Goal: Task Accomplishment & Management: Use online tool/utility

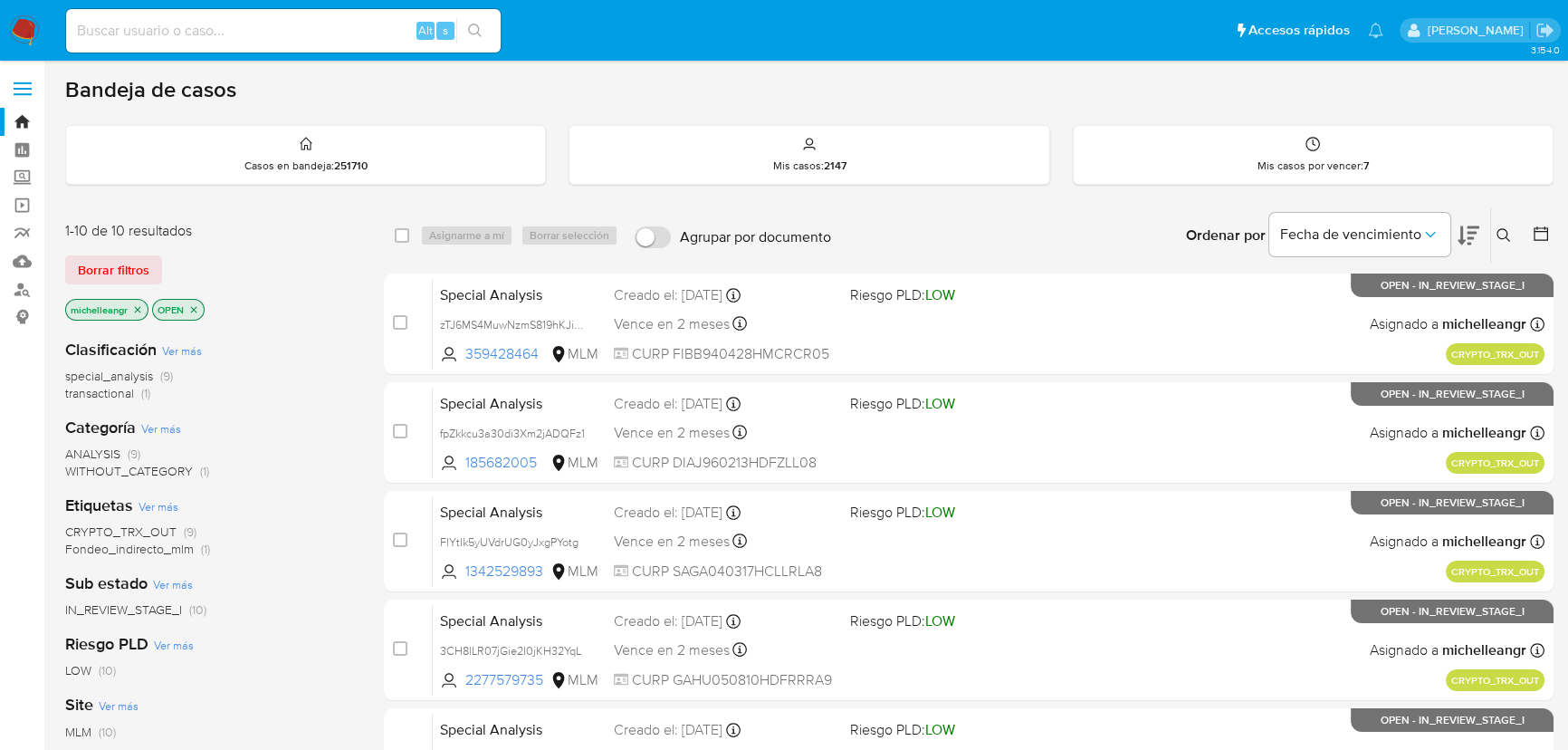
click at [210, 24] on input at bounding box center [283, 31] width 435 height 24
paste input "YGuNdIcHl968vqmb0lVGBruC"
type input "YGuNdIcHl968vqmb0lVGBruC"
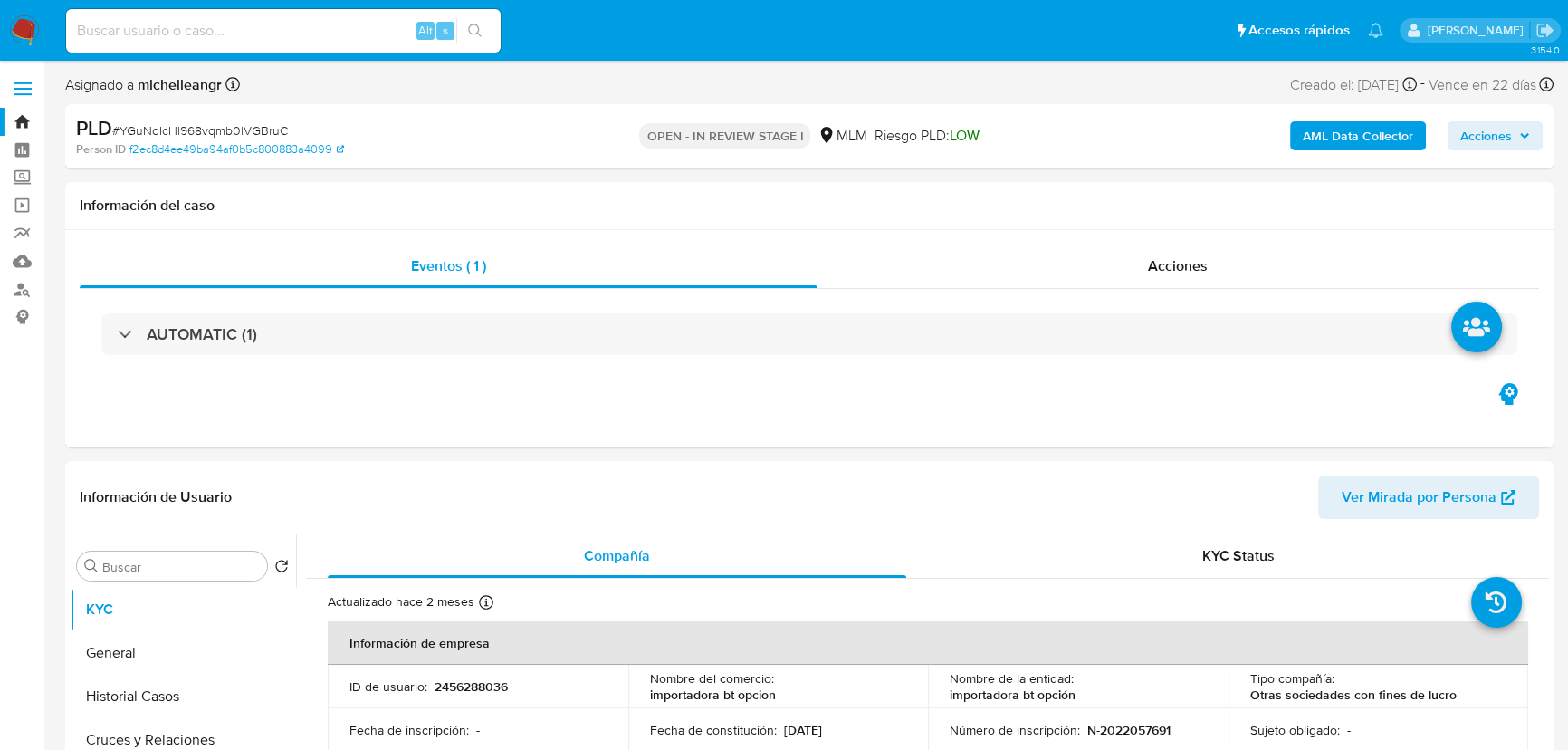
select select "10"
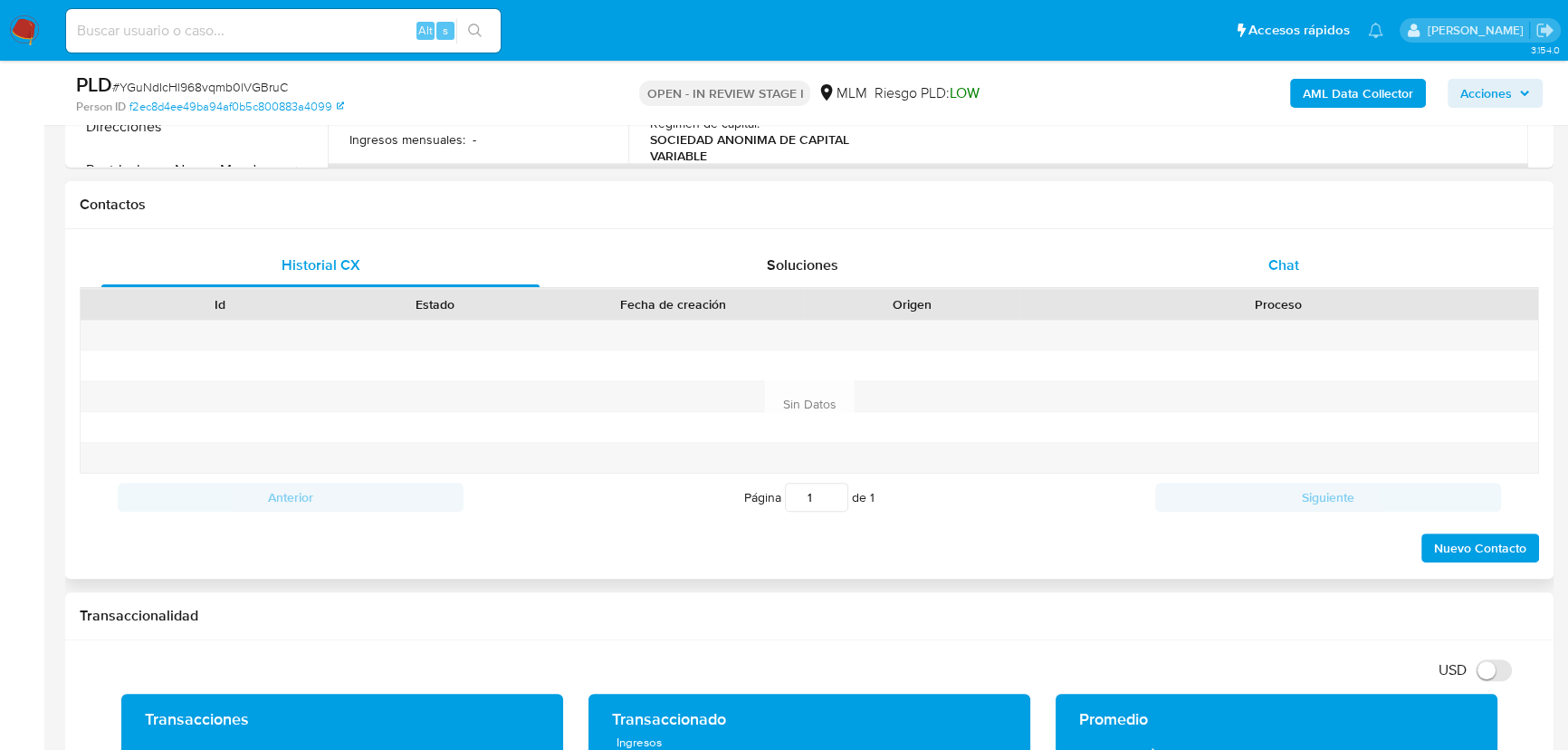
scroll to position [543, 0]
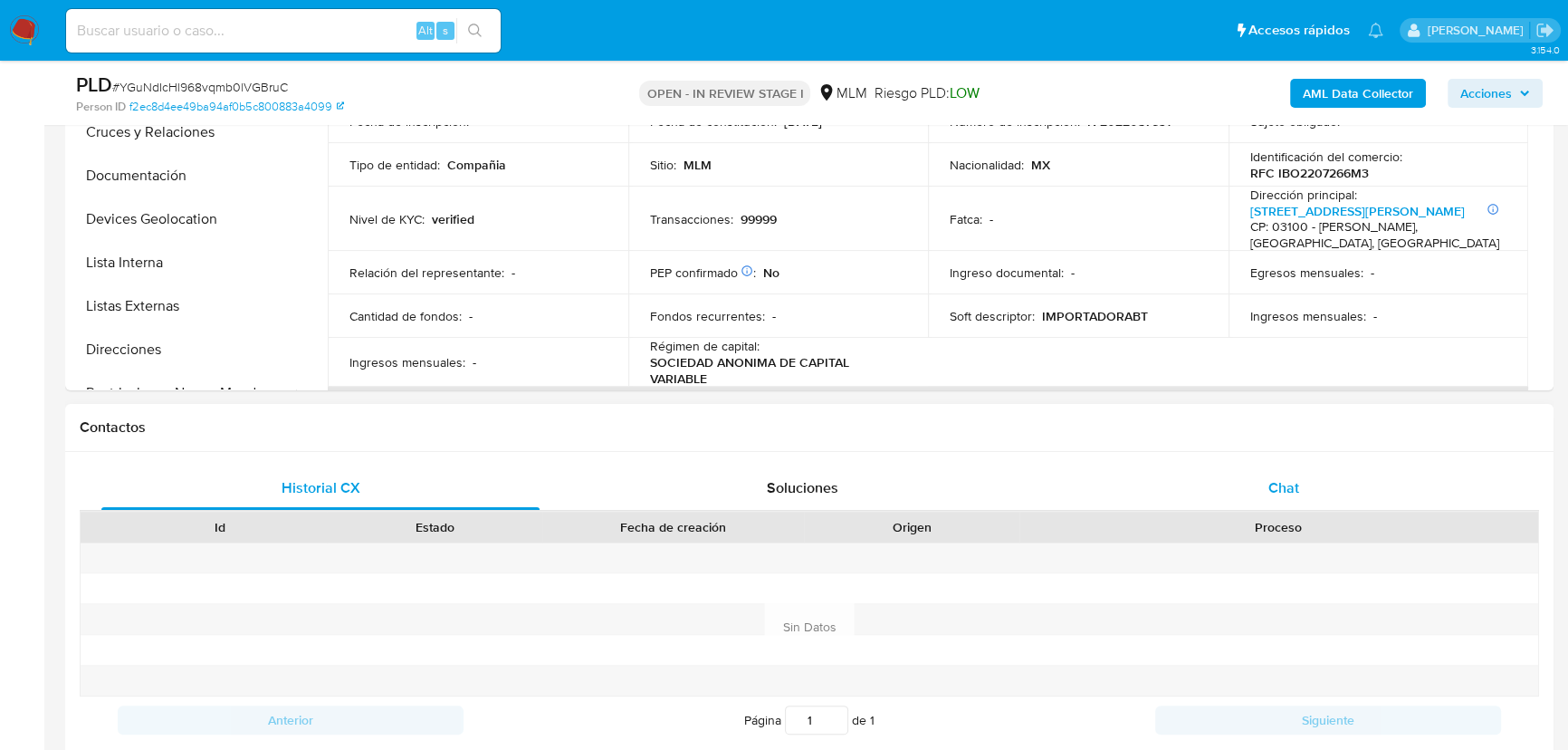
click at [1292, 491] on span "Chat" at bounding box center [1283, 487] width 30 height 21
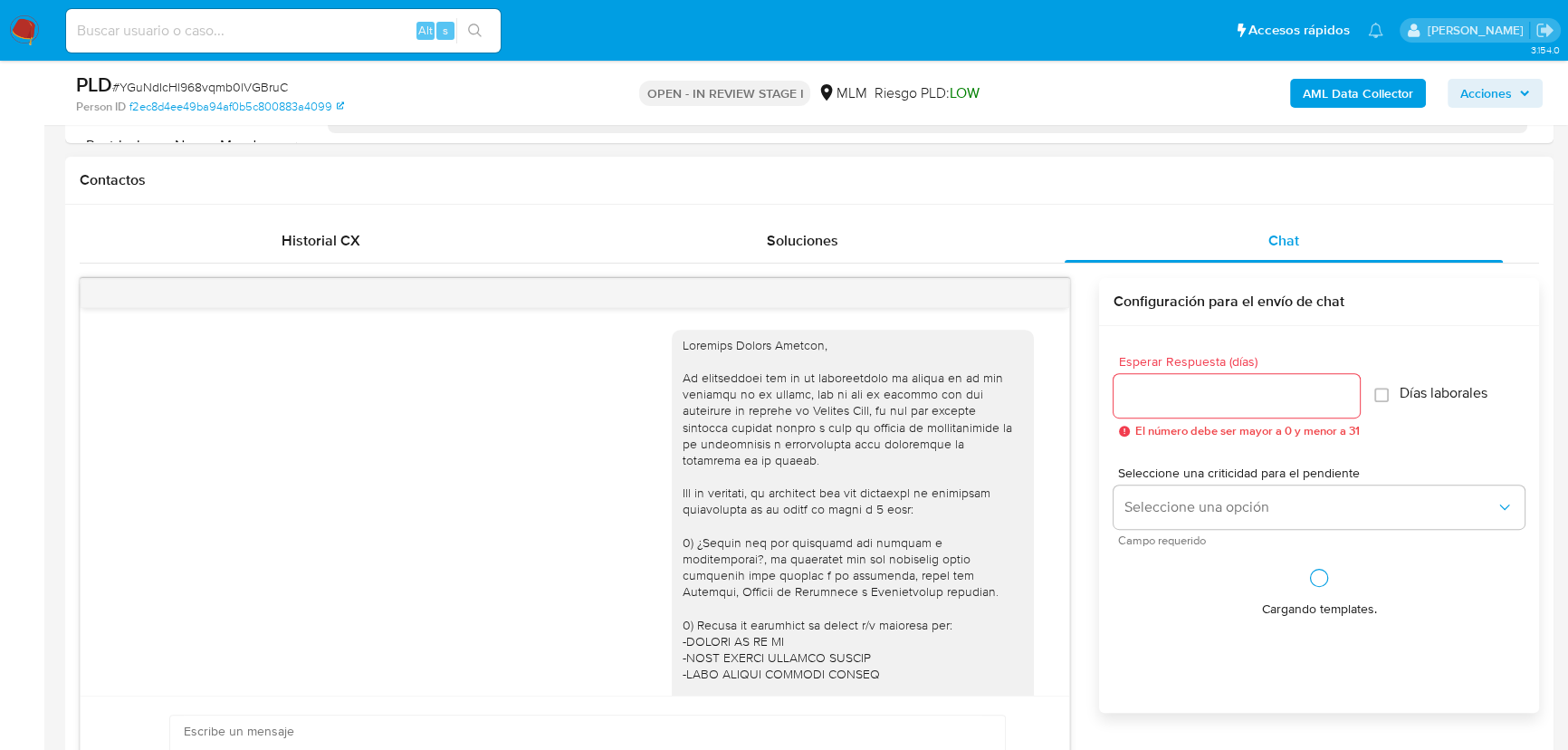
scroll to position [440, 0]
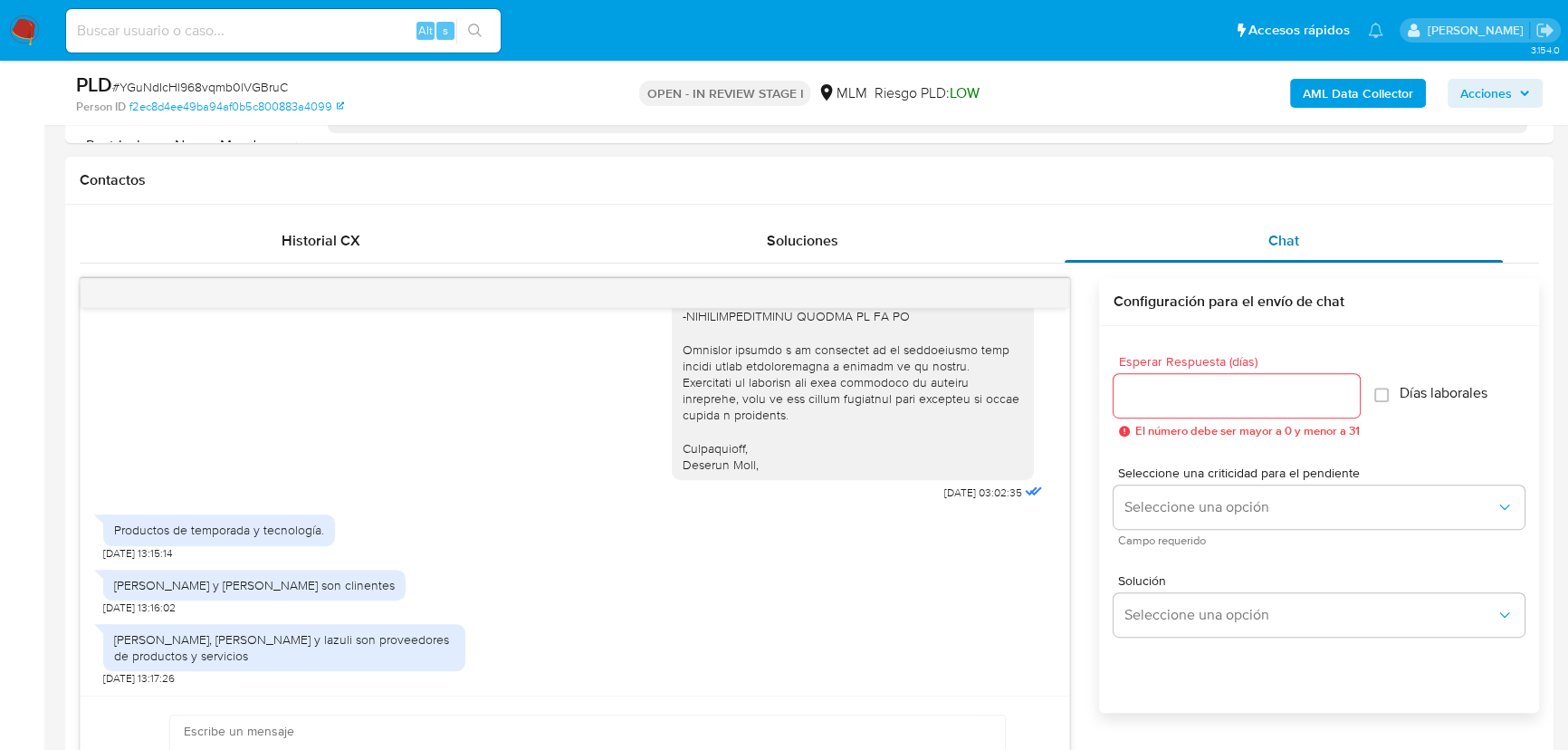
click at [1135, 247] on div "Chat" at bounding box center [1283, 241] width 438 height 43
click at [1045, 283] on div at bounding box center [574, 292] width 989 height 29
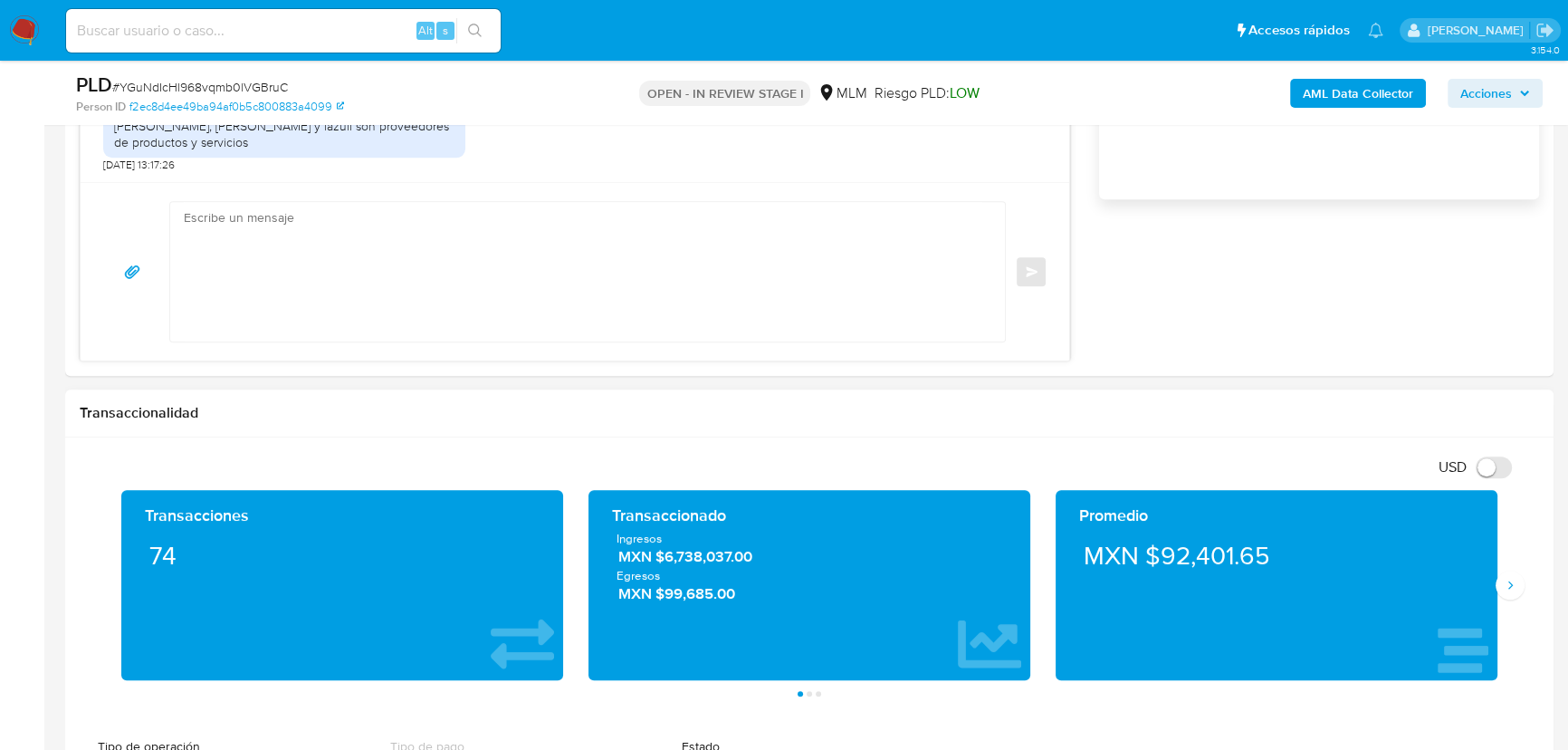
scroll to position [1367, 0]
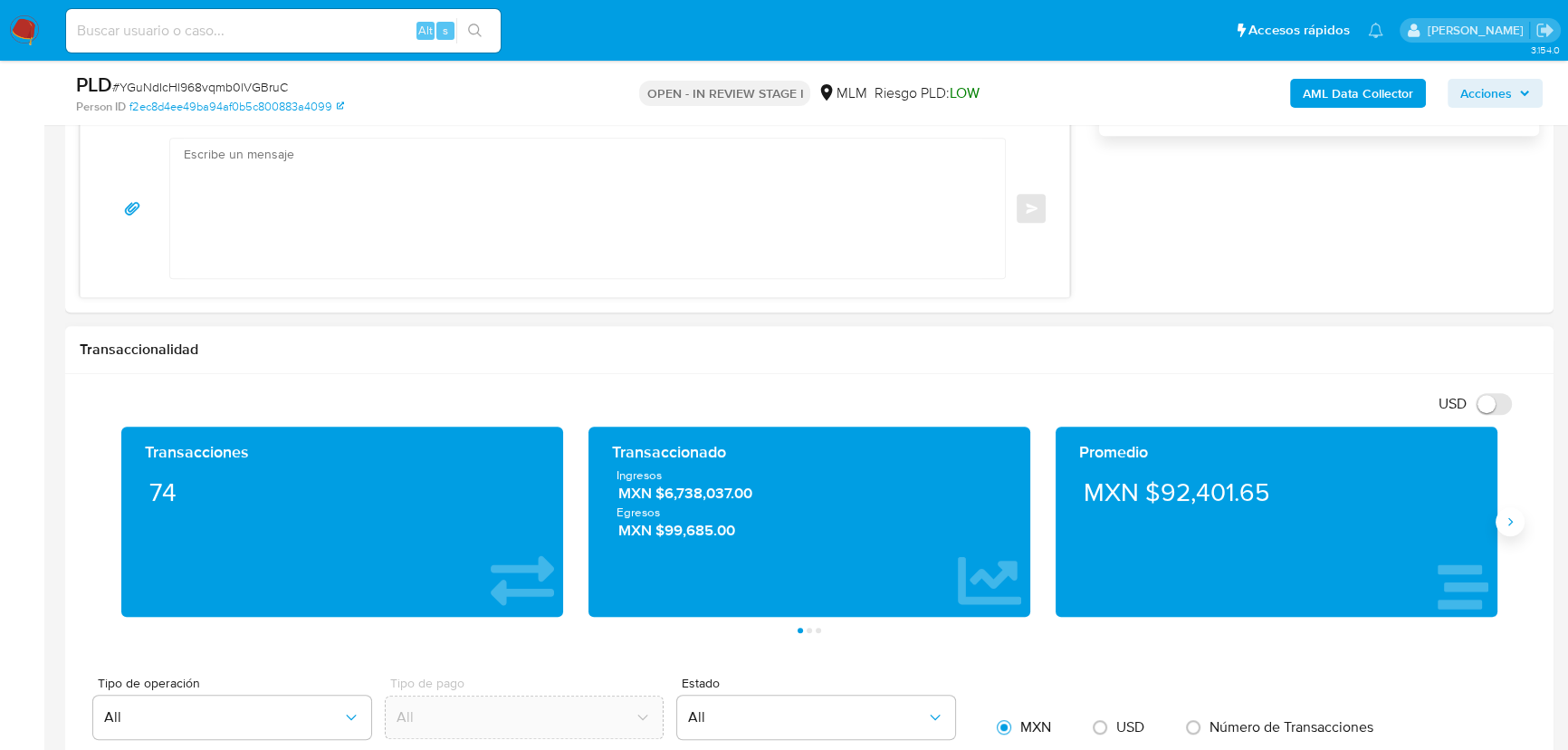
click at [1511, 519] on icon "Siguiente" at bounding box center [1510, 522] width 5 height 8
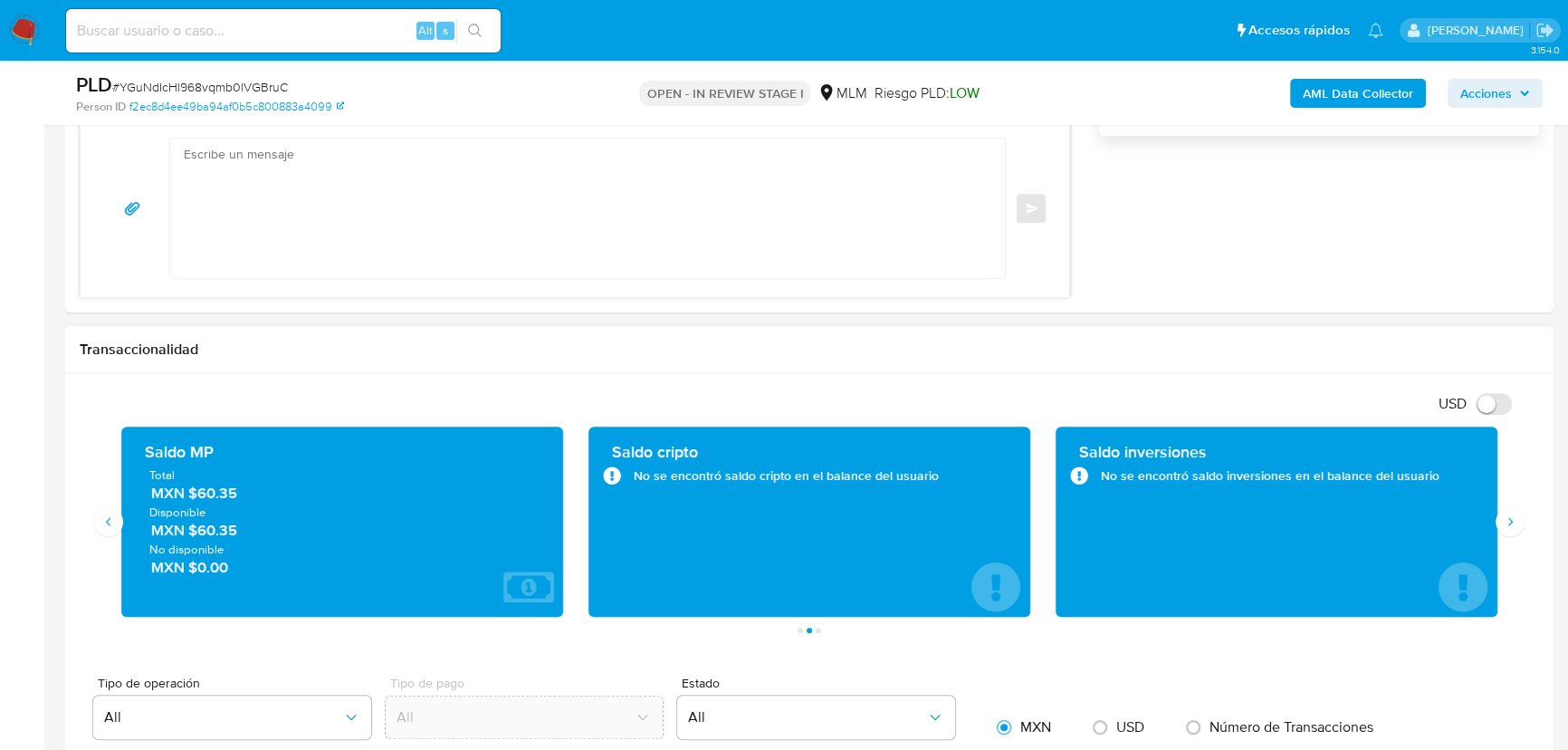
click at [1086, 389] on div "USD Cambiar entre moneda local y dolar" at bounding box center [802, 404] width 1445 height 30
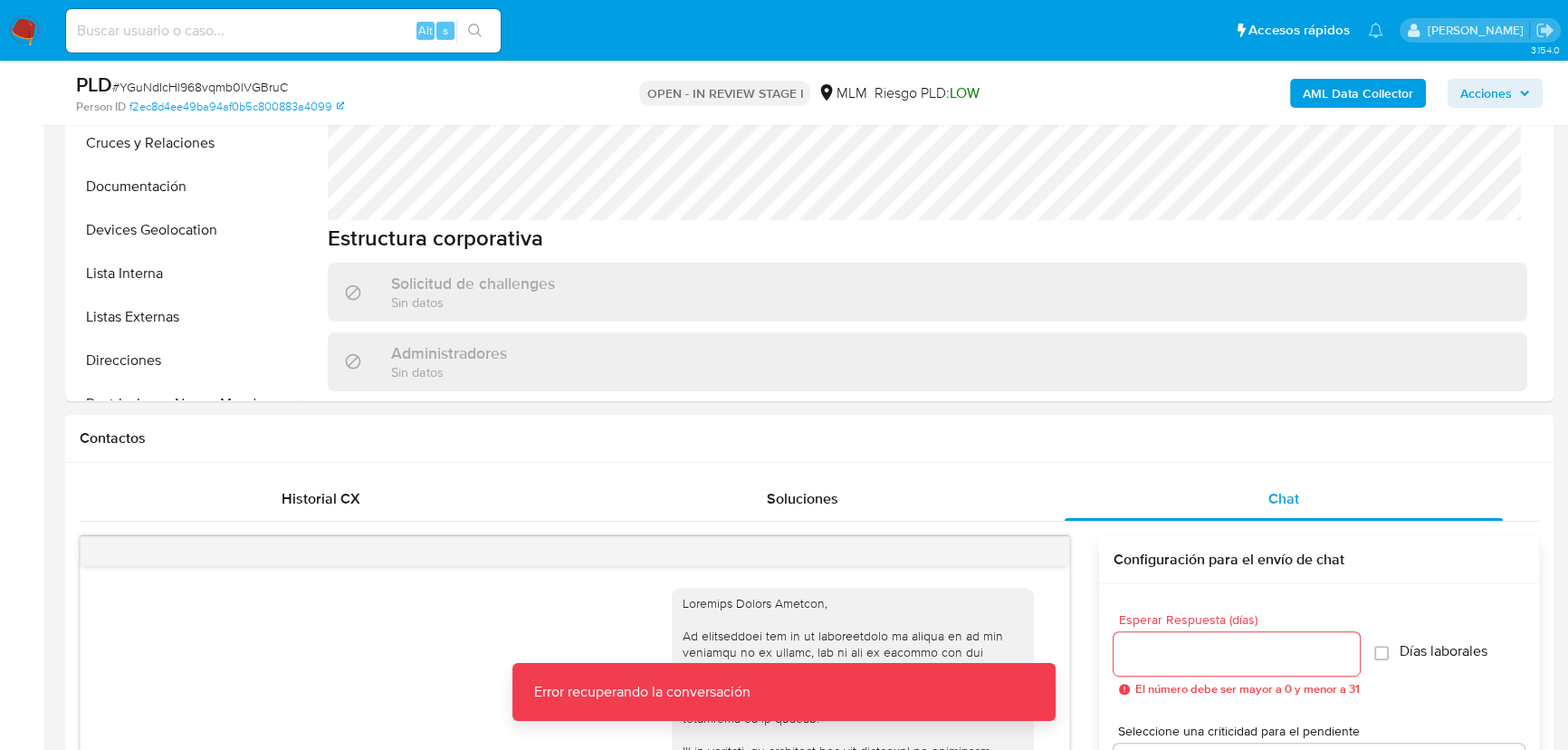
scroll to position [462, 0]
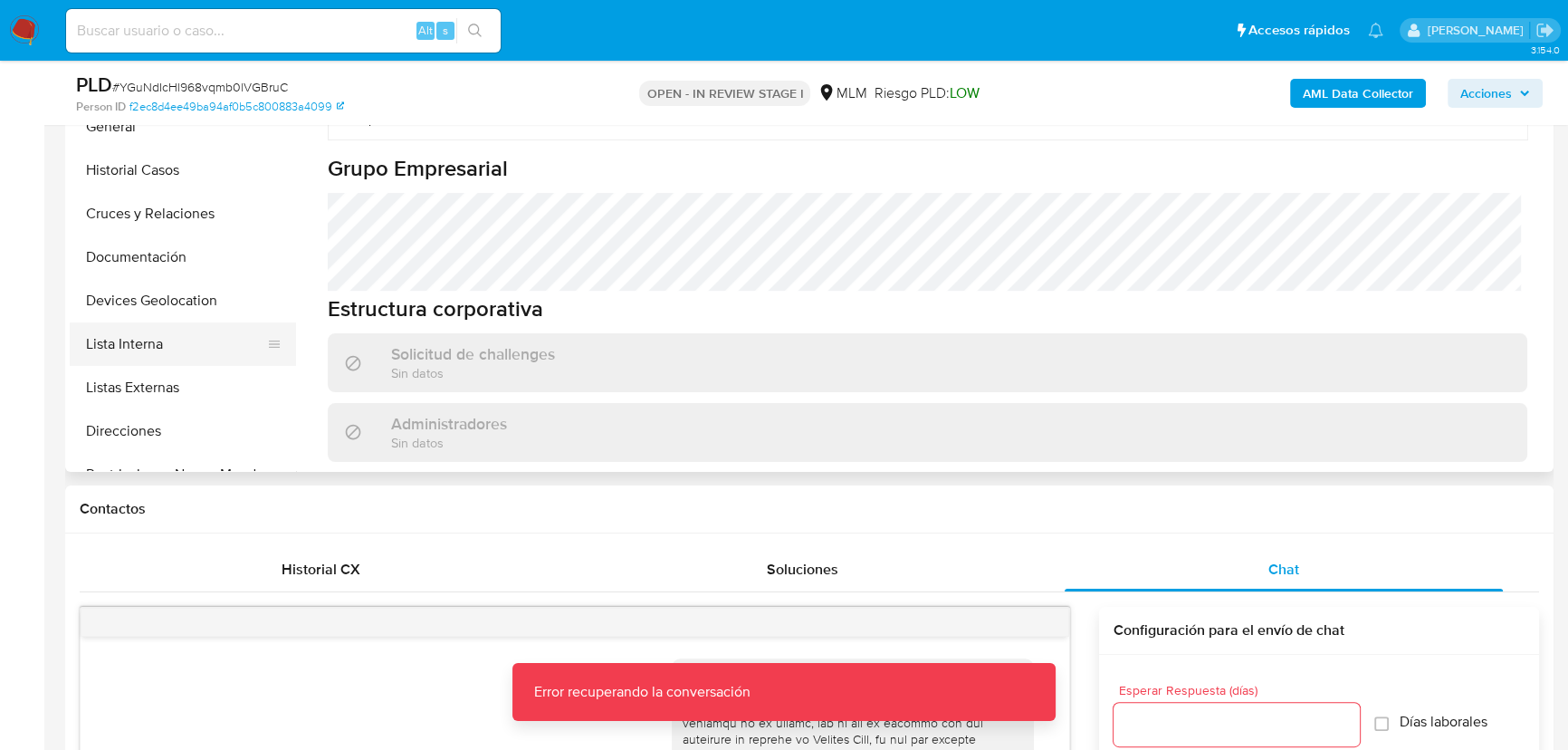
click at [157, 334] on button "Lista Interna" at bounding box center [175, 344] width 211 height 43
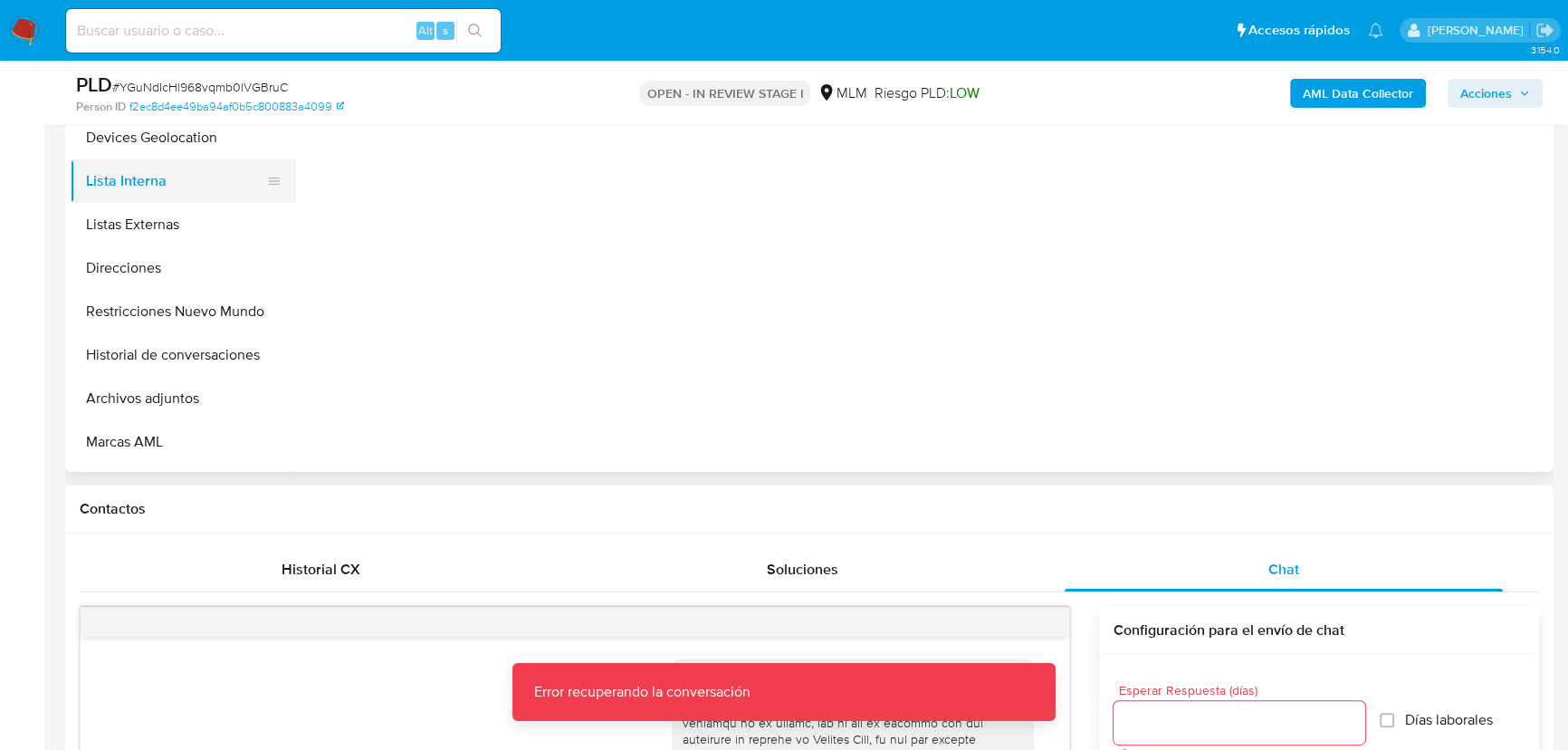
scroll to position [164, 0]
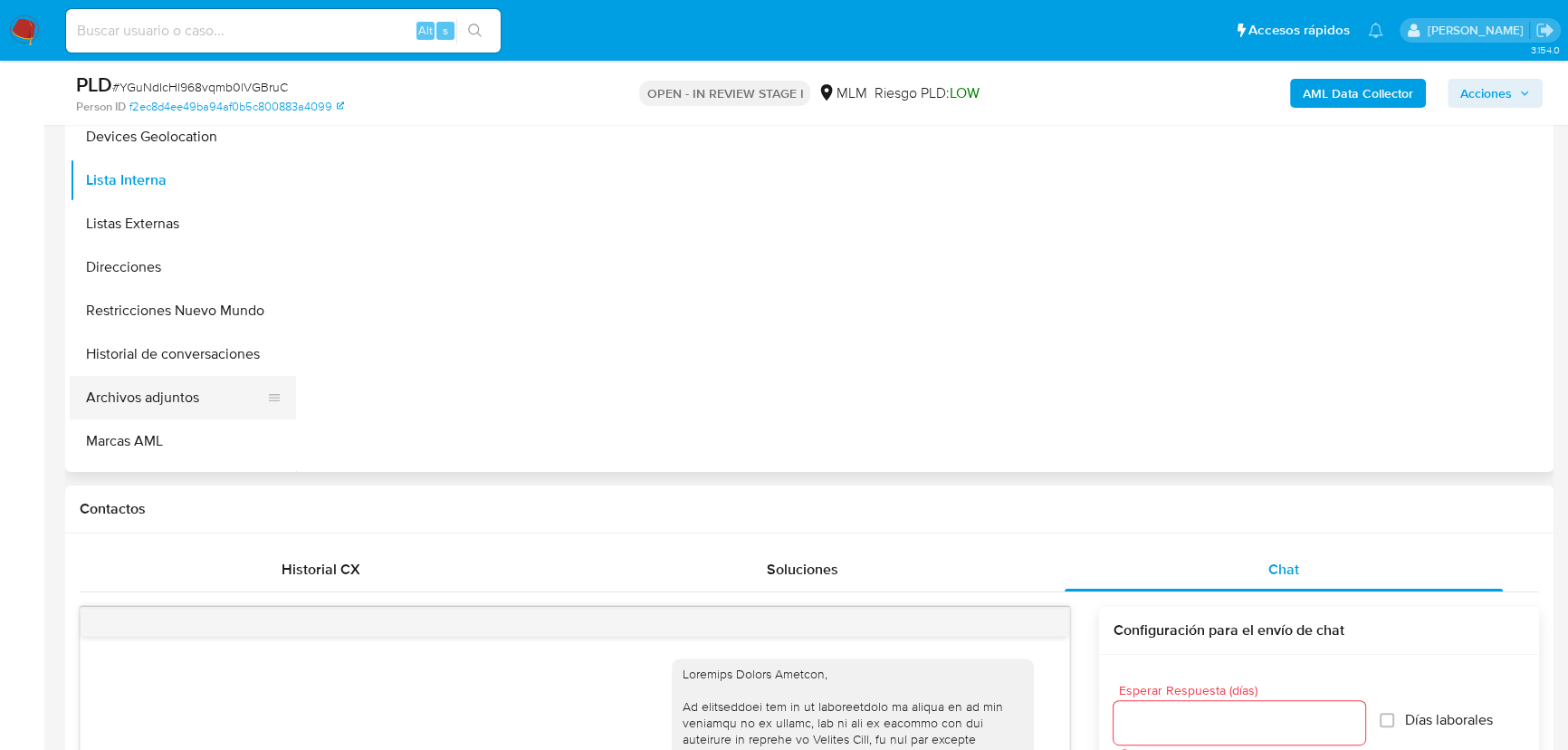
drag, startPoint x: 164, startPoint y: 389, endPoint x: 186, endPoint y: 388, distance: 22.0
click at [163, 391] on button "Archivos adjuntos" at bounding box center [175, 398] width 211 height 43
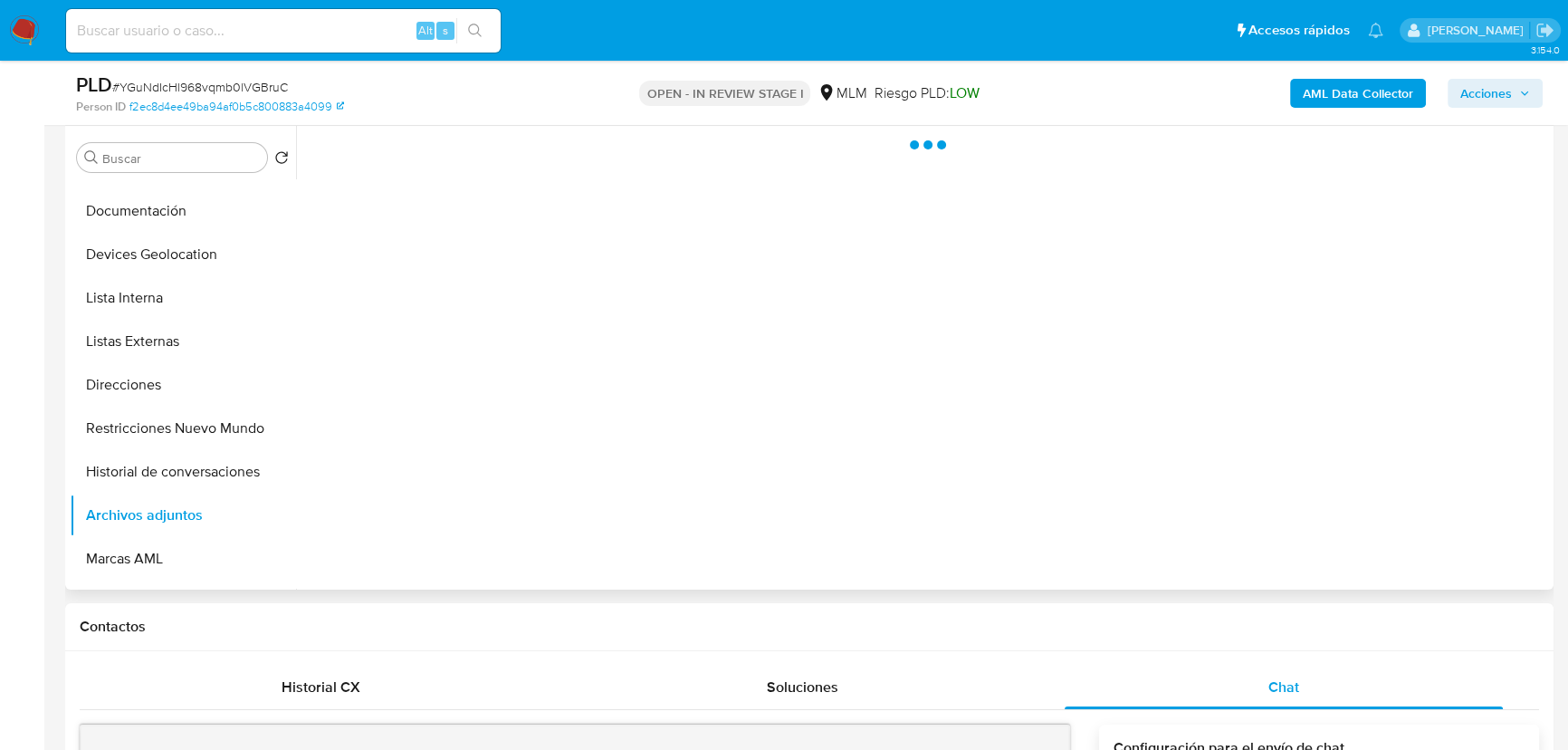
scroll to position [215, 0]
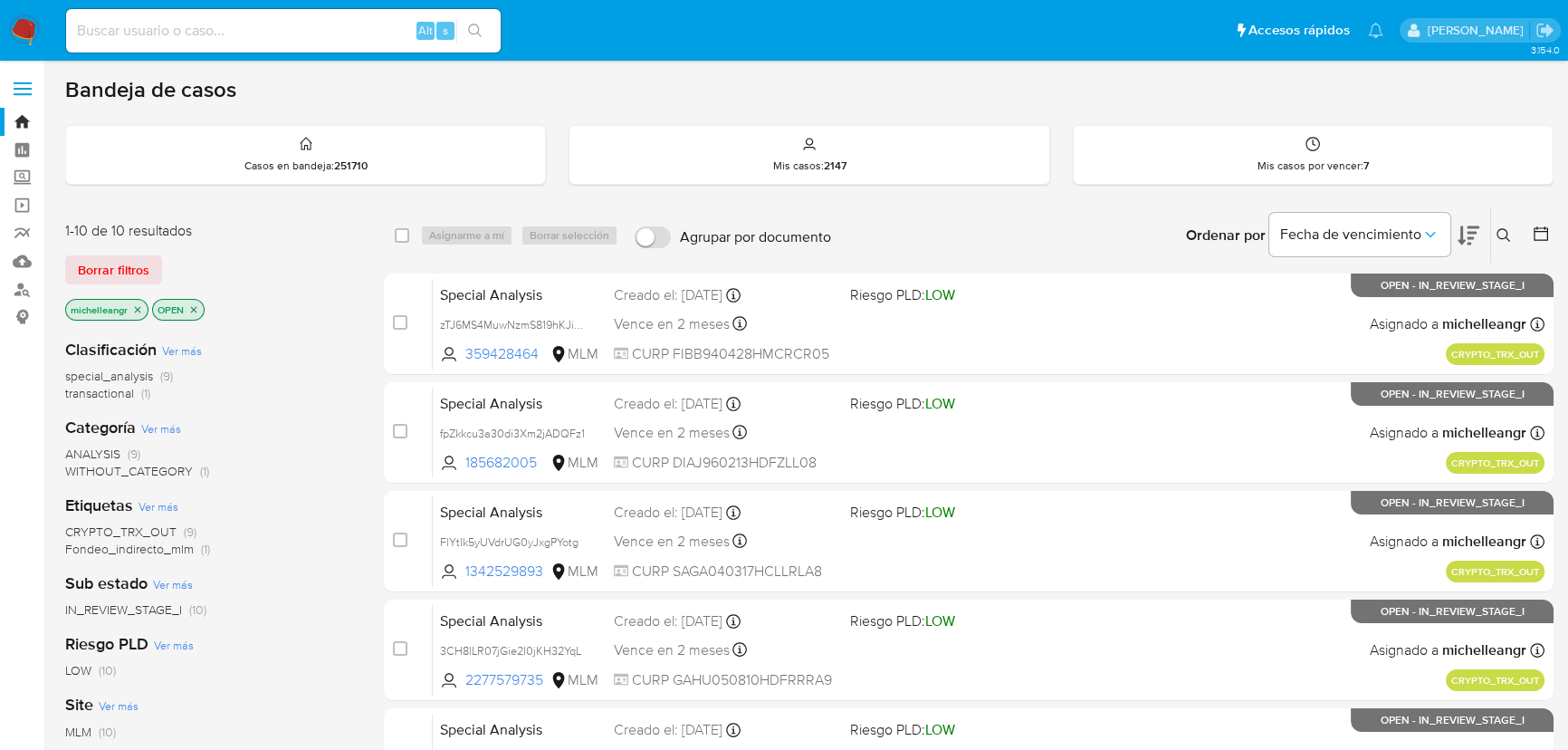
click at [176, 27] on input at bounding box center [283, 31] width 435 height 24
click at [201, 27] on input at bounding box center [283, 31] width 435 height 24
click at [233, 19] on input at bounding box center [283, 31] width 435 height 24
click at [227, 27] on input at bounding box center [283, 31] width 435 height 24
click at [197, 23] on input at bounding box center [283, 31] width 435 height 24
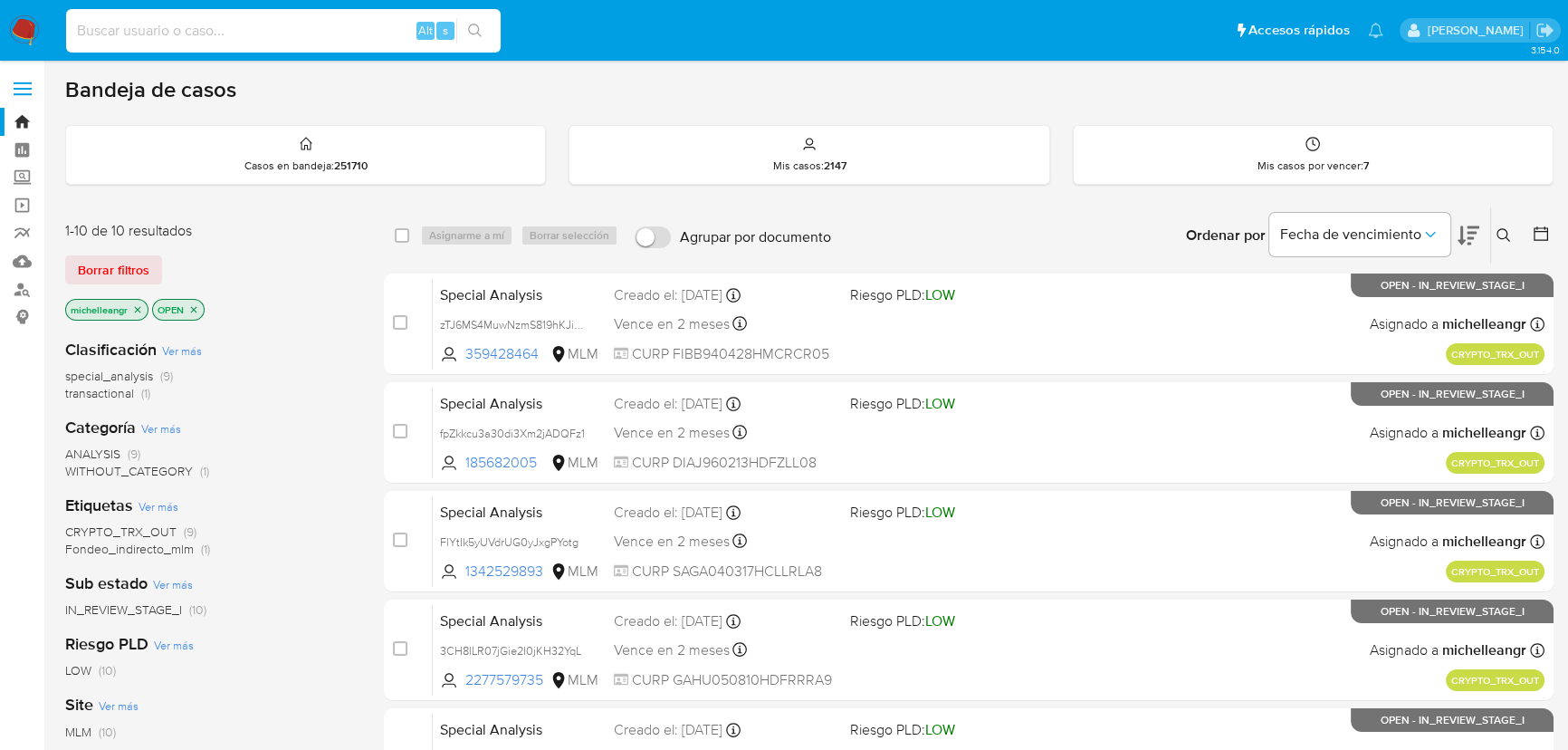
paste input "YGuNdIcHl968vqmb0lVGBruC"
type input "YGuNdIcHl968vqmb0lVGBruC"
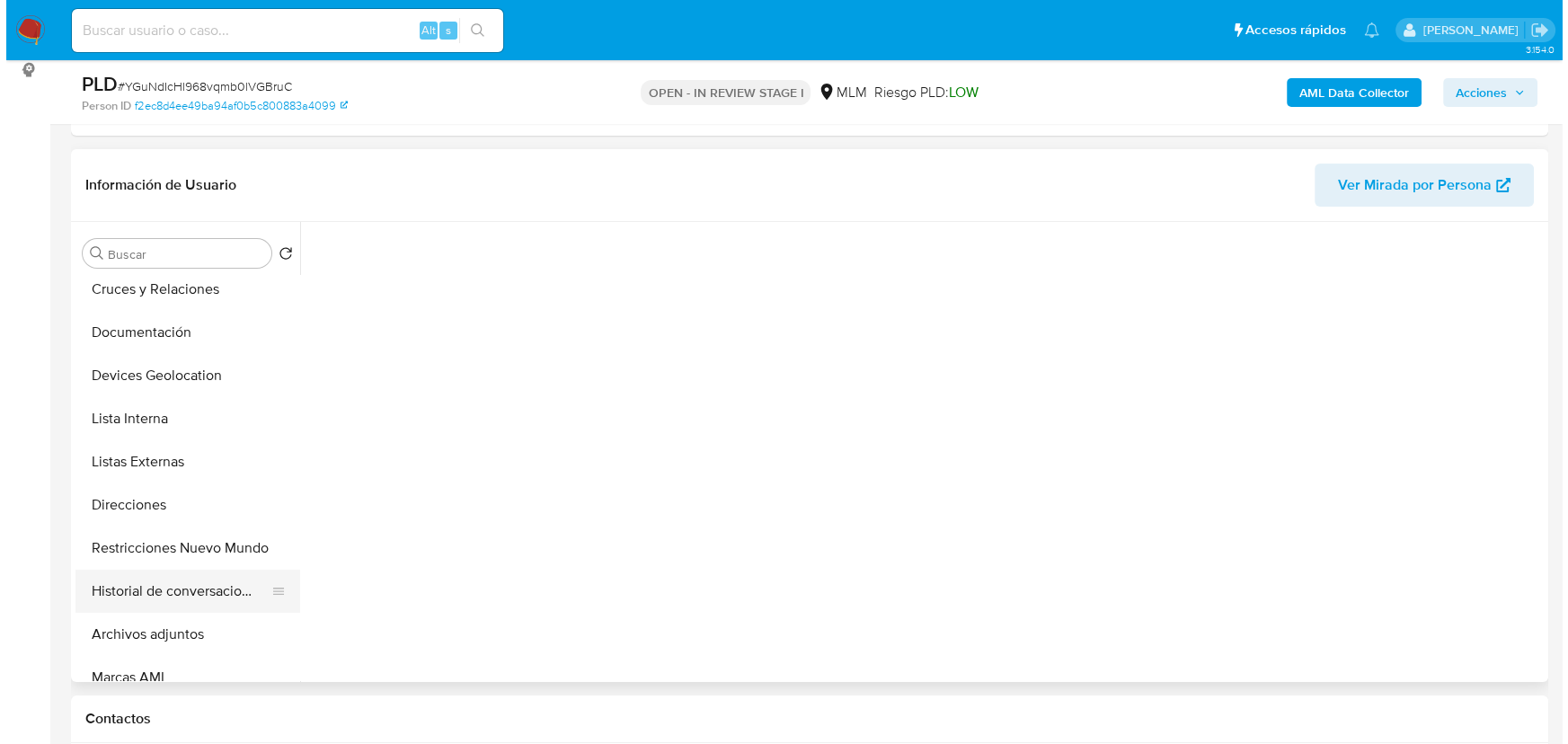
scroll to position [244, 0]
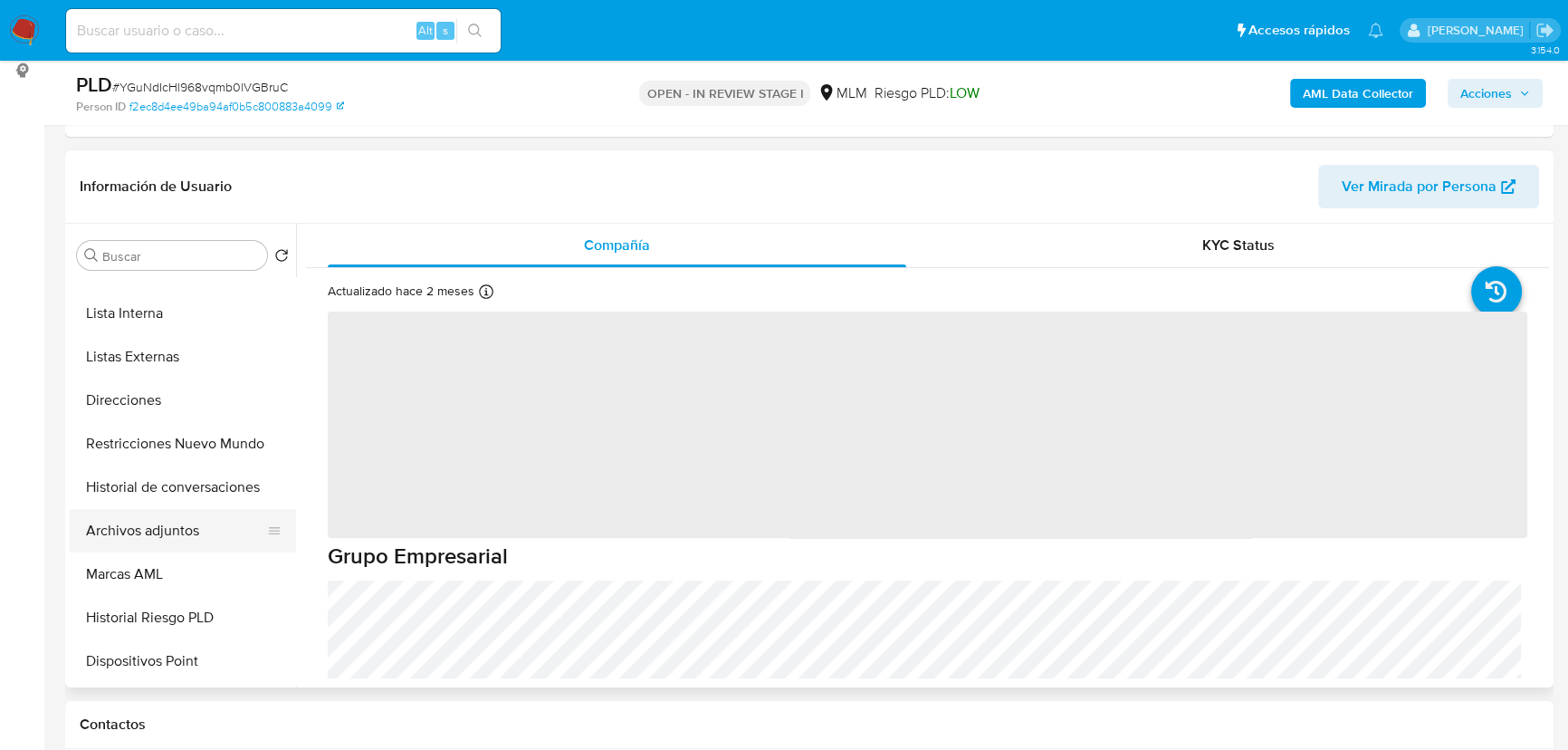
click at [172, 530] on button "Archivos adjuntos" at bounding box center [175, 531] width 211 height 43
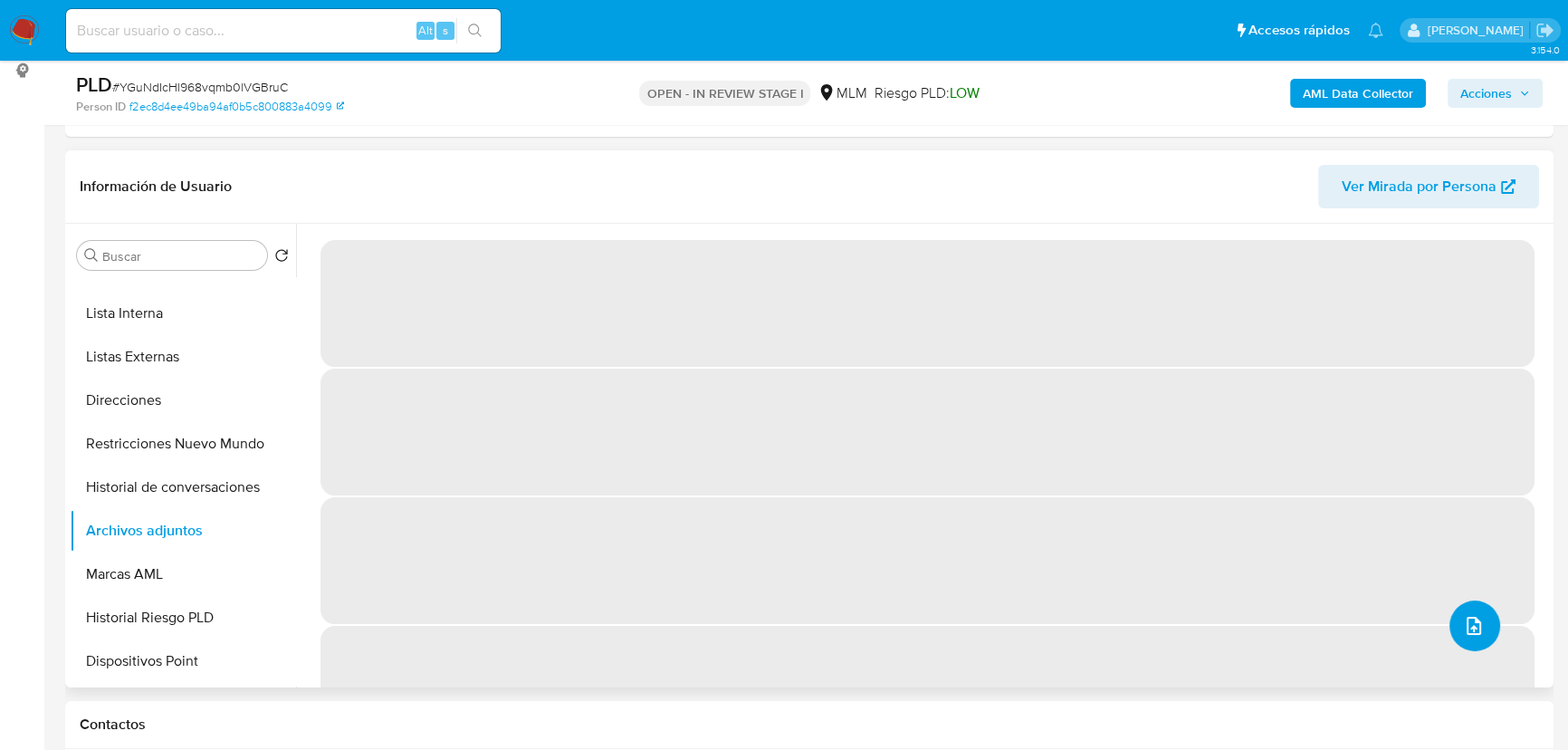
click at [1478, 622] on icon "upload-file" at bounding box center [1474, 626] width 22 height 22
select select "10"
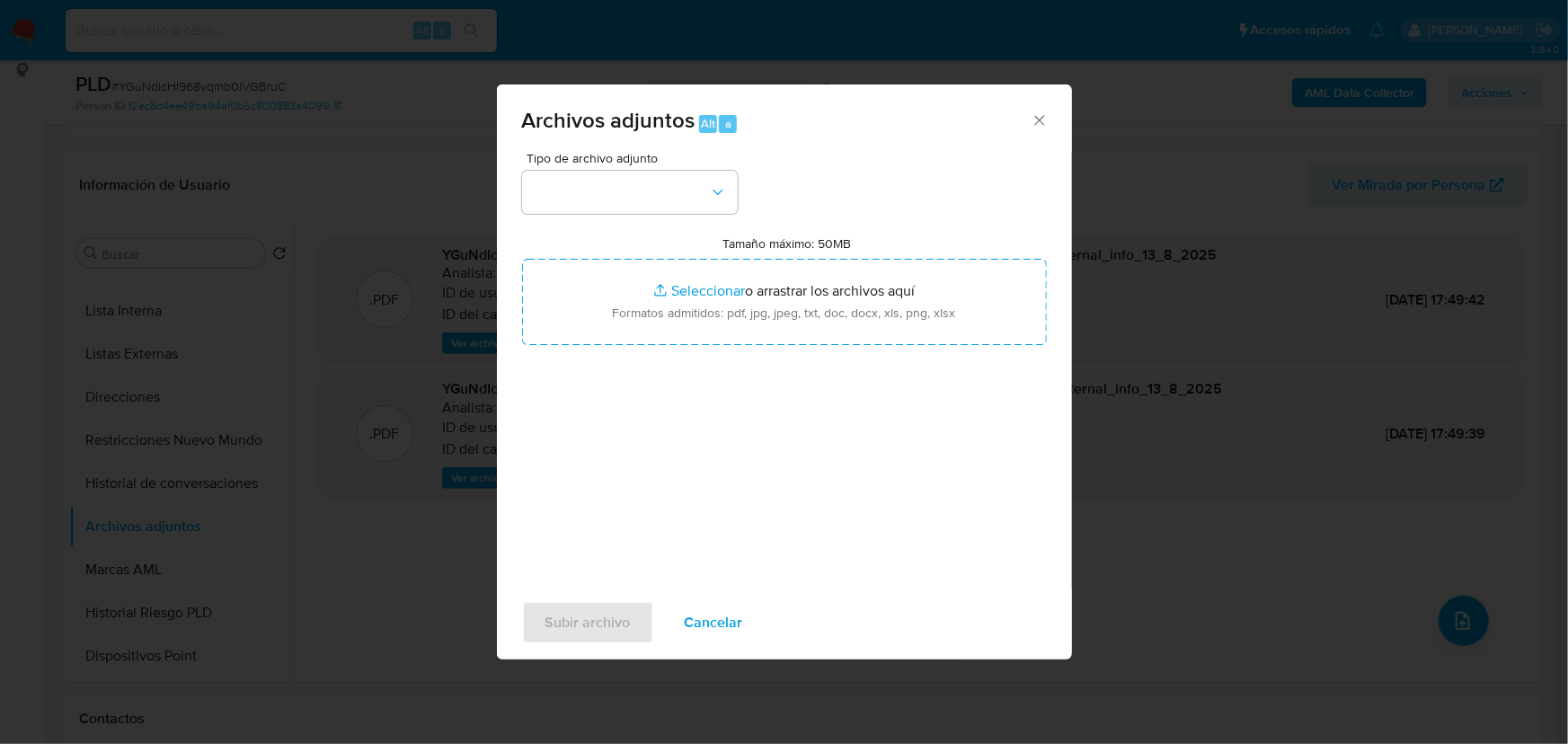
click at [1197, 554] on div "Archivos adjuntos Alt a Tipo de archivo adjunto Tamaño máximo: 50MB Seleccionar…" at bounding box center [784, 372] width 1568 height 744
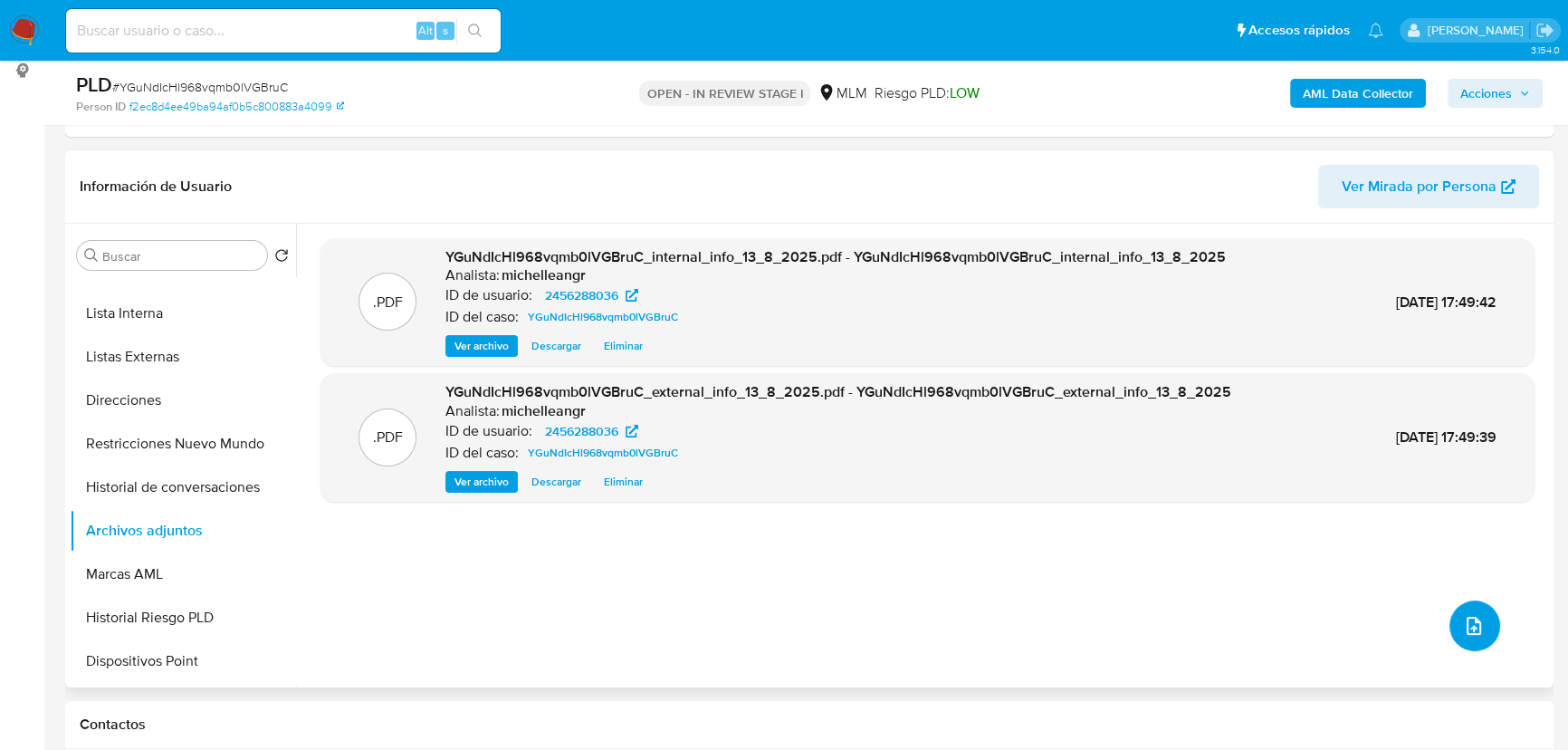
click at [1467, 617] on icon "upload-file" at bounding box center [1474, 626] width 15 height 18
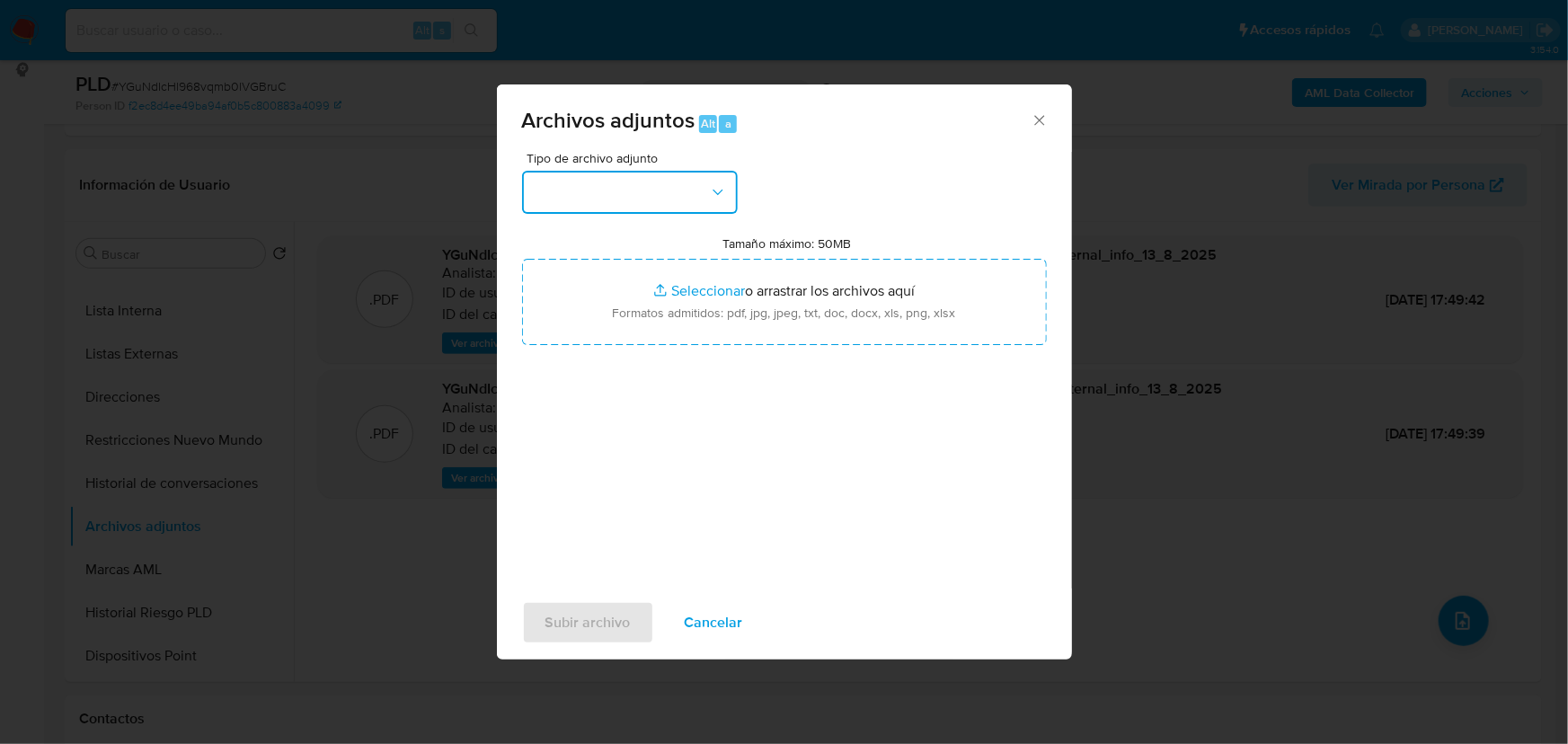
click at [570, 207] on button "button" at bounding box center [630, 192] width 216 height 43
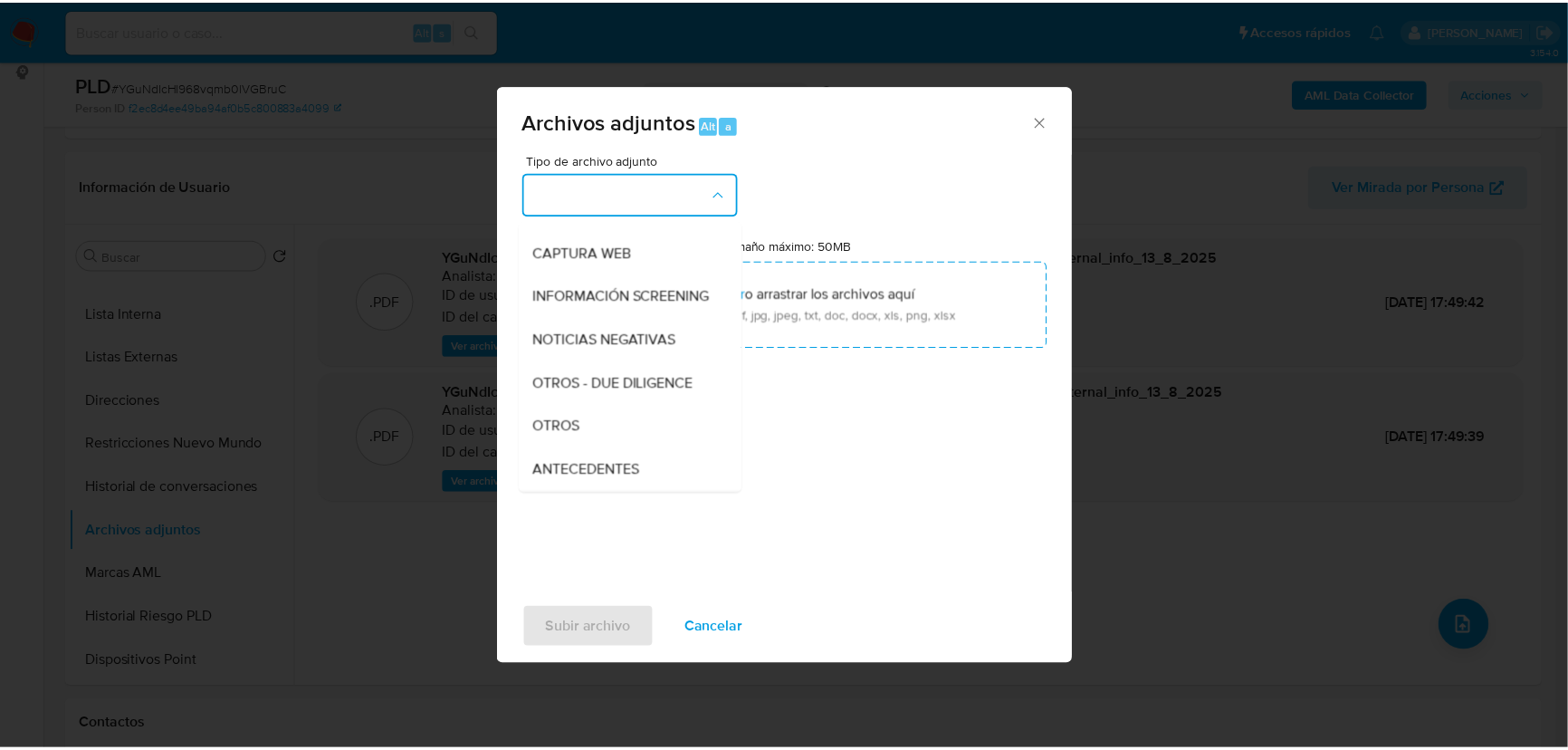
scroll to position [216, 0]
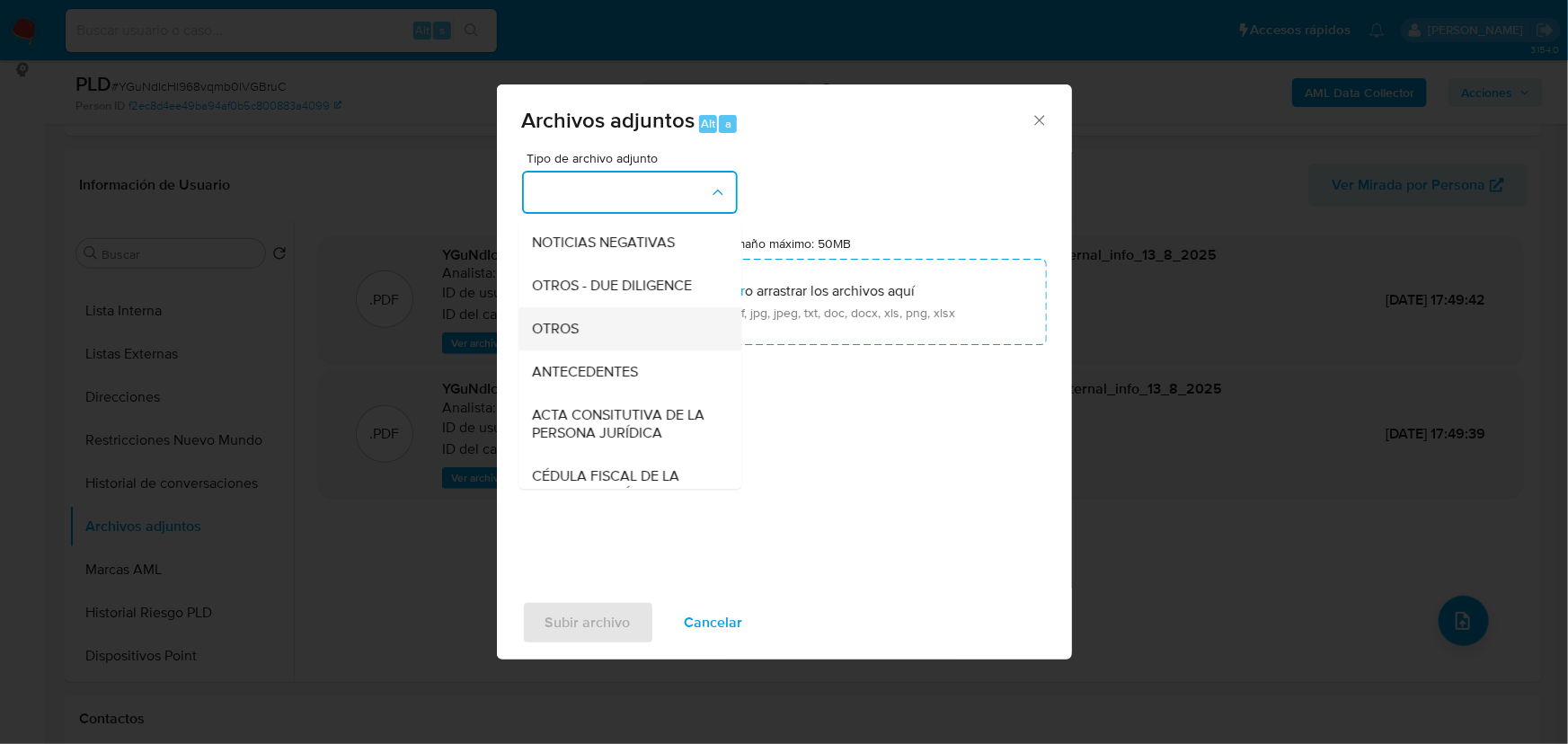
click at [568, 338] on span "OTROS" at bounding box center [557, 329] width 47 height 18
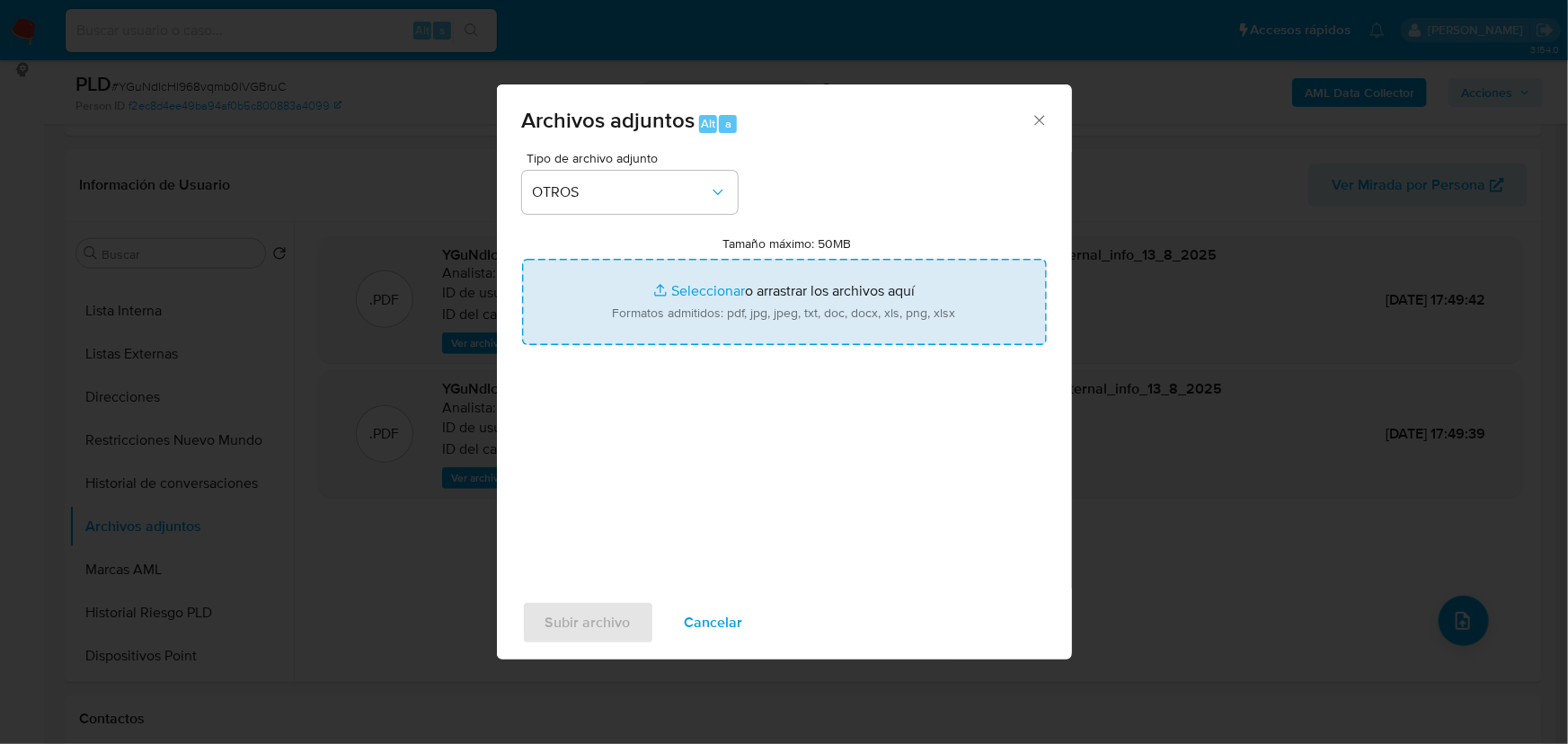
type input "C:\fakepath\2456288036_IMPORTADORA BT OPCION_JUL25.xlsx"
type input "C:\fakepath\2456288036_IMPORTADORA BT OPCION_JUL25.pdf"
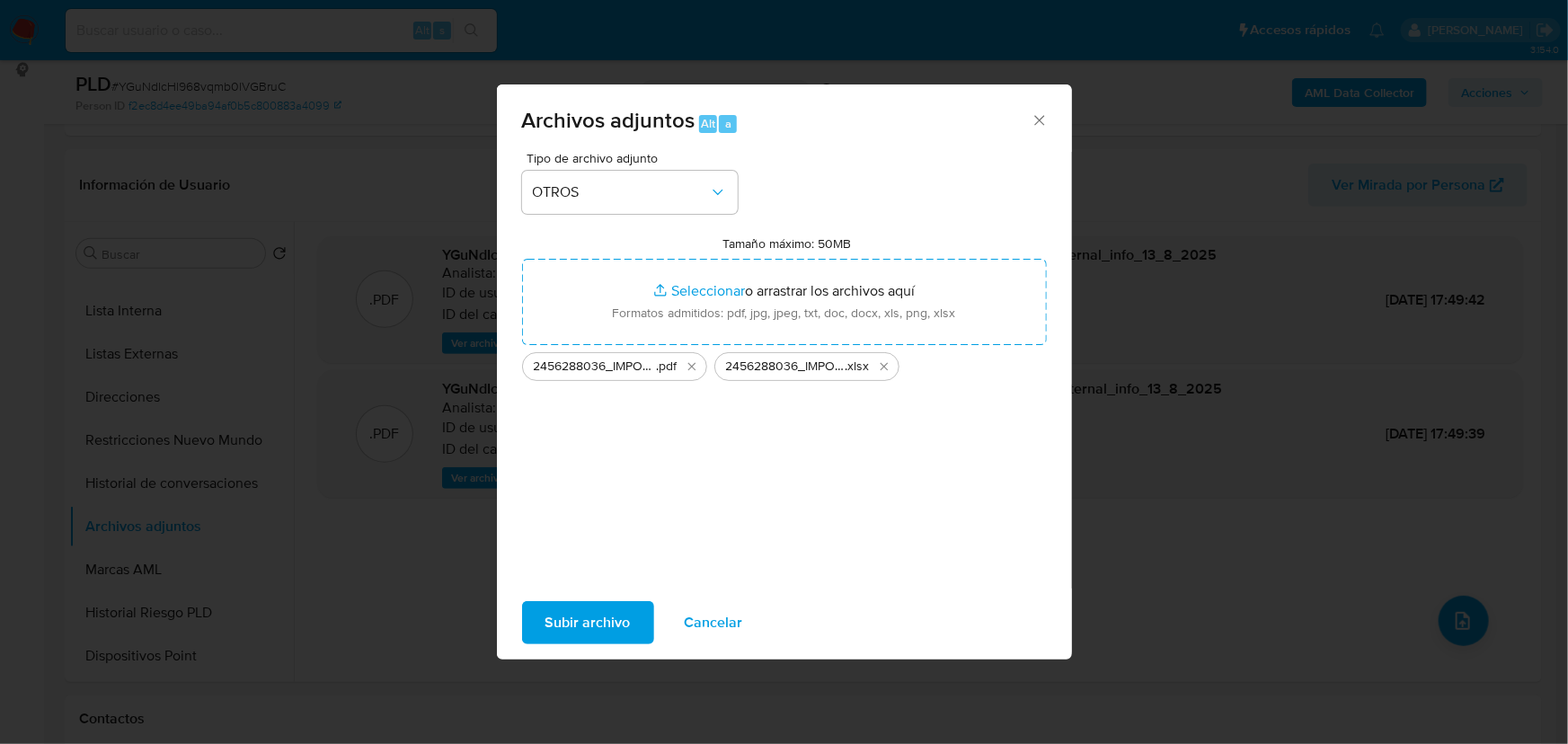
click at [593, 625] on span "Subir archivo" at bounding box center [587, 622] width 85 height 39
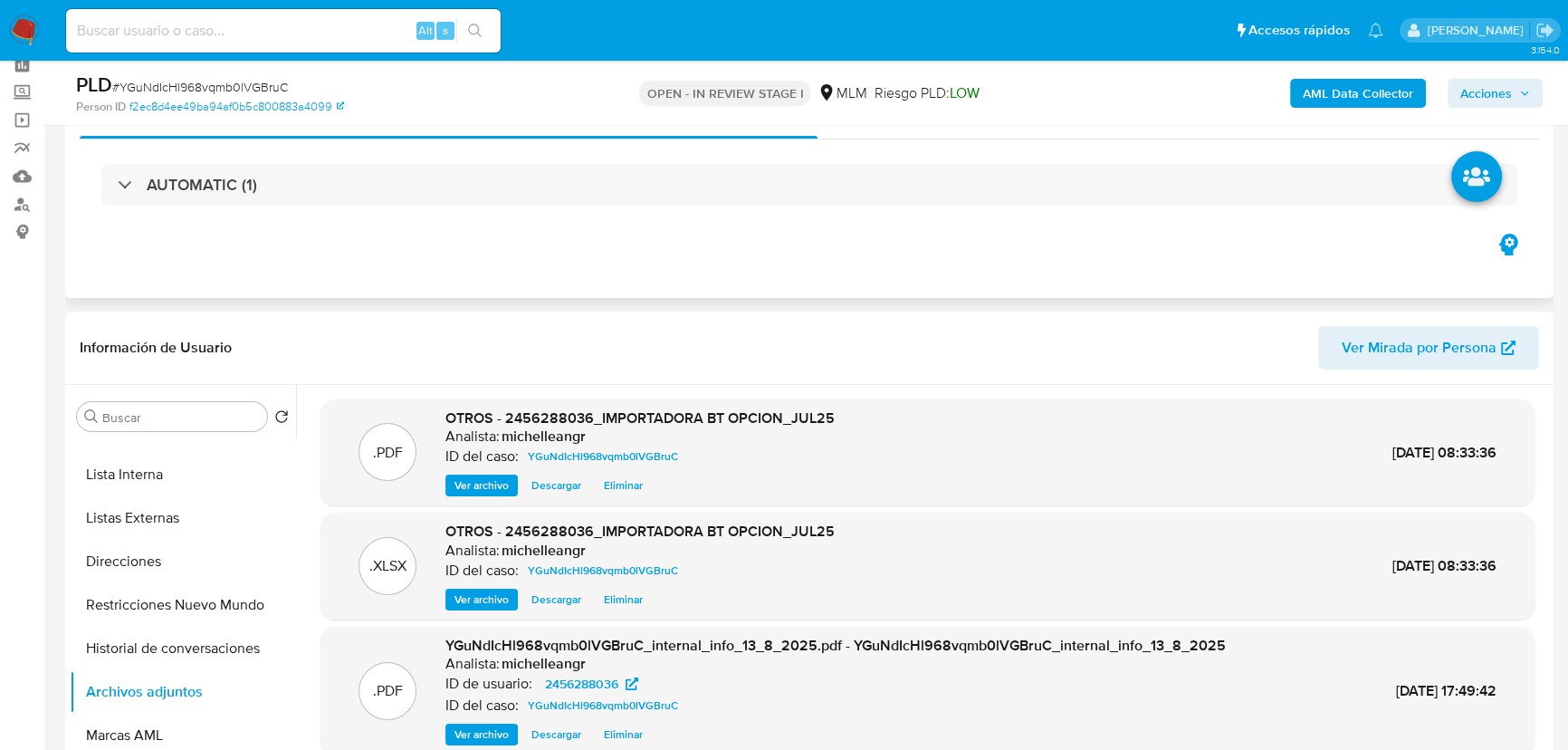
scroll to position [0, 0]
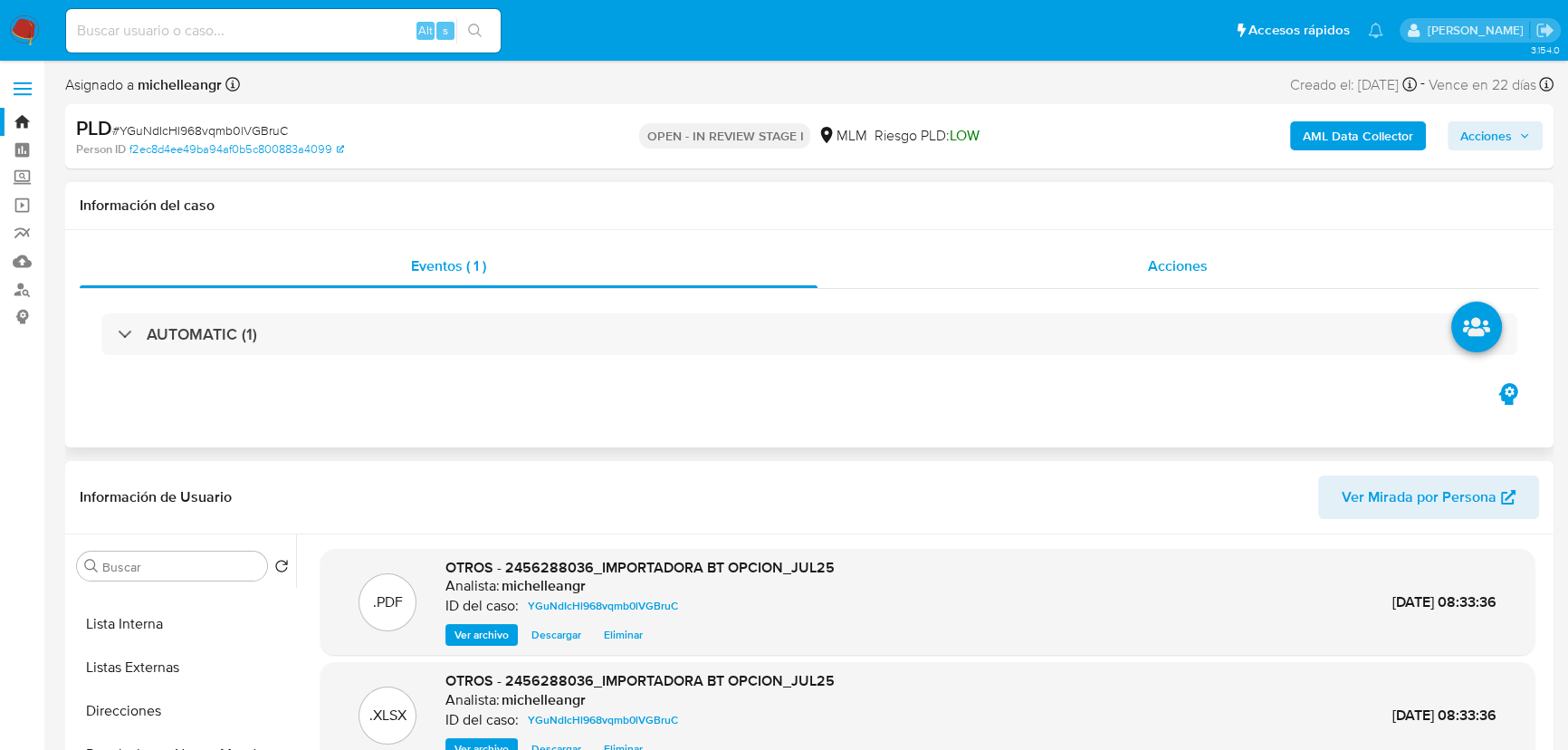
click at [1204, 268] on span "Acciones" at bounding box center [1177, 265] width 60 height 21
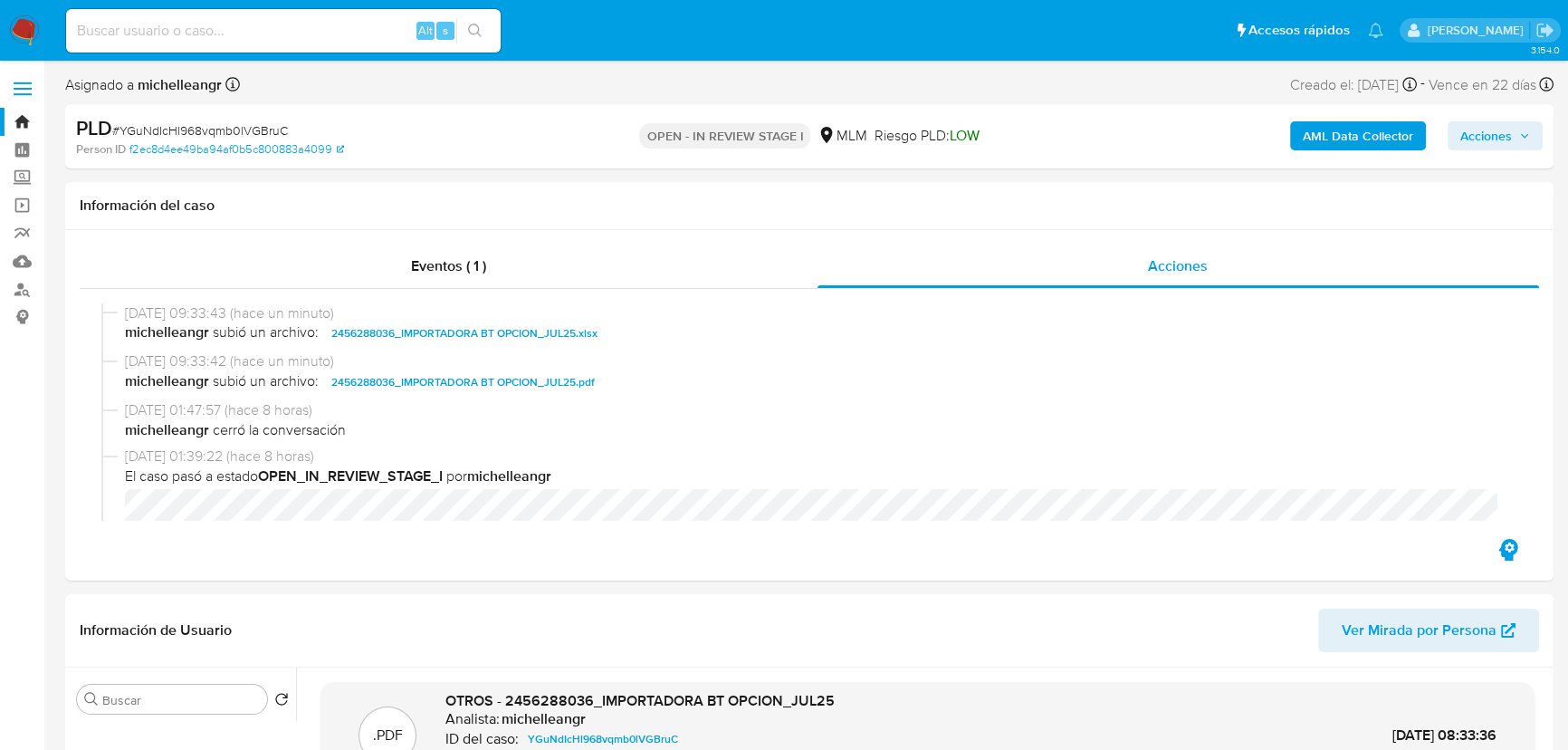
click at [1499, 133] on span "Acciones" at bounding box center [1485, 135] width 51 height 29
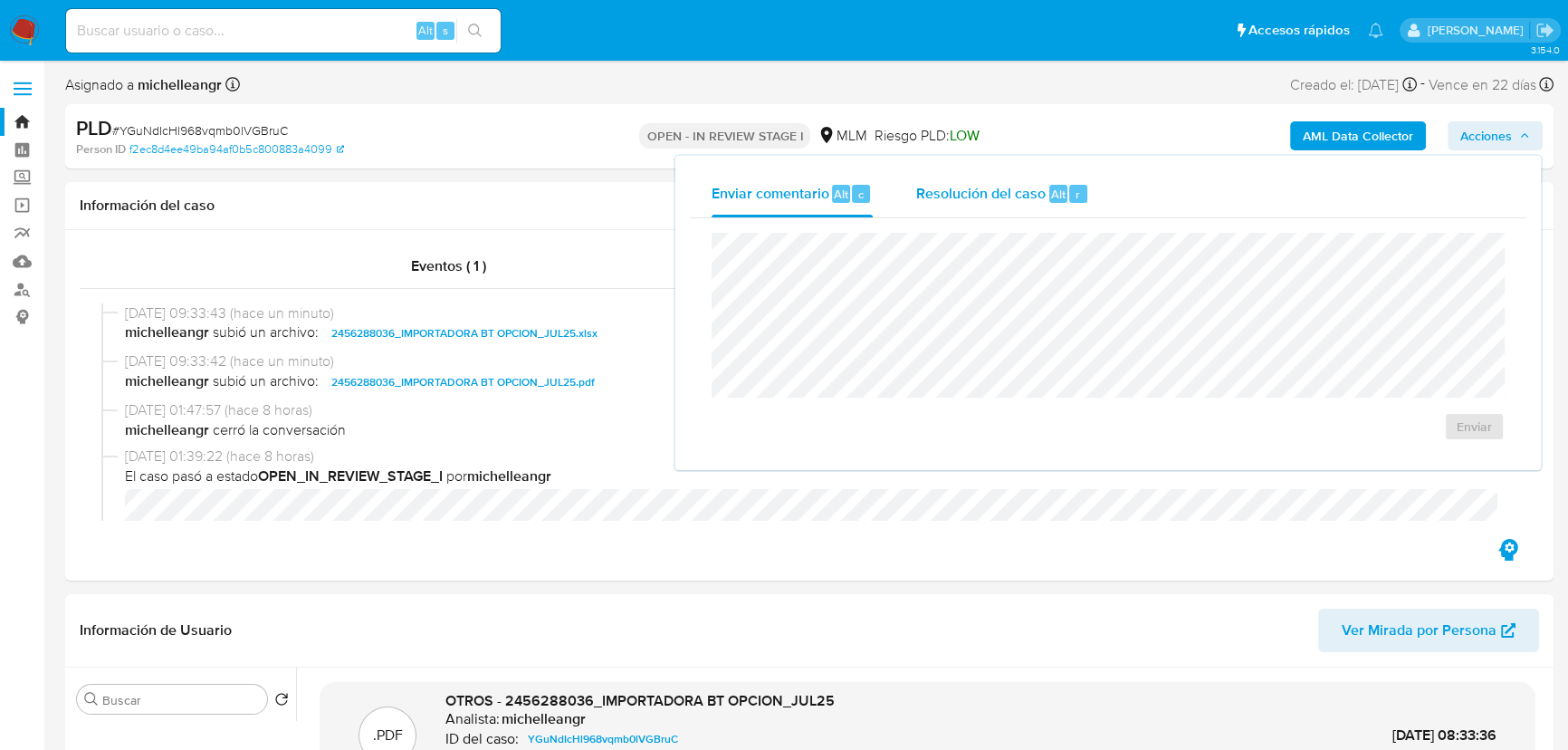
drag, startPoint x: 986, startPoint y: 186, endPoint x: 990, endPoint y: 205, distance: 19.4
click at [987, 184] on span "Resolución del caso" at bounding box center [981, 193] width 130 height 21
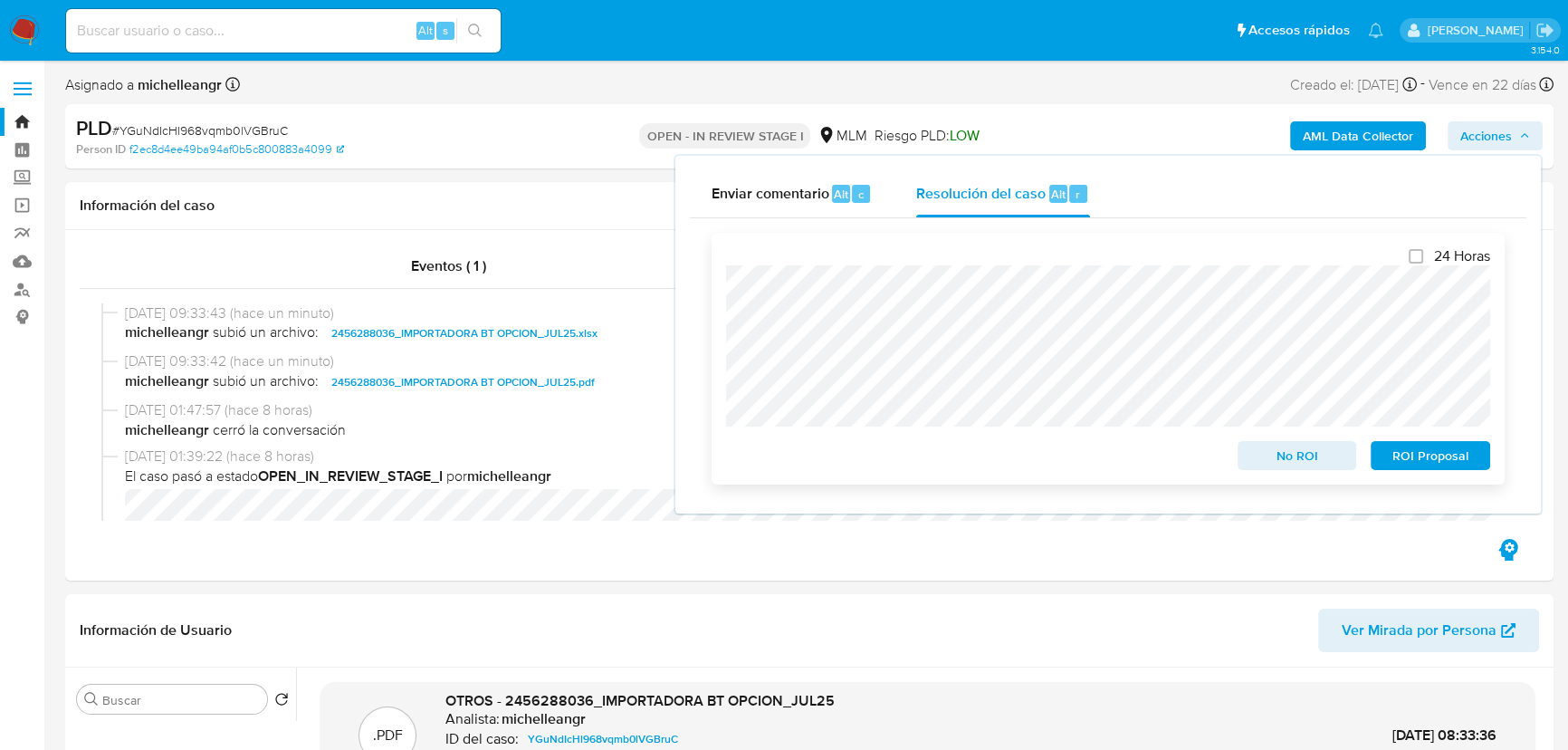
click at [1431, 453] on span "ROI Proposal" at bounding box center [1430, 456] width 94 height 26
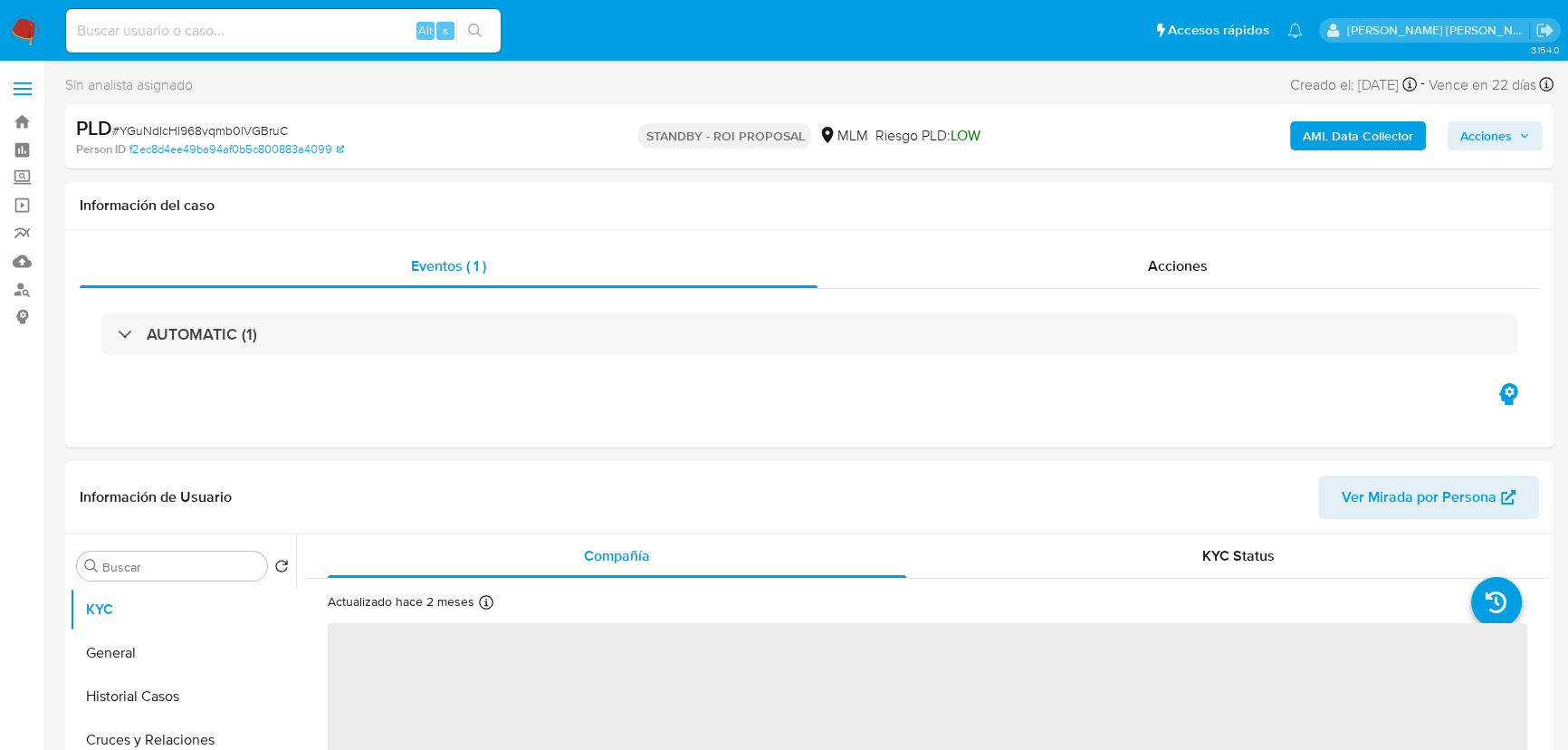
select select "10"
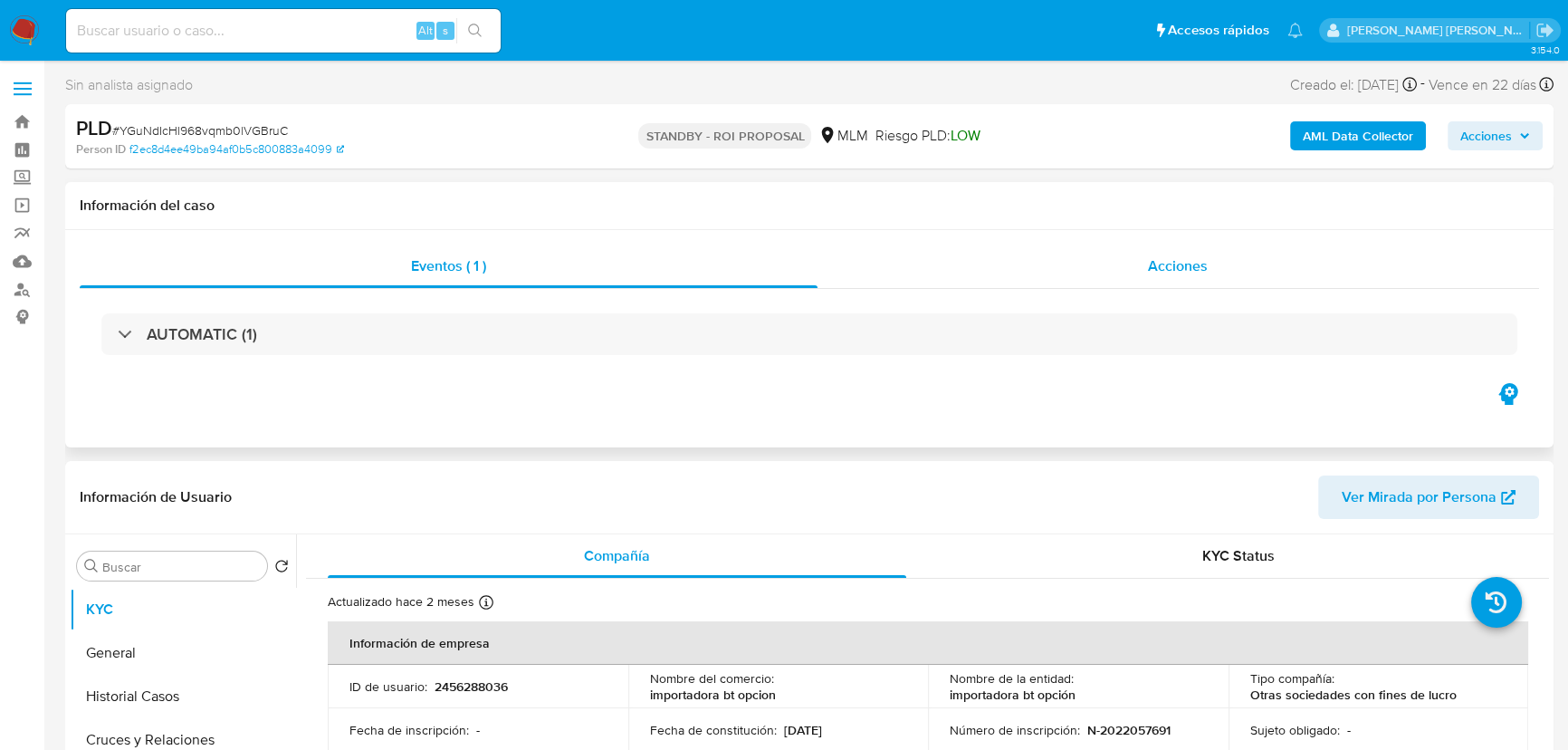
click at [1186, 246] on div "Acciones" at bounding box center [1178, 266] width 722 height 43
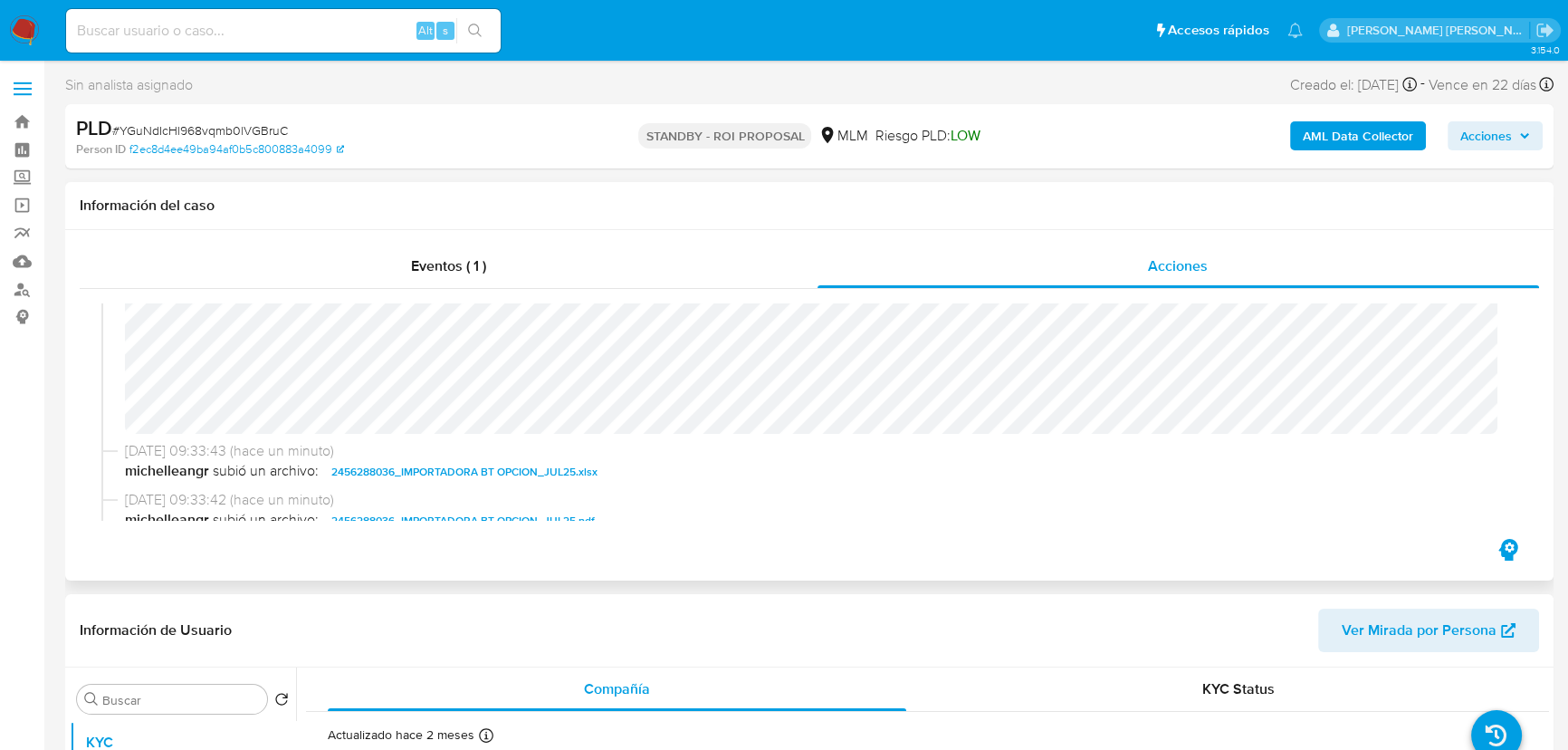
scroll to position [411, 0]
drag, startPoint x: 23, startPoint y: 23, endPoint x: 63, endPoint y: 52, distance: 49.4
click at [23, 23] on img at bounding box center [24, 31] width 30 height 31
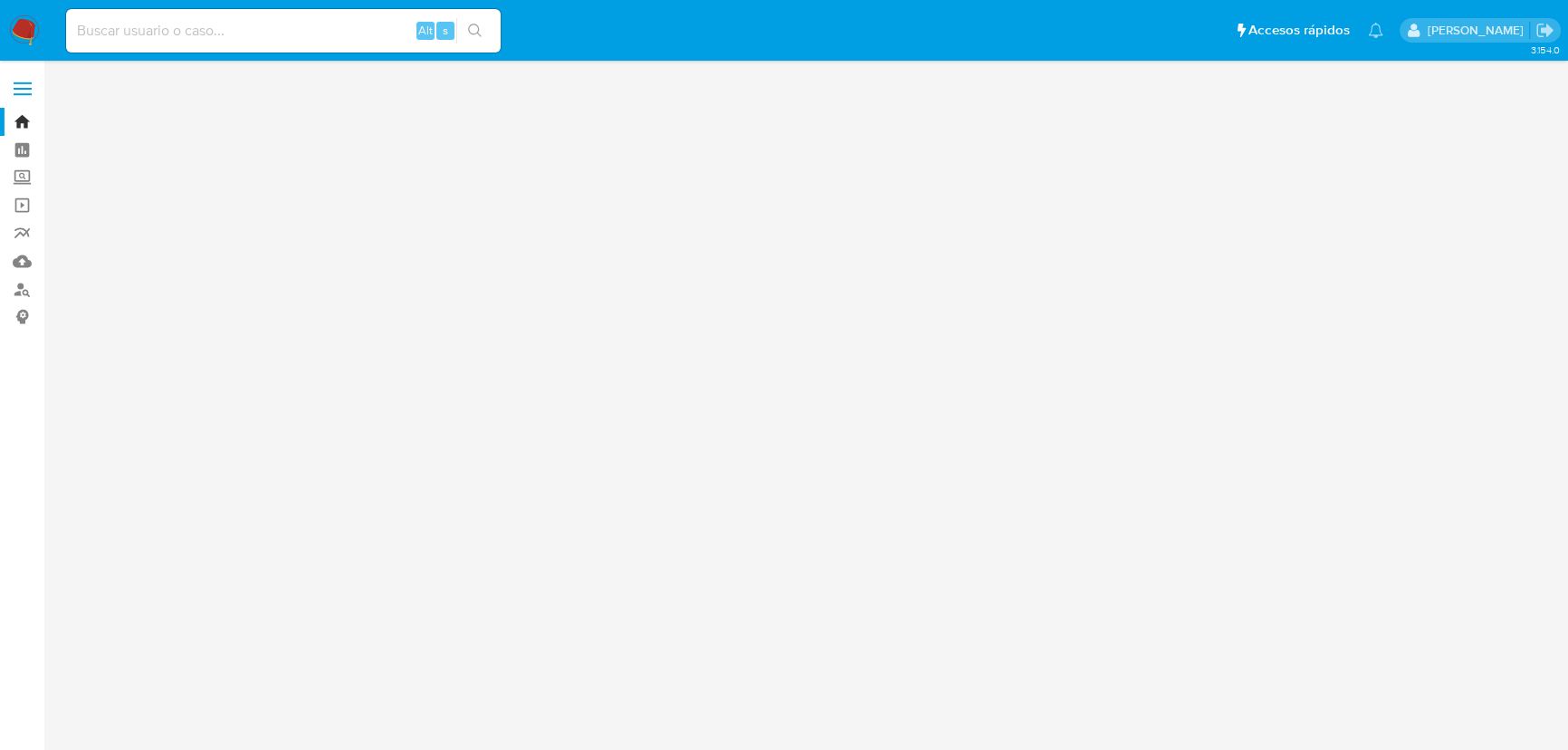
click at [24, 176] on label "Screening" at bounding box center [107, 178] width 215 height 29
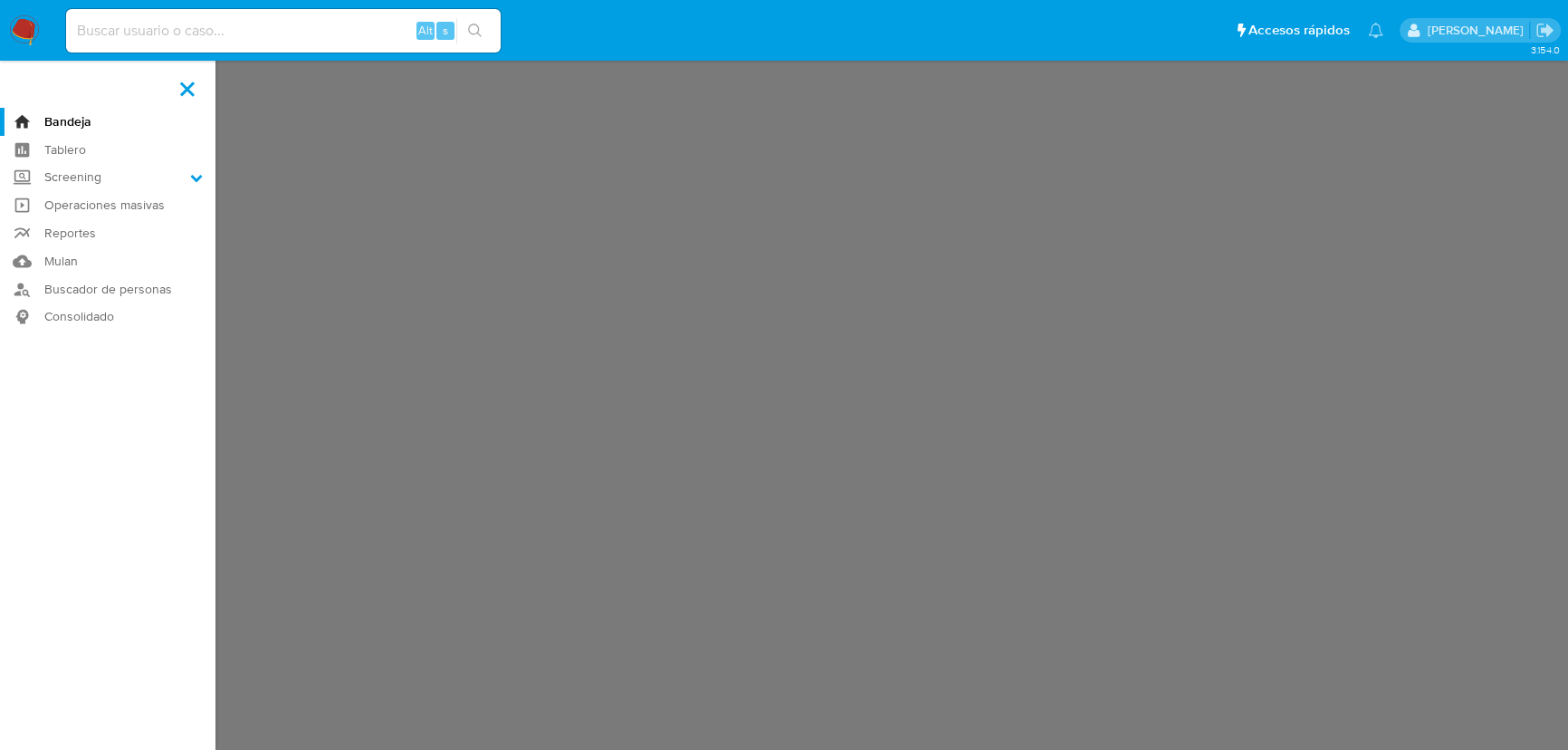
click at [0, 0] on input "Screening" at bounding box center [0, 0] width 0 height 0
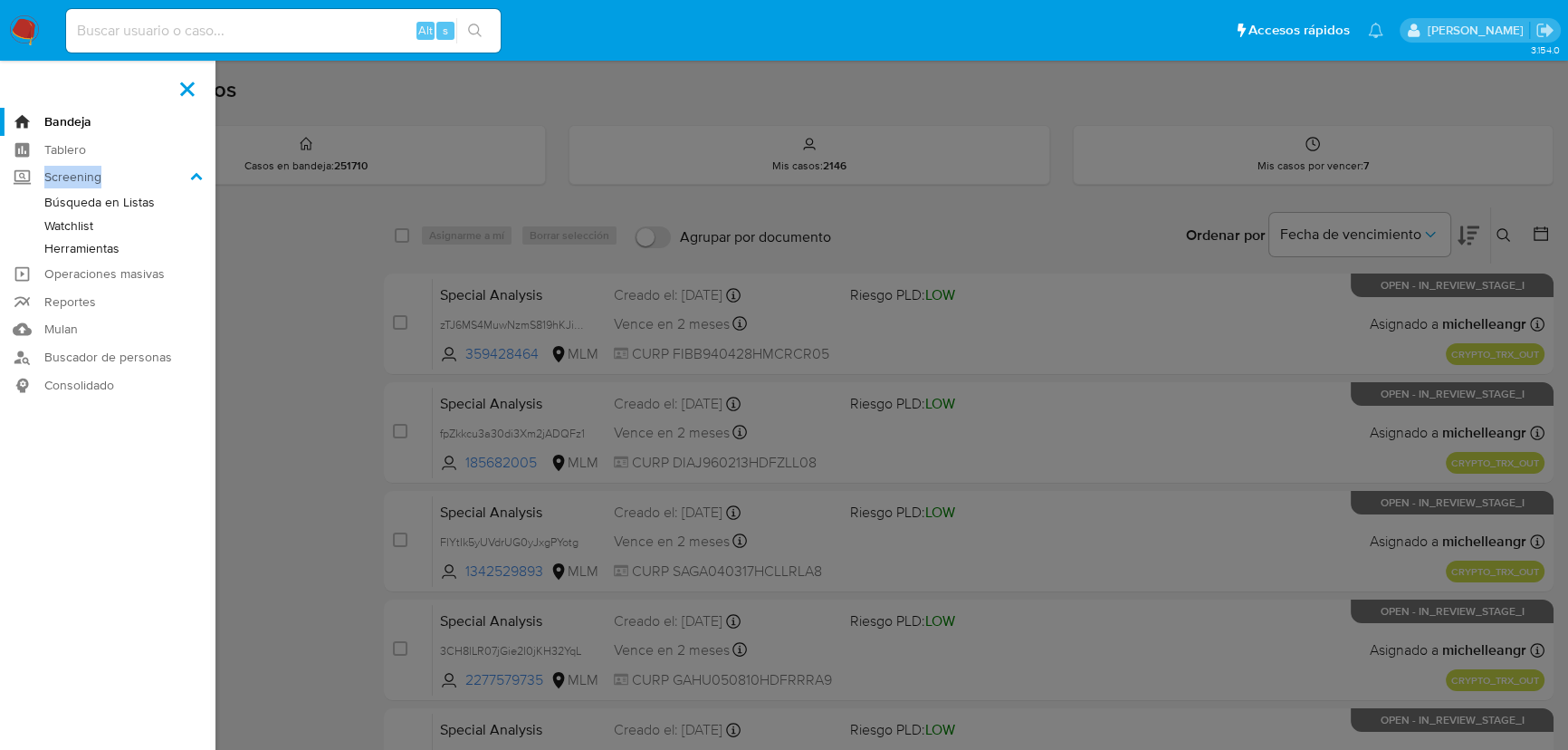
click at [24, 176] on label "Screening" at bounding box center [107, 178] width 215 height 29
click at [0, 0] on input "Screening" at bounding box center [0, 0] width 0 height 0
click at [102, 249] on link "Herramientas" at bounding box center [107, 248] width 215 height 23
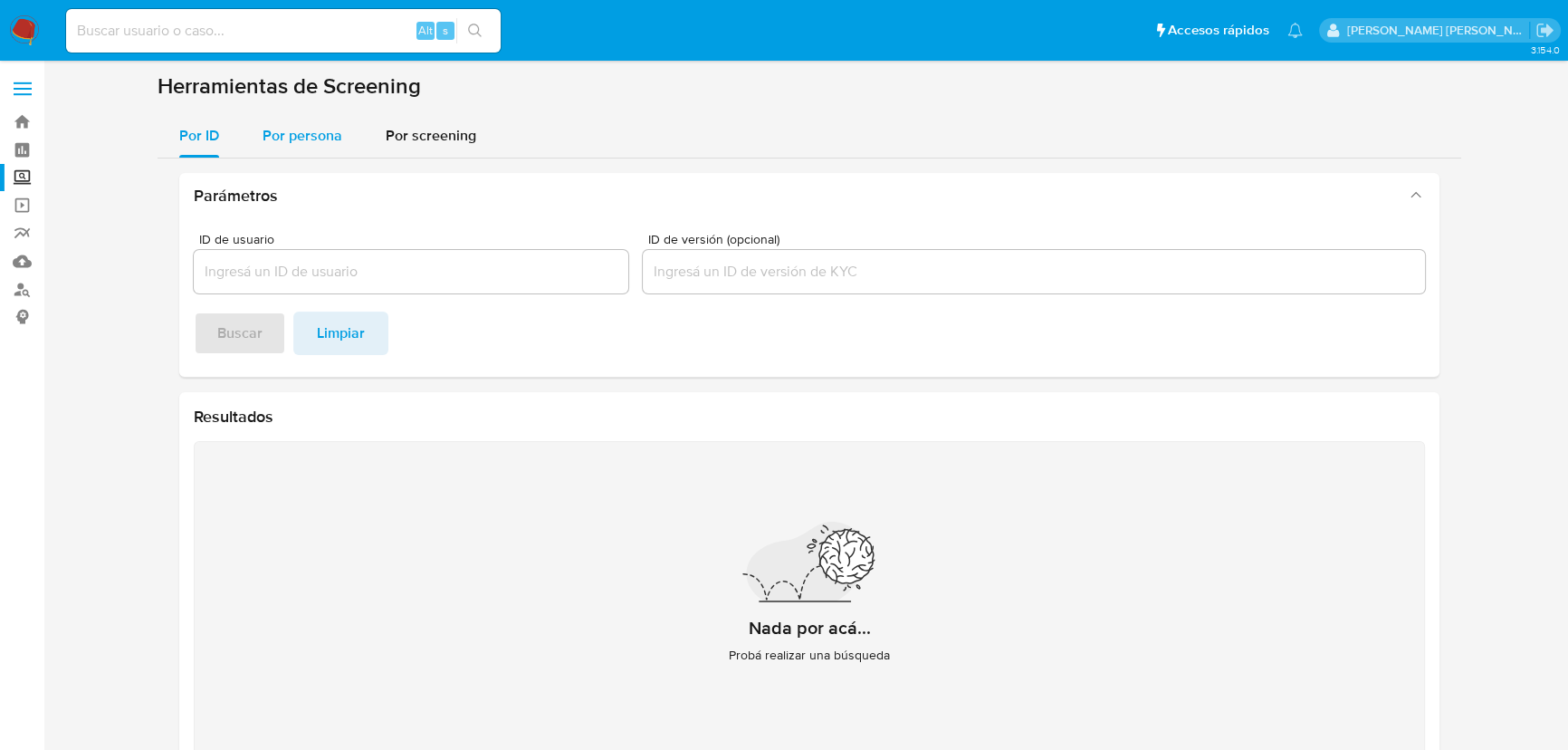
click at [326, 120] on div "Por persona" at bounding box center [302, 136] width 80 height 43
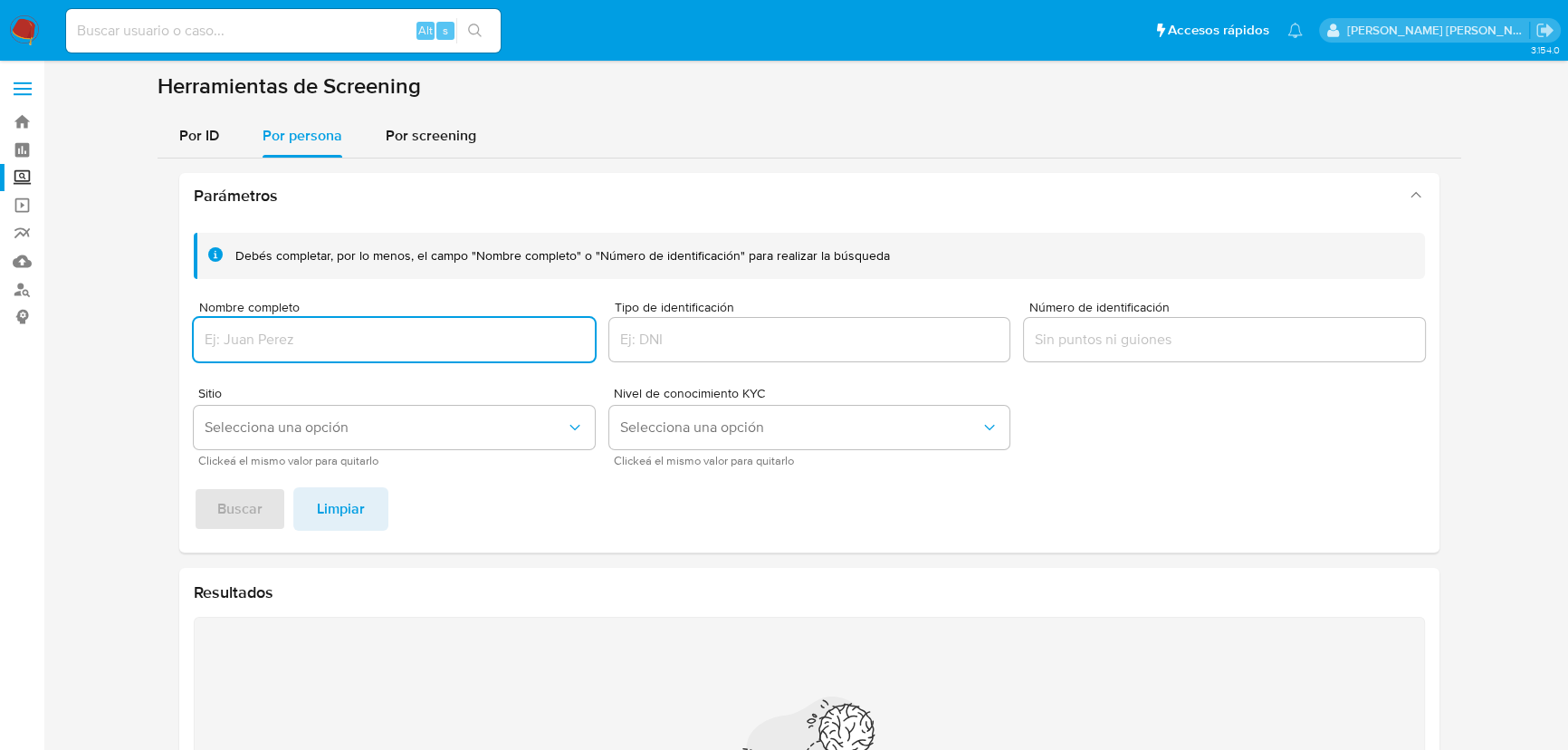
click at [326, 327] on div at bounding box center [394, 340] width 401 height 43
click at [354, 345] on input "Nombre completo" at bounding box center [394, 340] width 401 height 24
drag, startPoint x: 303, startPoint y: 367, endPoint x: 302, endPoint y: 345, distance: 22.0
click at [302, 365] on div "Debés completar, por lo menos, el campo "Nombre completo" o "Número de identifi…" at bounding box center [809, 348] width 1231 height 232
click at [302, 345] on input "Nombre completo" at bounding box center [394, 340] width 401 height 24
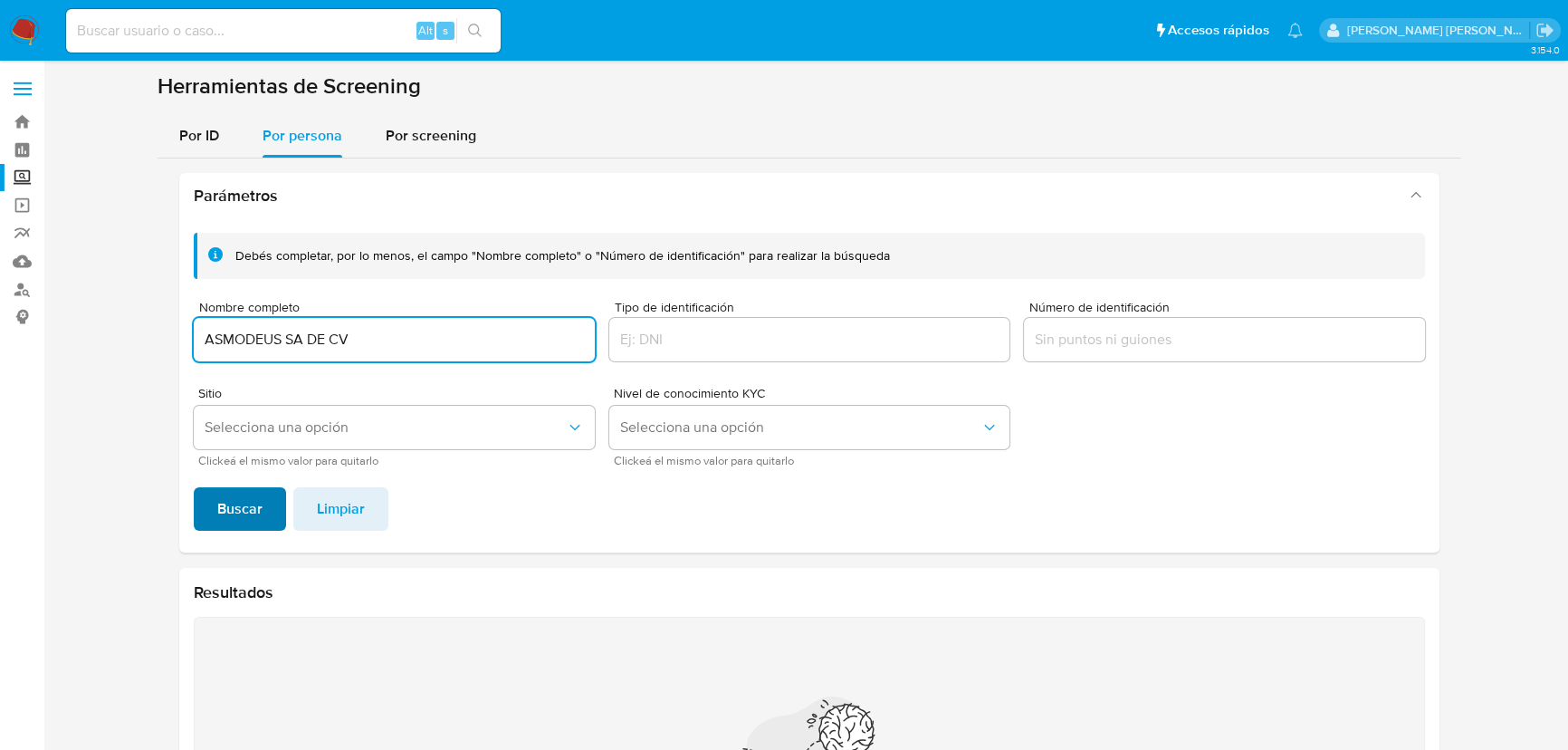
type input "ASMODEUS SA DE CV"
click at [250, 507] on span "Buscar" at bounding box center [240, 509] width 45 height 39
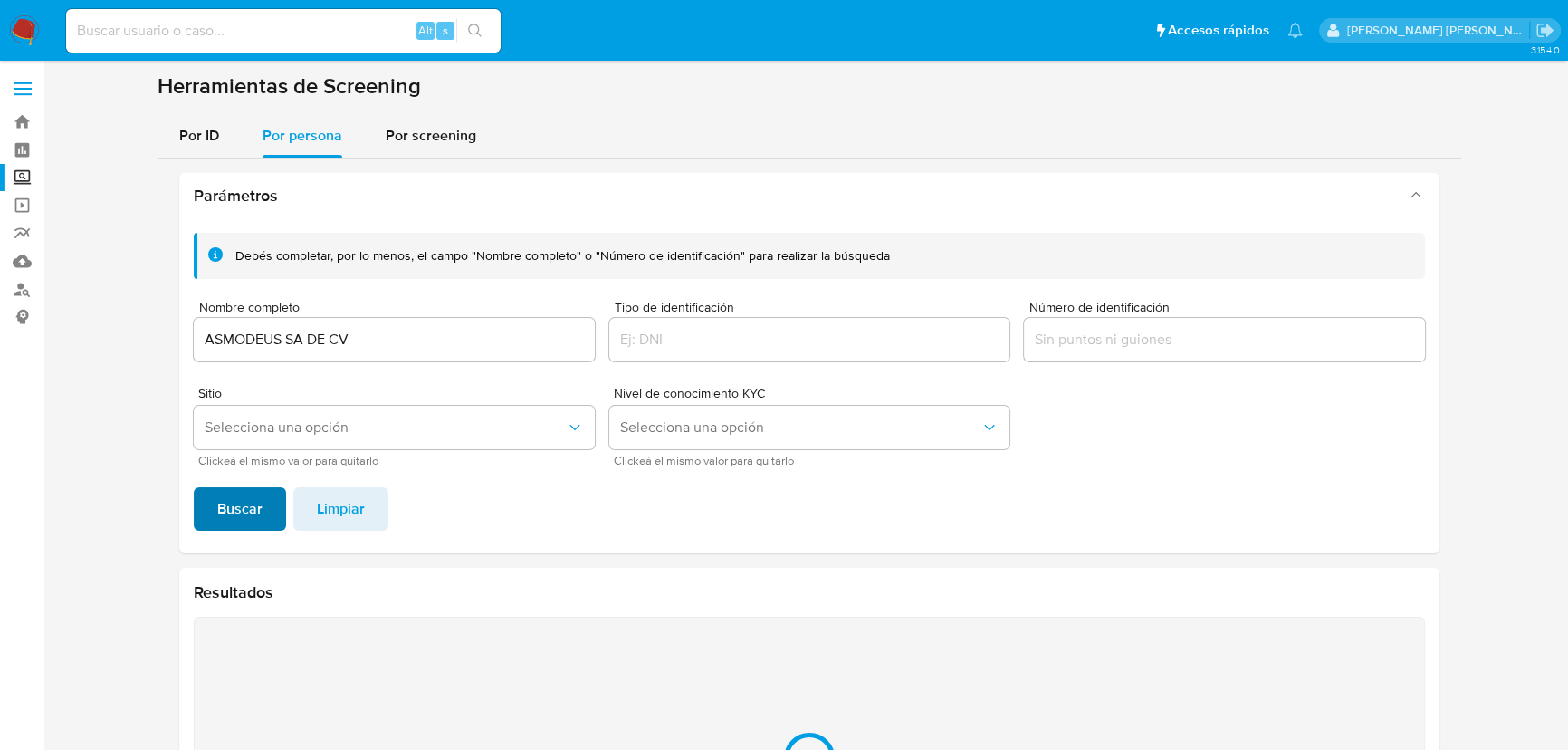
scroll to position [223, 0]
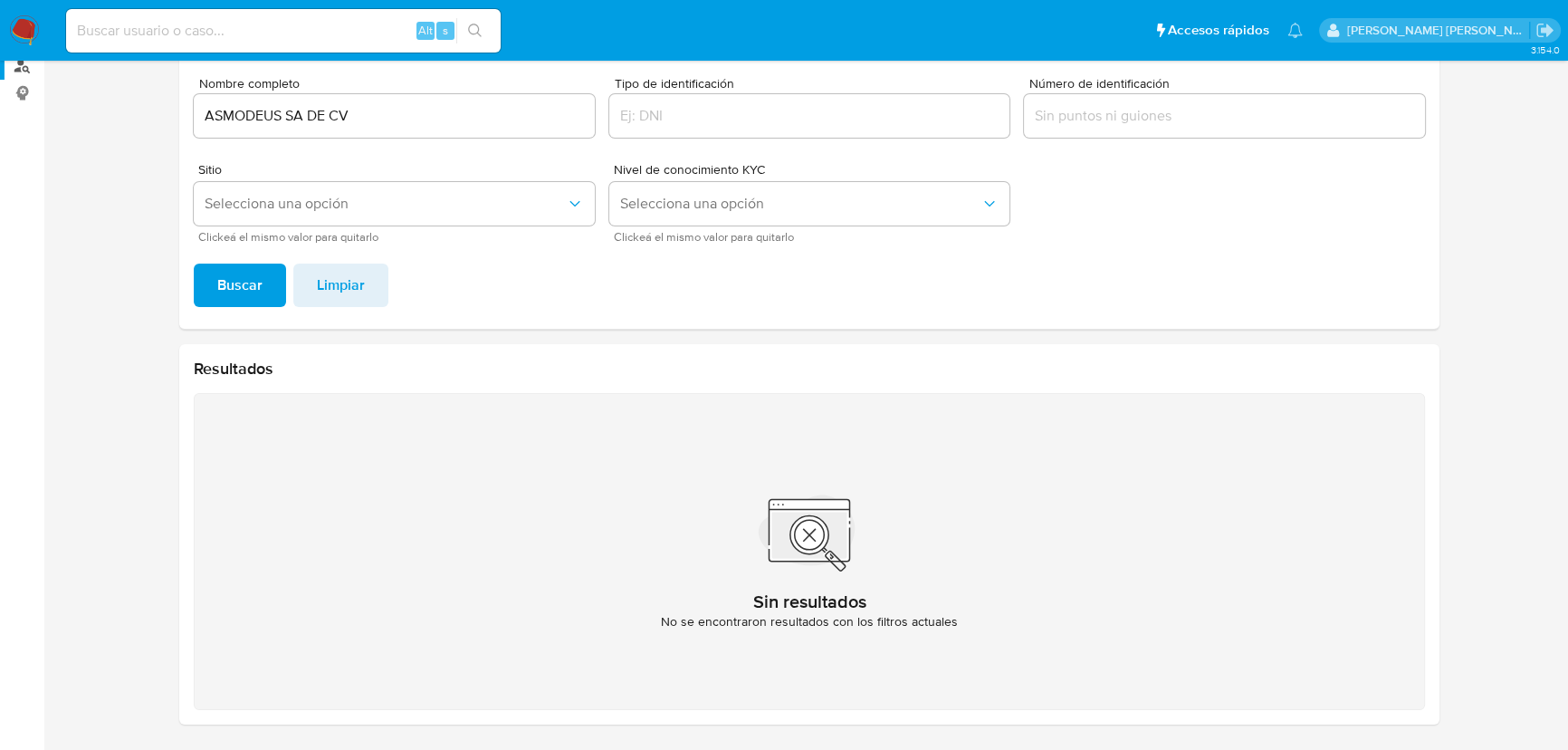
drag, startPoint x: 352, startPoint y: 118, endPoint x: 0, endPoint y: 74, distance: 354.7
click at [0, 74] on section "Bandeja Tablero Screening Búsqueda en Listas Watchlist Herramientas Operaciones…" at bounding box center [784, 264] width 1568 height 974
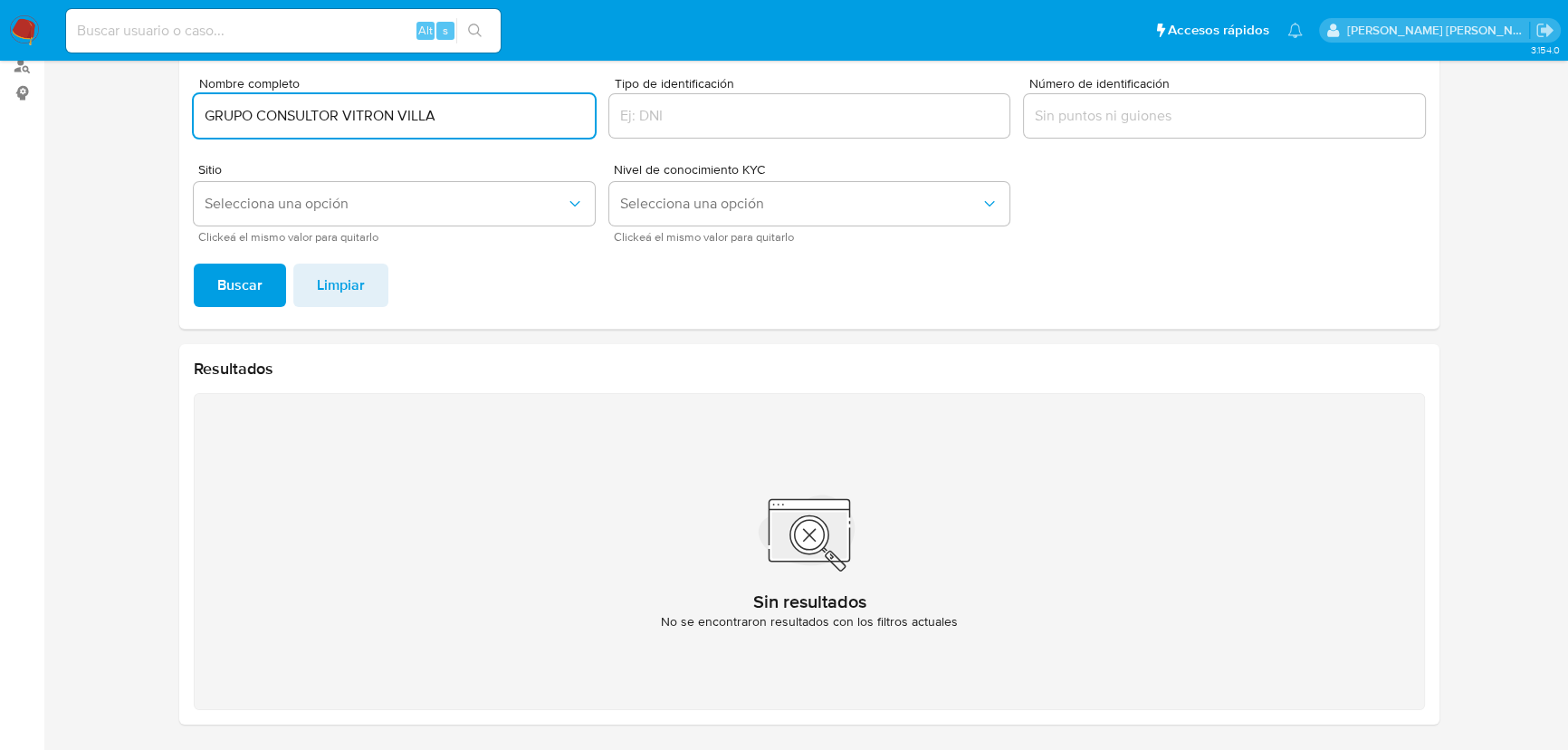
click at [219, 287] on span "Buscar" at bounding box center [240, 285] width 45 height 39
drag, startPoint x: 453, startPoint y: 114, endPoint x: 0, endPoint y: 86, distance: 453.9
click at [0, 86] on section "Bandeja Tablero Screening Búsqueda en Listas Watchlist Herramientas Operaciones…" at bounding box center [784, 264] width 1568 height 974
click at [240, 270] on span "Buscar" at bounding box center [240, 285] width 45 height 39
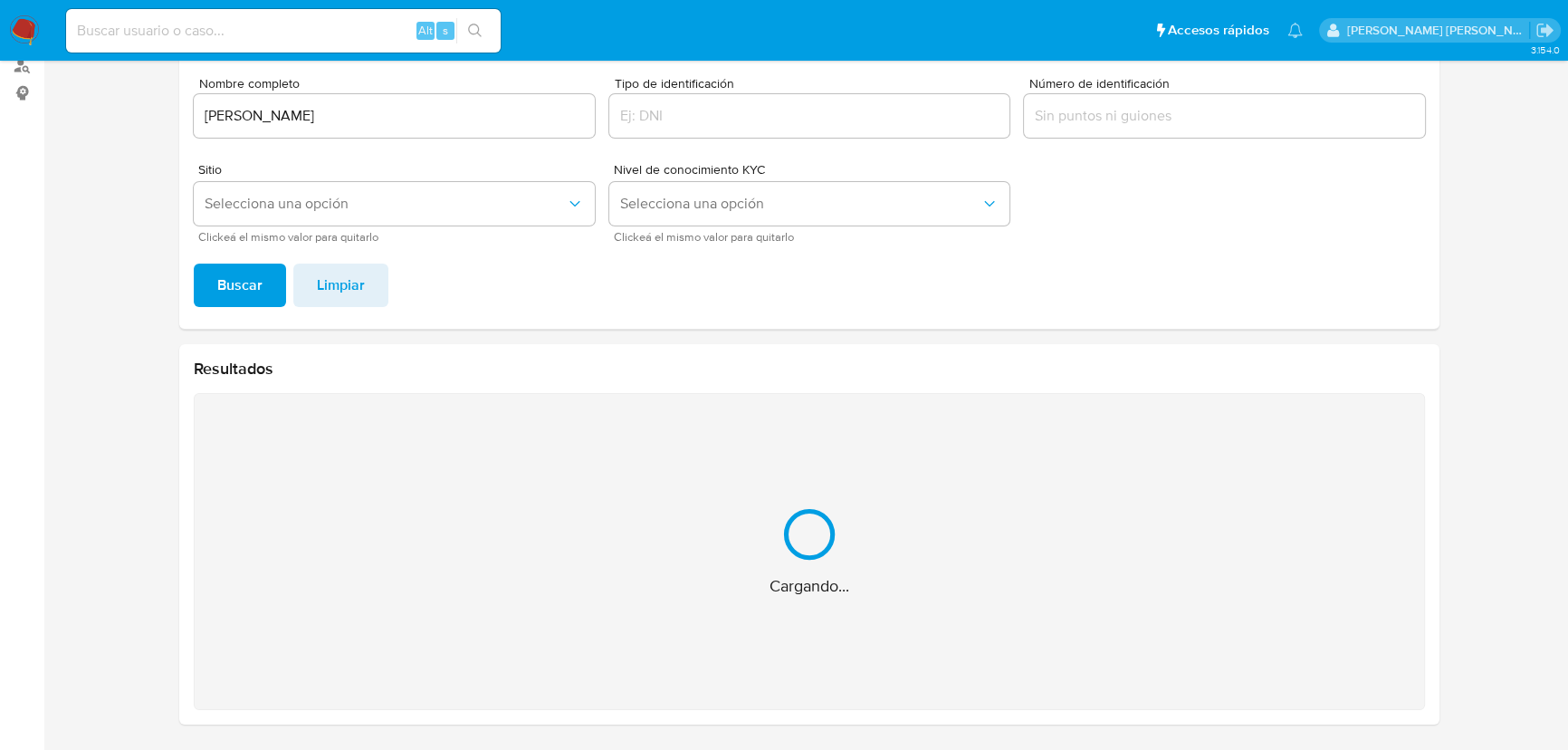
scroll to position [0, 0]
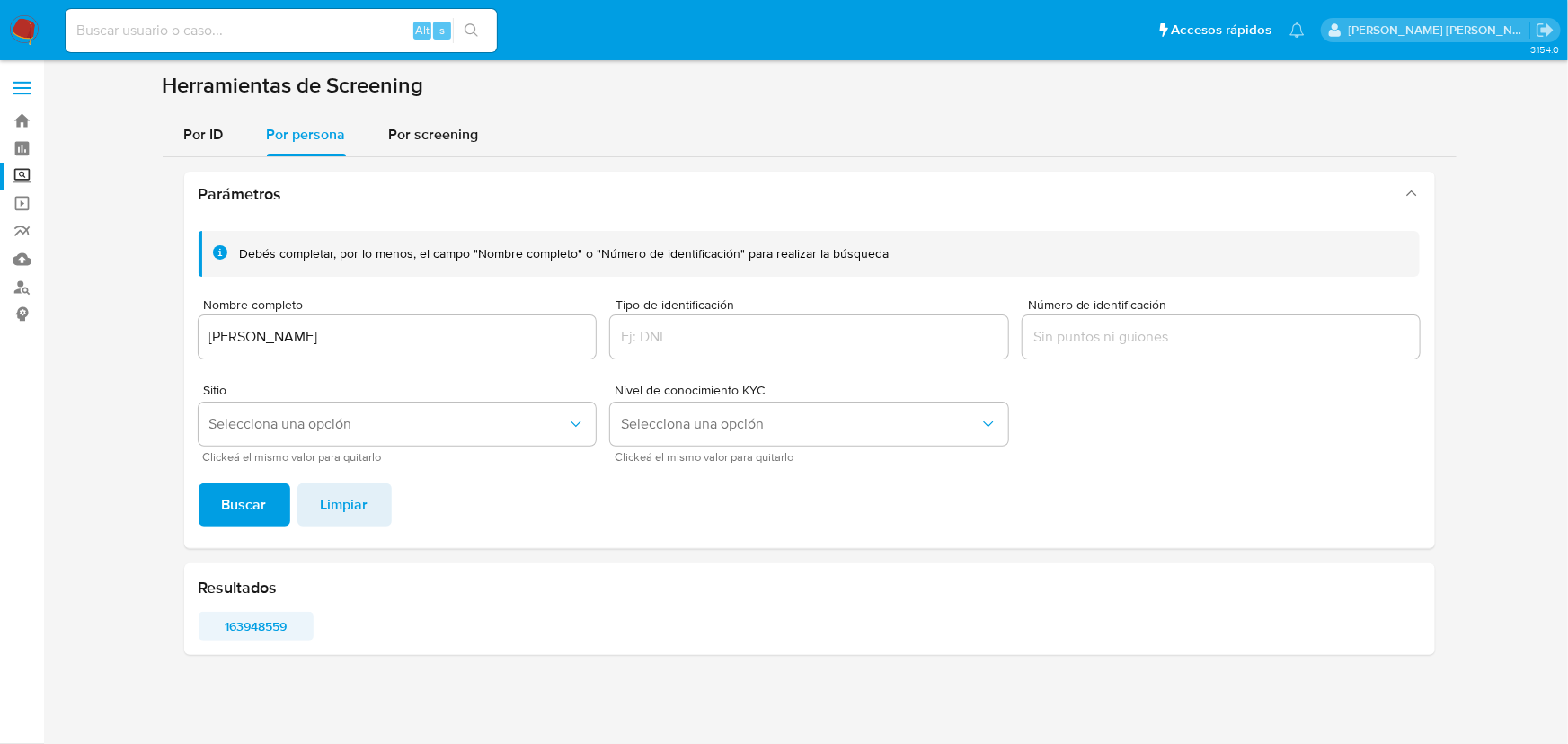
click at [264, 626] on span "163948559" at bounding box center [256, 626] width 91 height 25
drag, startPoint x: 451, startPoint y: 349, endPoint x: 223, endPoint y: 316, distance: 230.4
click at [114, 313] on section at bounding box center [808, 371] width 1489 height 598
drag, startPoint x: 399, startPoint y: 333, endPoint x: 413, endPoint y: 333, distance: 14.0
click at [397, 333] on input "[PERSON_NAME]" at bounding box center [397, 337] width 398 height 23
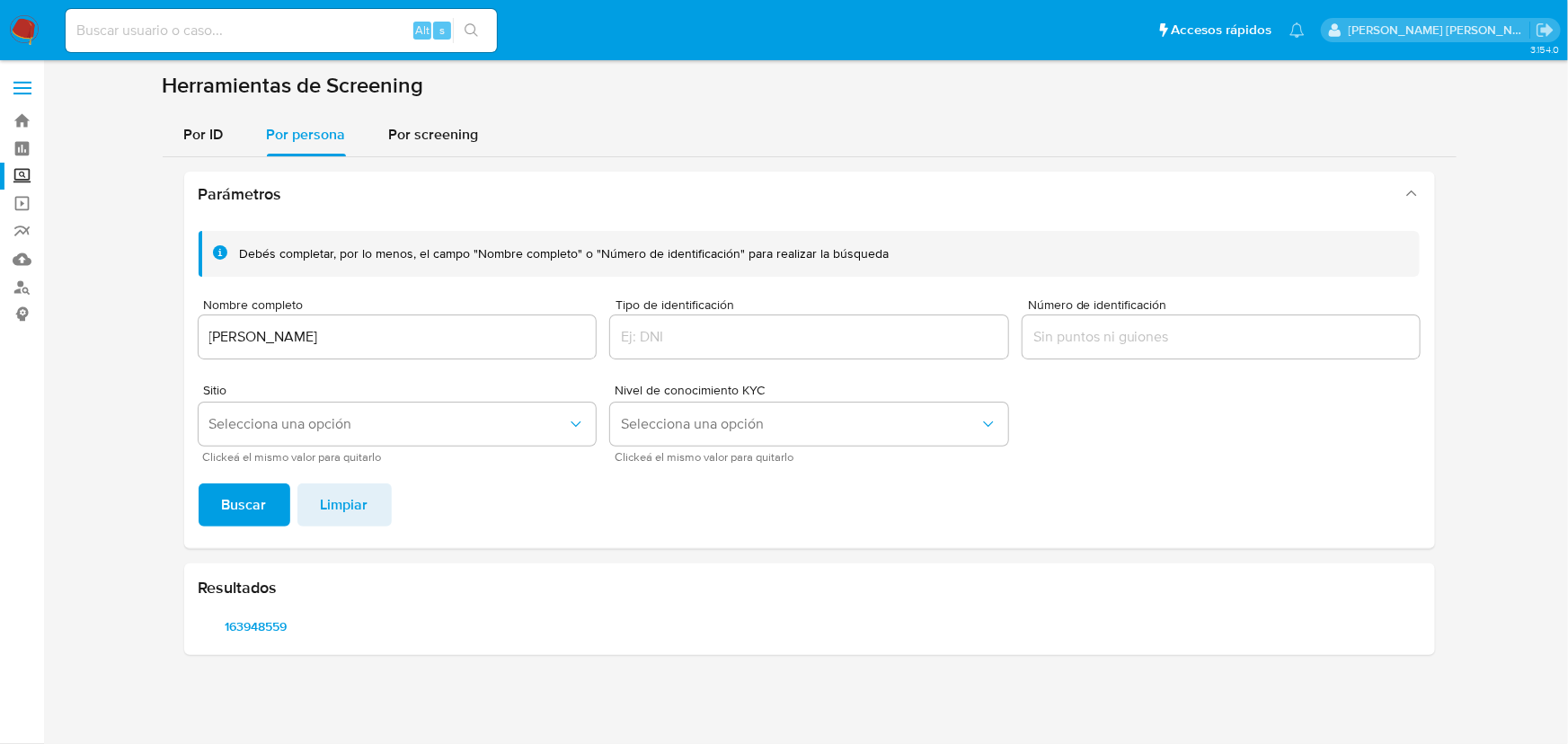
click at [444, 337] on input "[PERSON_NAME]" at bounding box center [397, 337] width 398 height 23
drag, startPoint x: 444, startPoint y: 334, endPoint x: 161, endPoint y: 320, distance: 283.3
click at [161, 320] on section at bounding box center [808, 371] width 1489 height 598
click at [239, 510] on span "Buscar" at bounding box center [244, 505] width 45 height 39
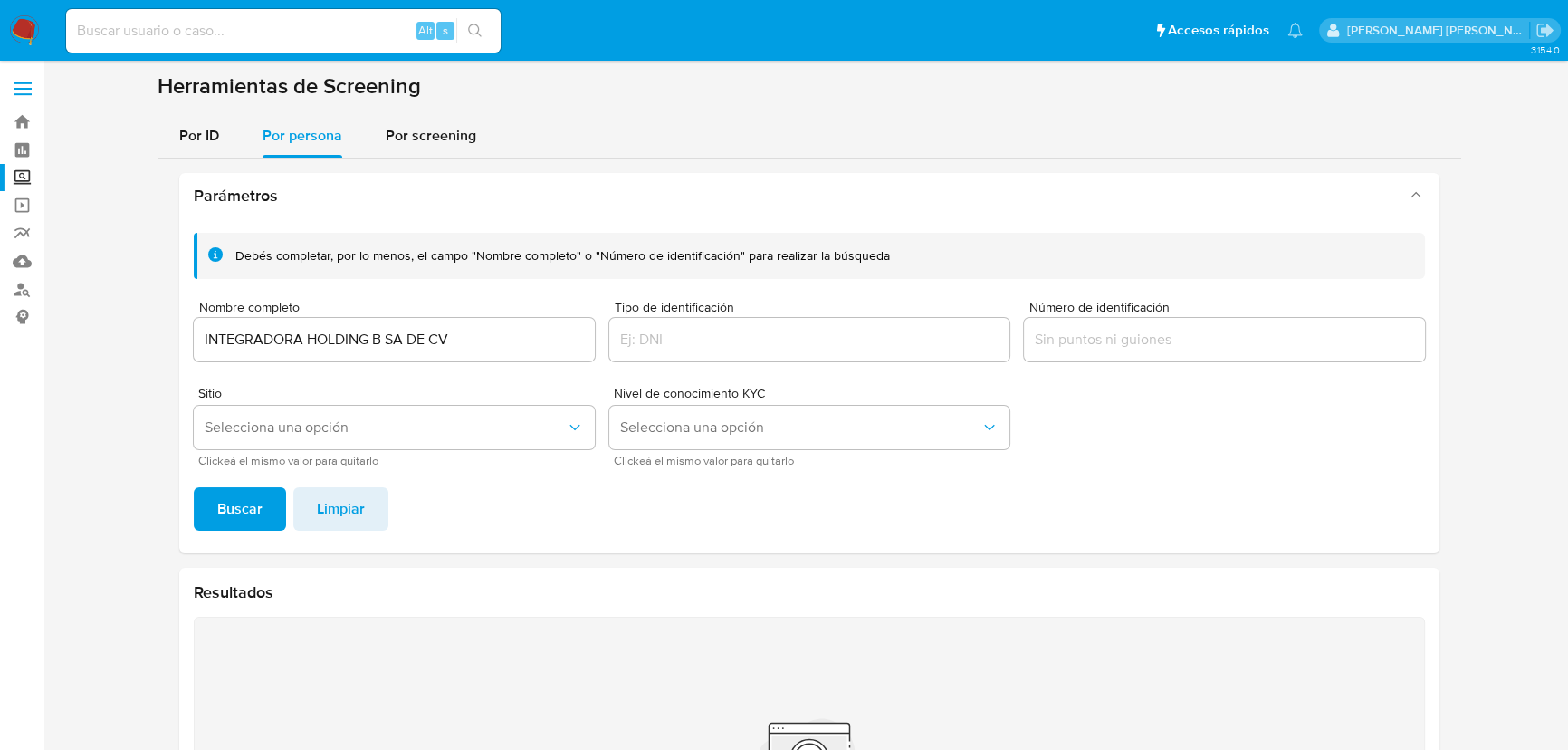
drag, startPoint x: 287, startPoint y: 321, endPoint x: 297, endPoint y: 323, distance: 10.2
click at [287, 323] on div "INTEGRADORA HOLDING B SA DE CV" at bounding box center [394, 340] width 401 height 43
drag, startPoint x: 455, startPoint y: 344, endPoint x: 0, endPoint y: 307, distance: 456.5
click at [0, 307] on section "Bandeja Tablero Screening Búsqueda en Listas Watchlist Herramientas Operaciones…" at bounding box center [784, 487] width 1568 height 974
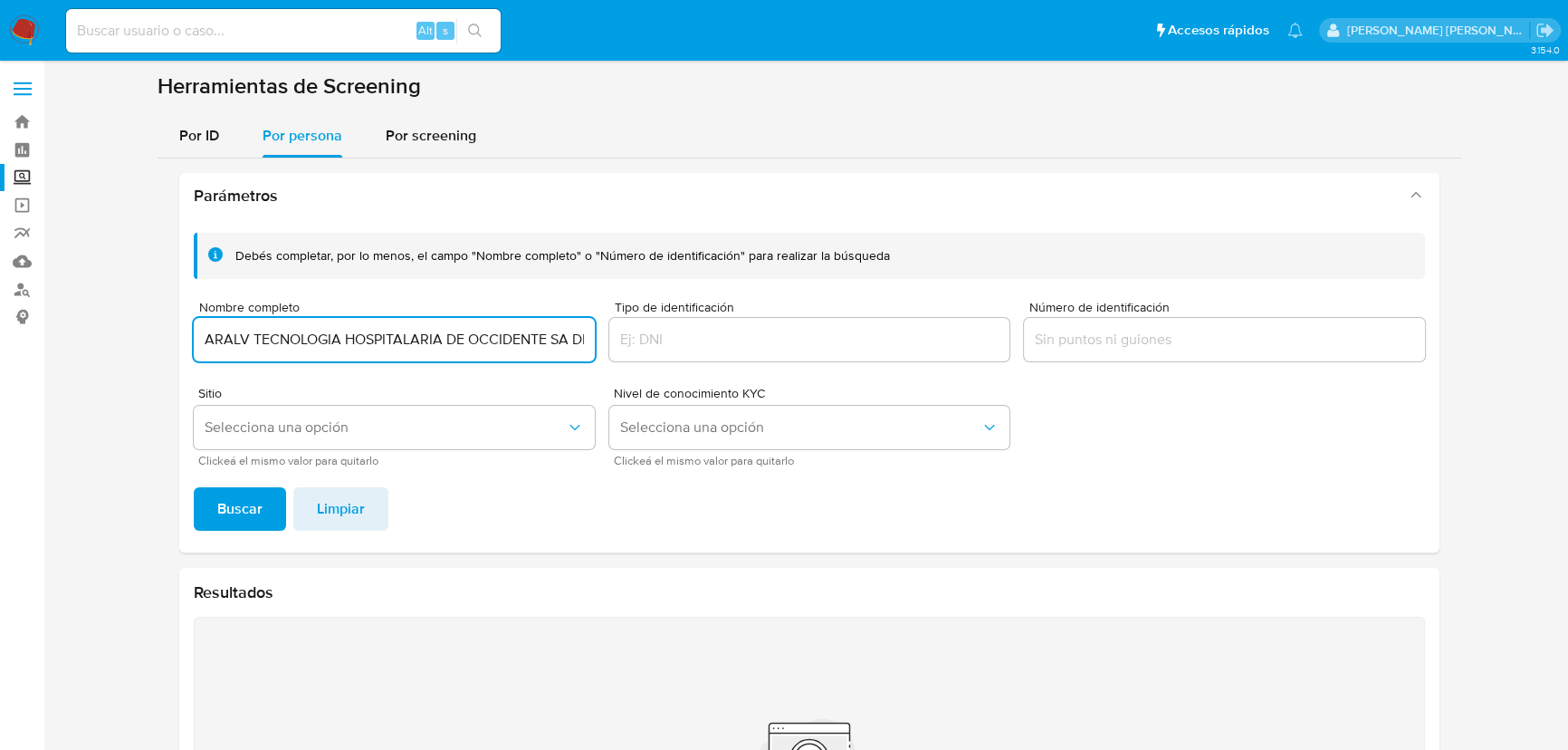
scroll to position [0, 29]
type input "ARALV TECNOLOGIA HOSPITALARIA DE OCCIDENTE SA DE CV"
click at [254, 512] on span "Buscar" at bounding box center [240, 509] width 45 height 39
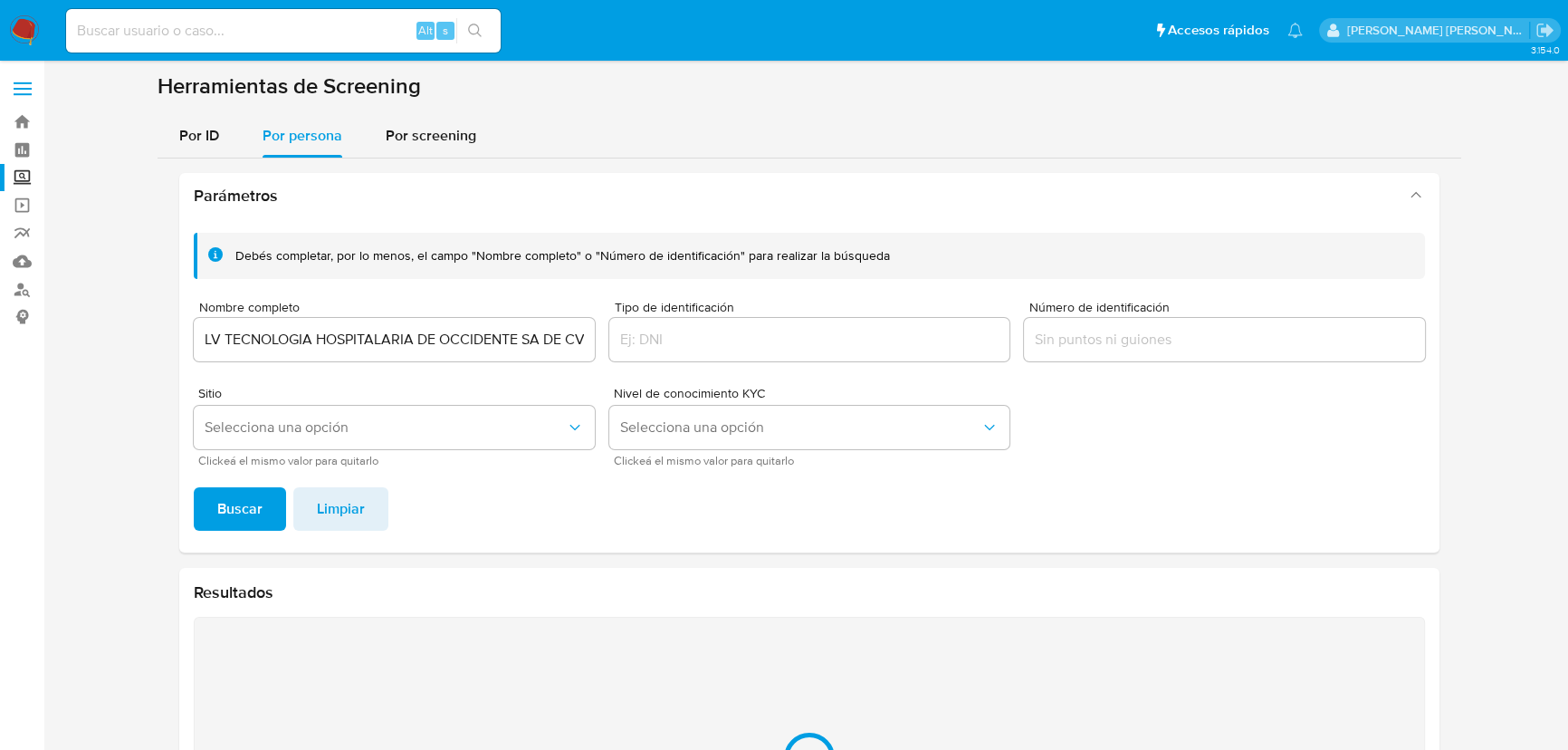
scroll to position [223, 0]
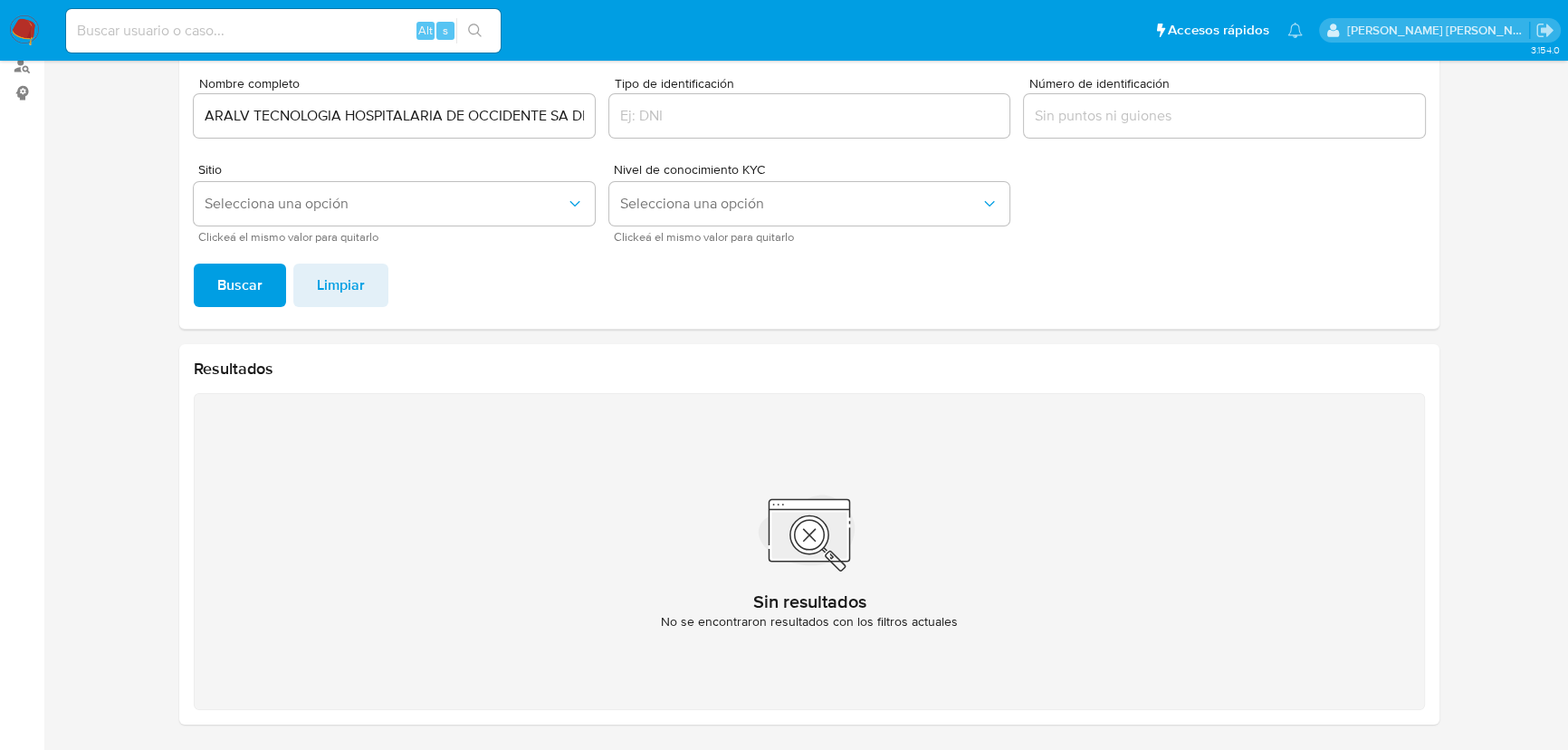
click at [162, 25] on input at bounding box center [283, 31] width 435 height 24
paste input "1842390646"
type input "1842390646"
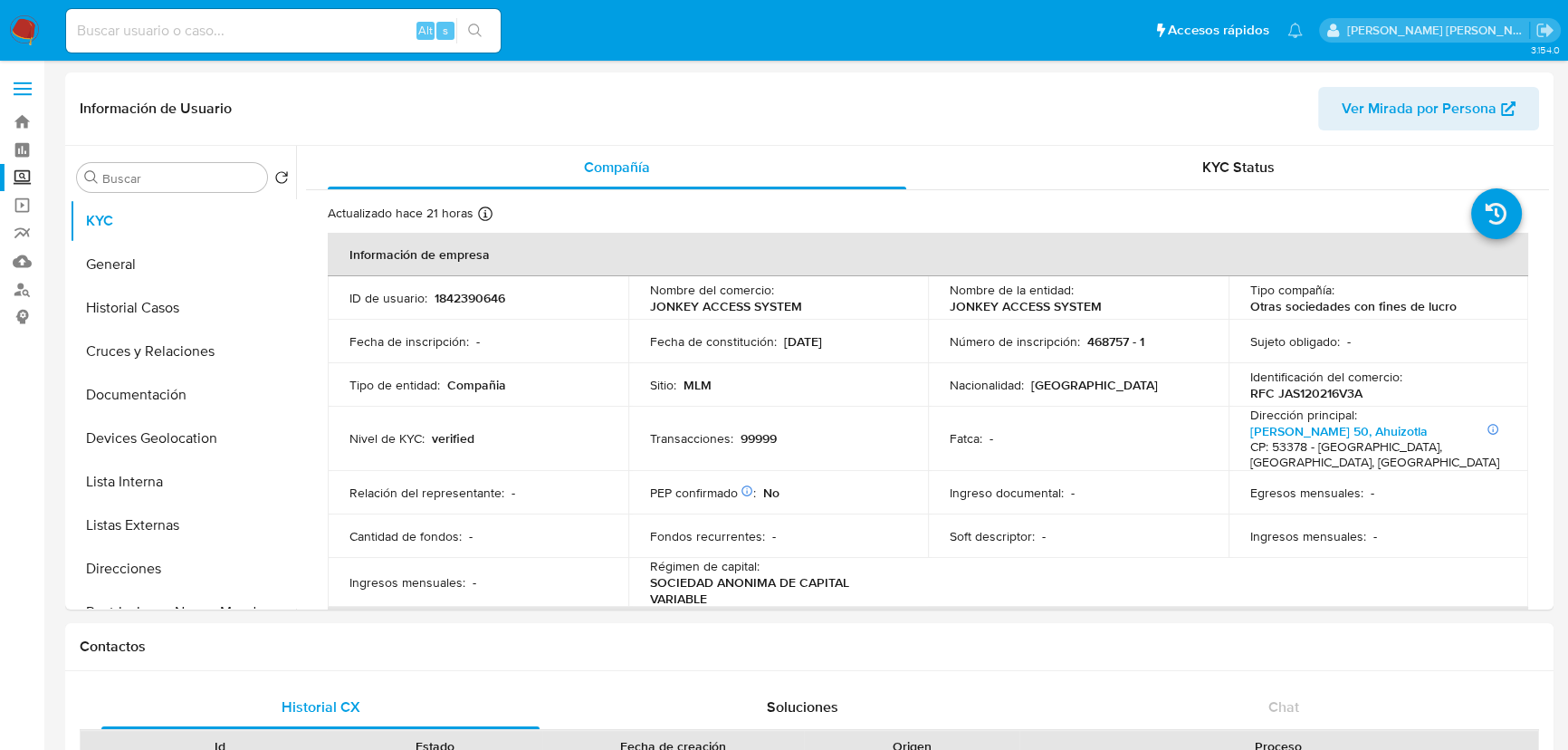
select select "10"
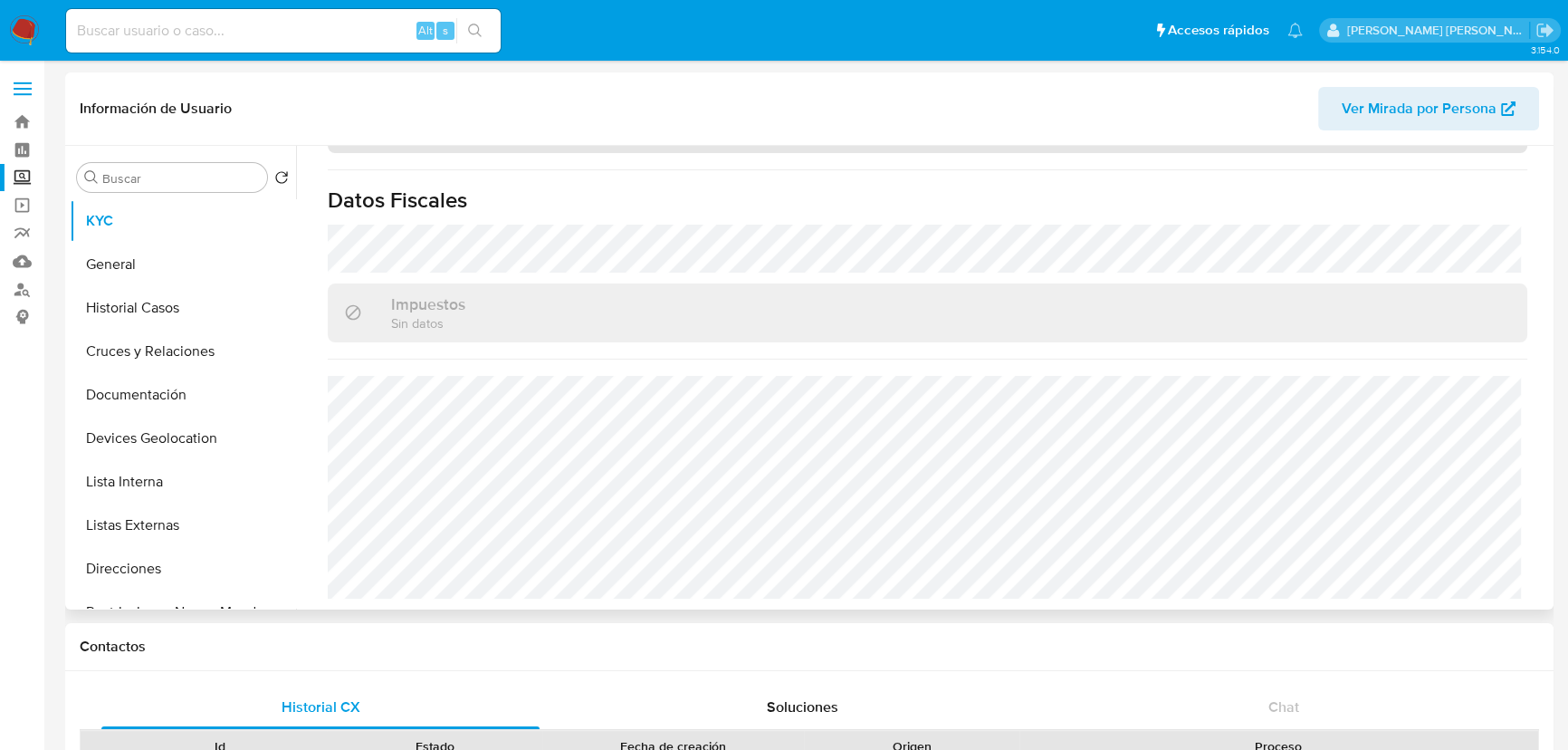
scroll to position [1334, 0]
click at [144, 443] on button "Devices Geolocation" at bounding box center [175, 438] width 211 height 43
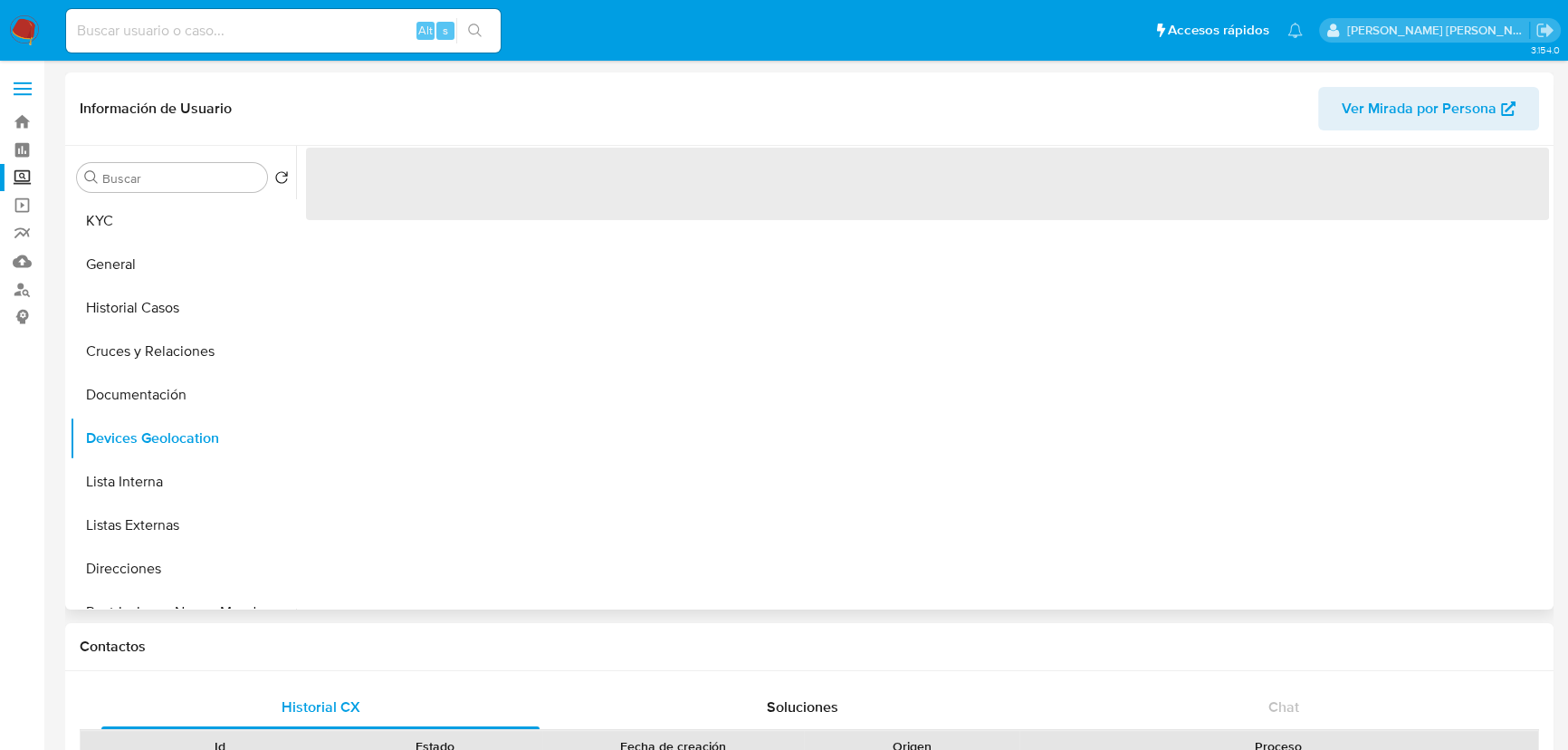
scroll to position [246, 0]
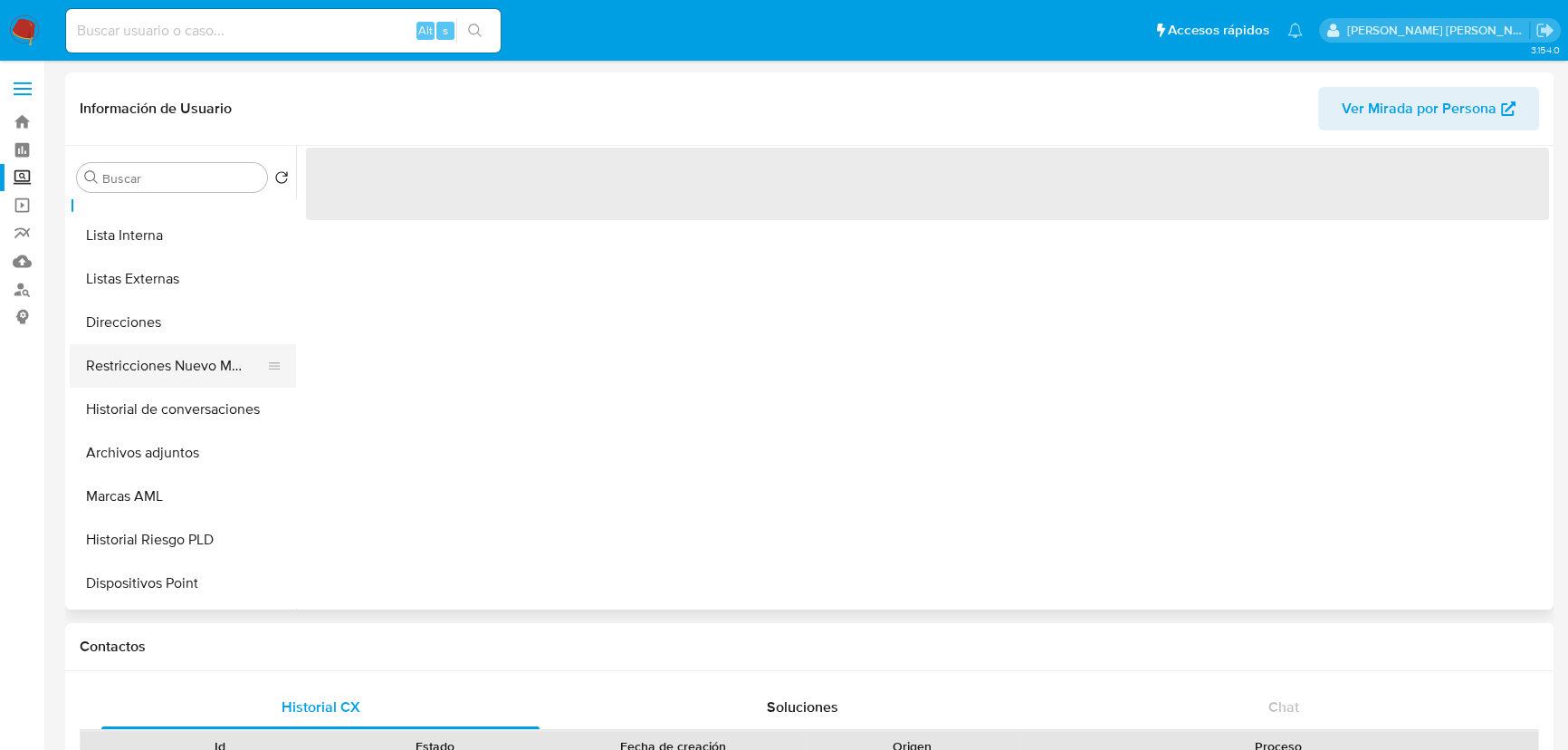
click at [161, 363] on button "Restricciones Nuevo Mundo" at bounding box center [175, 366] width 211 height 43
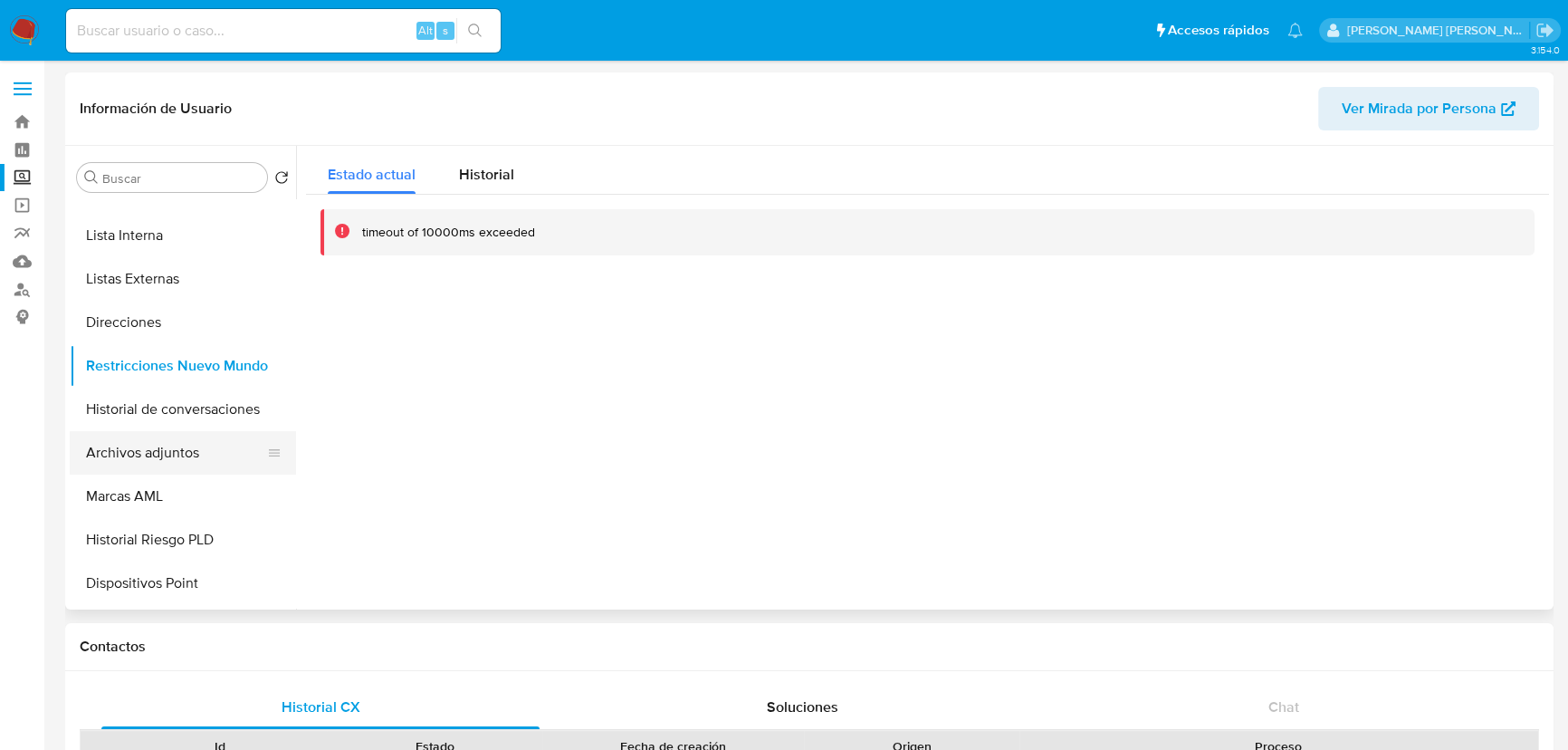
click at [255, 434] on button "Archivos adjuntos" at bounding box center [175, 453] width 211 height 43
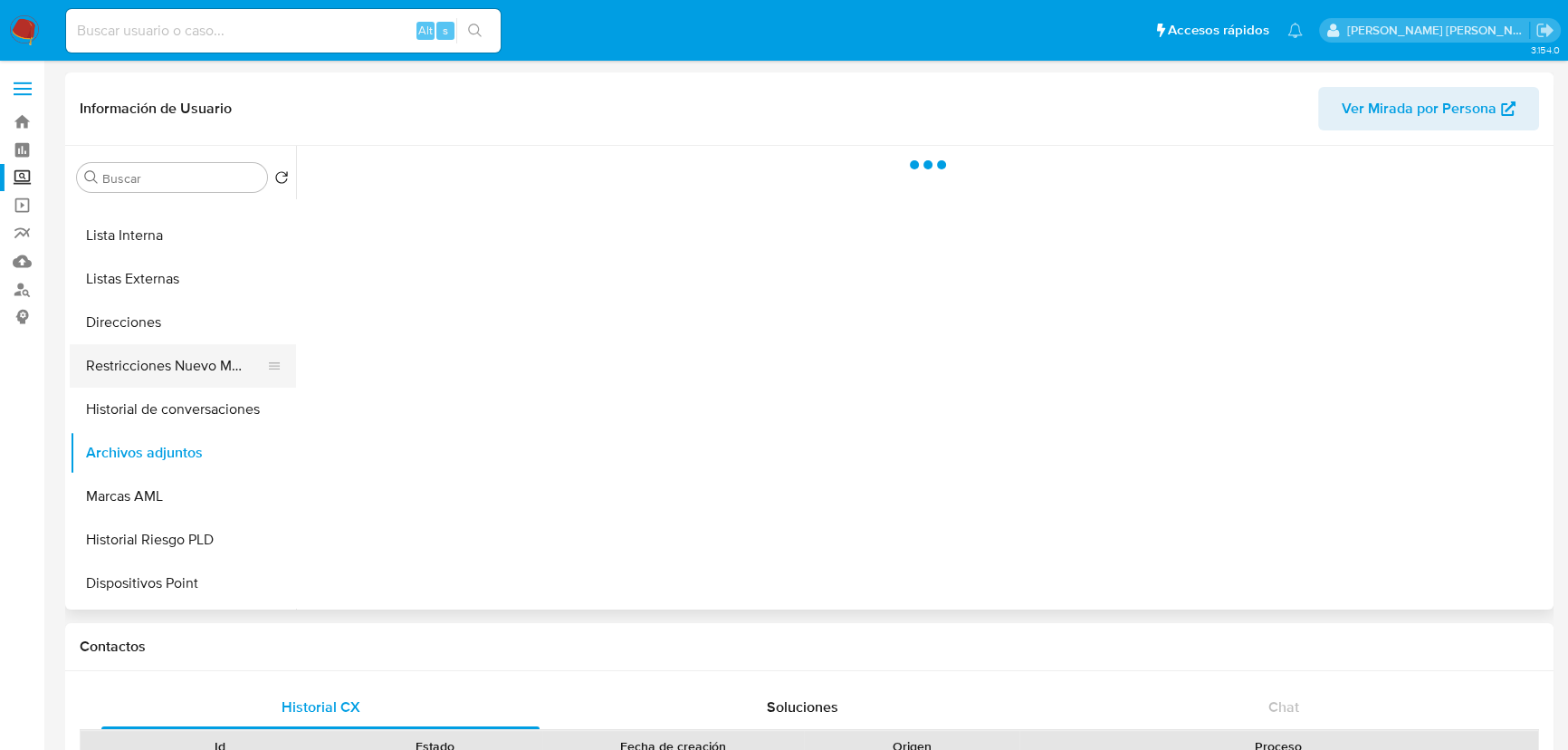
click at [225, 351] on button "Restricciones Nuevo Mundo" at bounding box center [175, 366] width 211 height 43
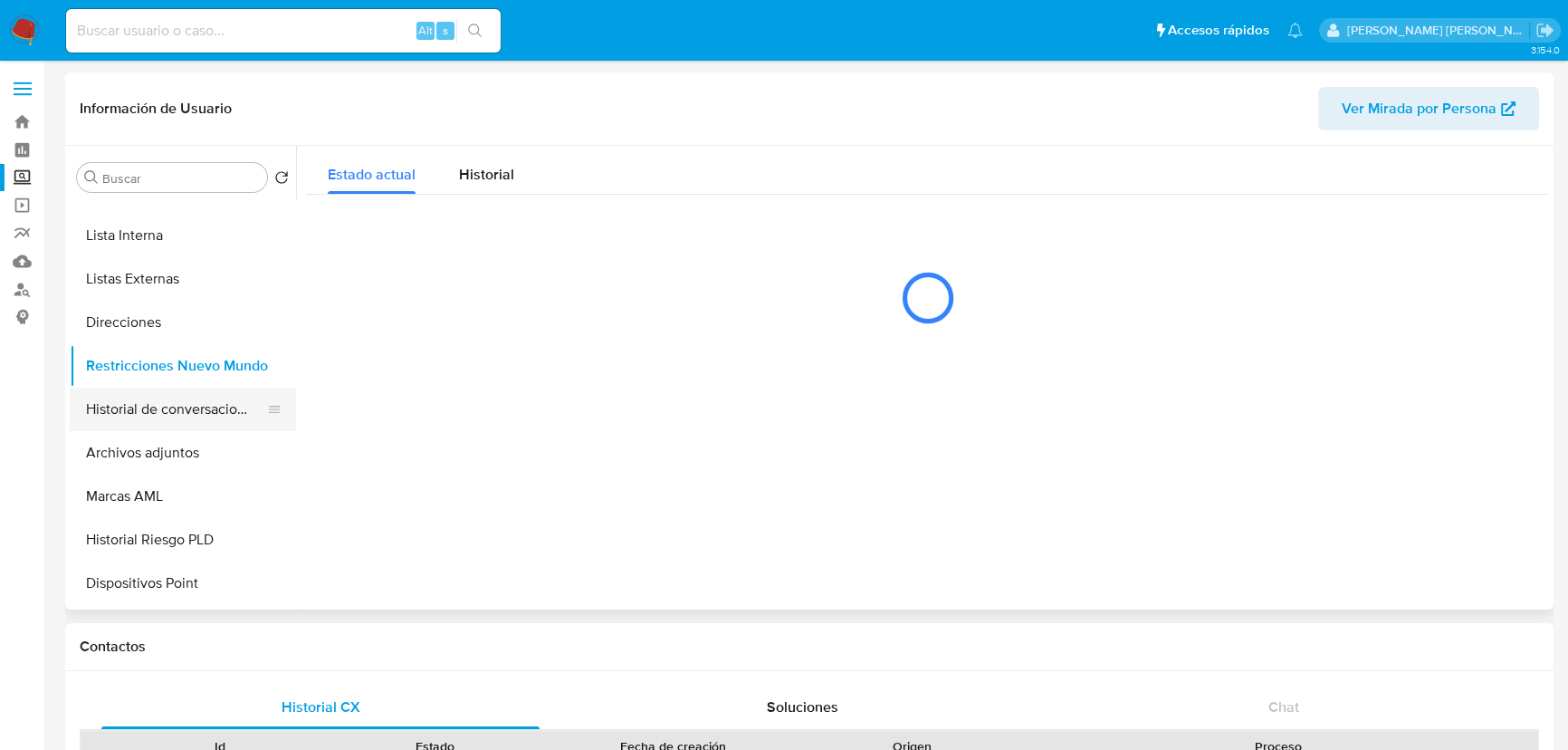
drag, startPoint x: 163, startPoint y: 425, endPoint x: 172, endPoint y: 409, distance: 18.4
click at [163, 424] on button "Historial de conversaciones" at bounding box center [175, 409] width 211 height 43
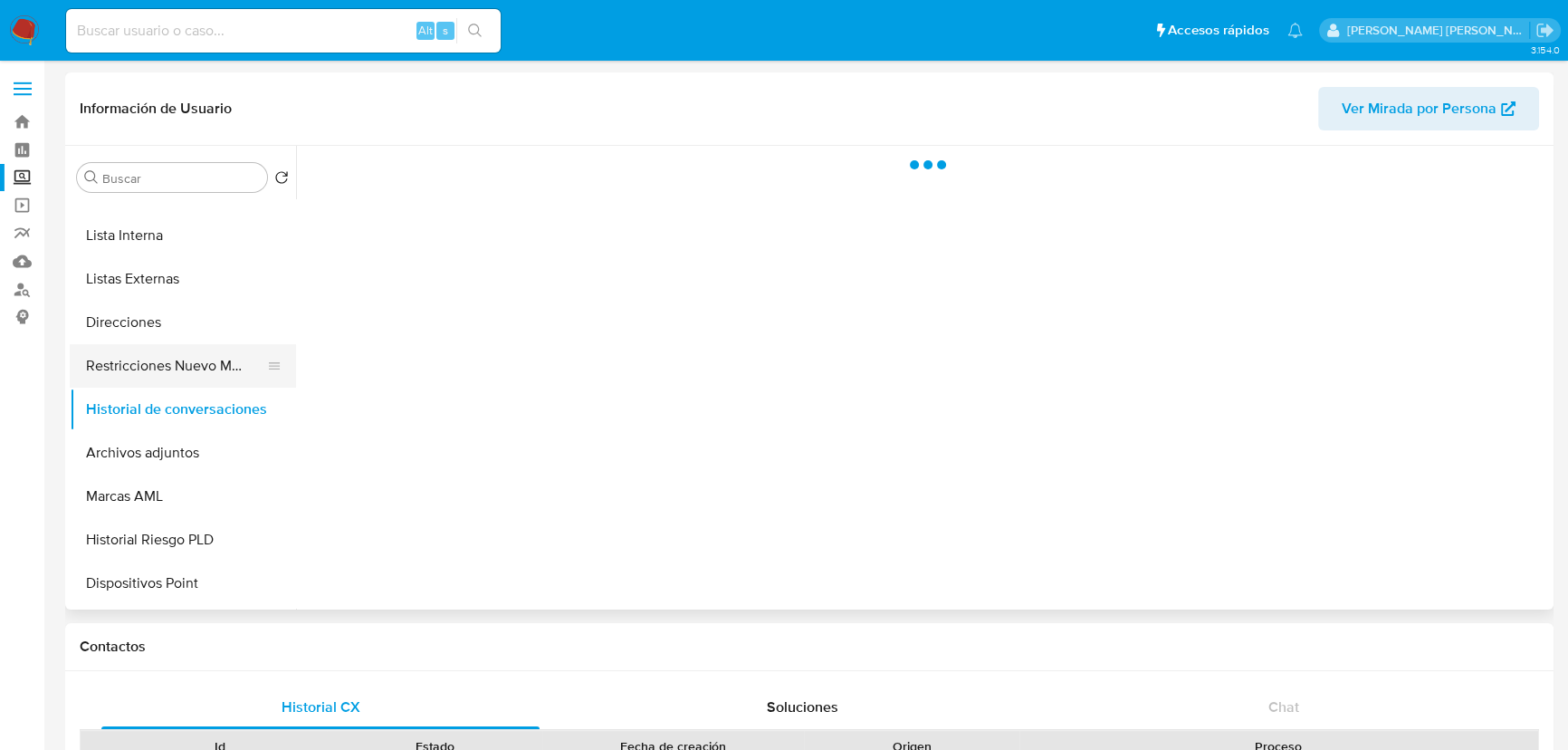
click at [185, 357] on button "Restricciones Nuevo Mundo" at bounding box center [175, 366] width 211 height 43
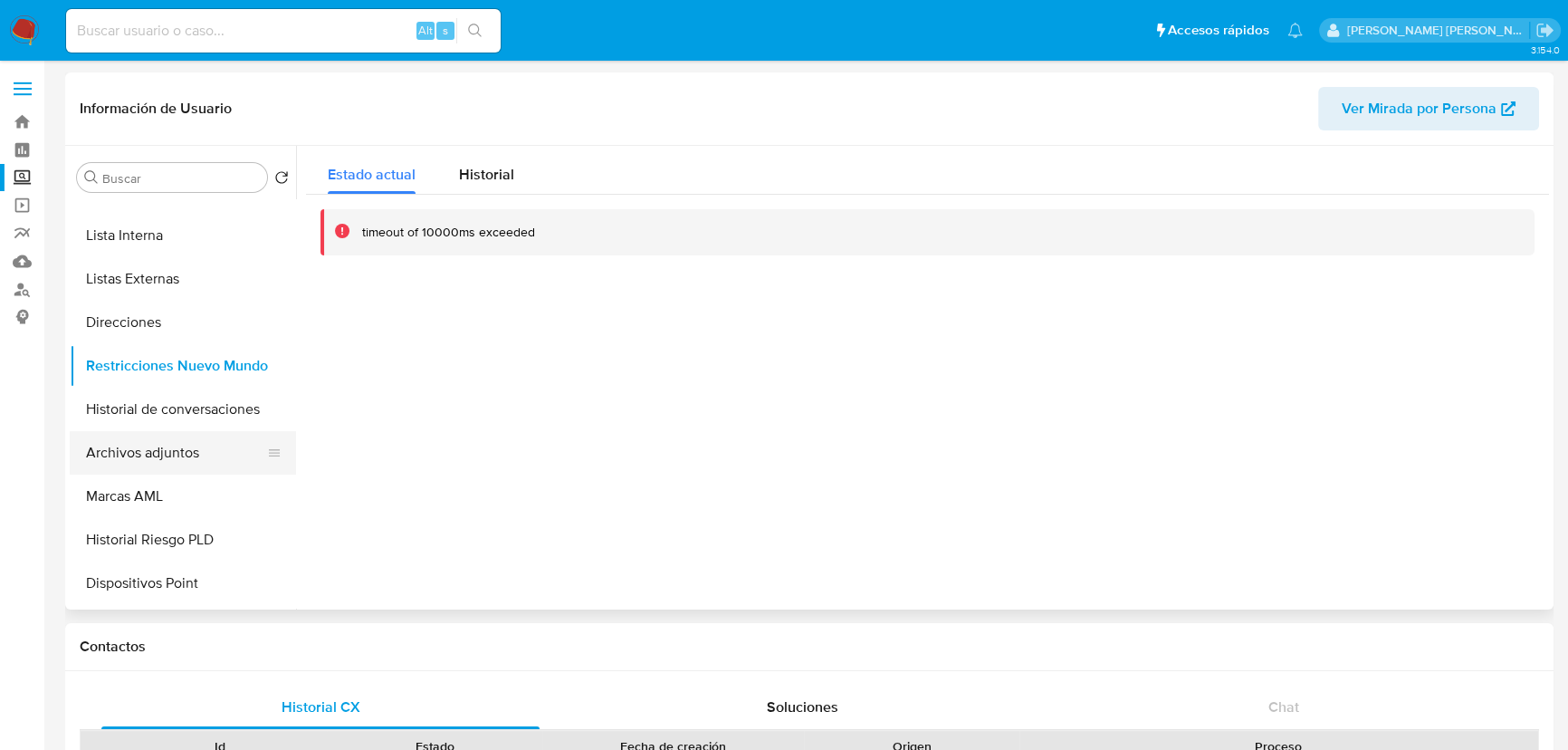
click at [131, 445] on button "Archivos adjuntos" at bounding box center [175, 453] width 211 height 43
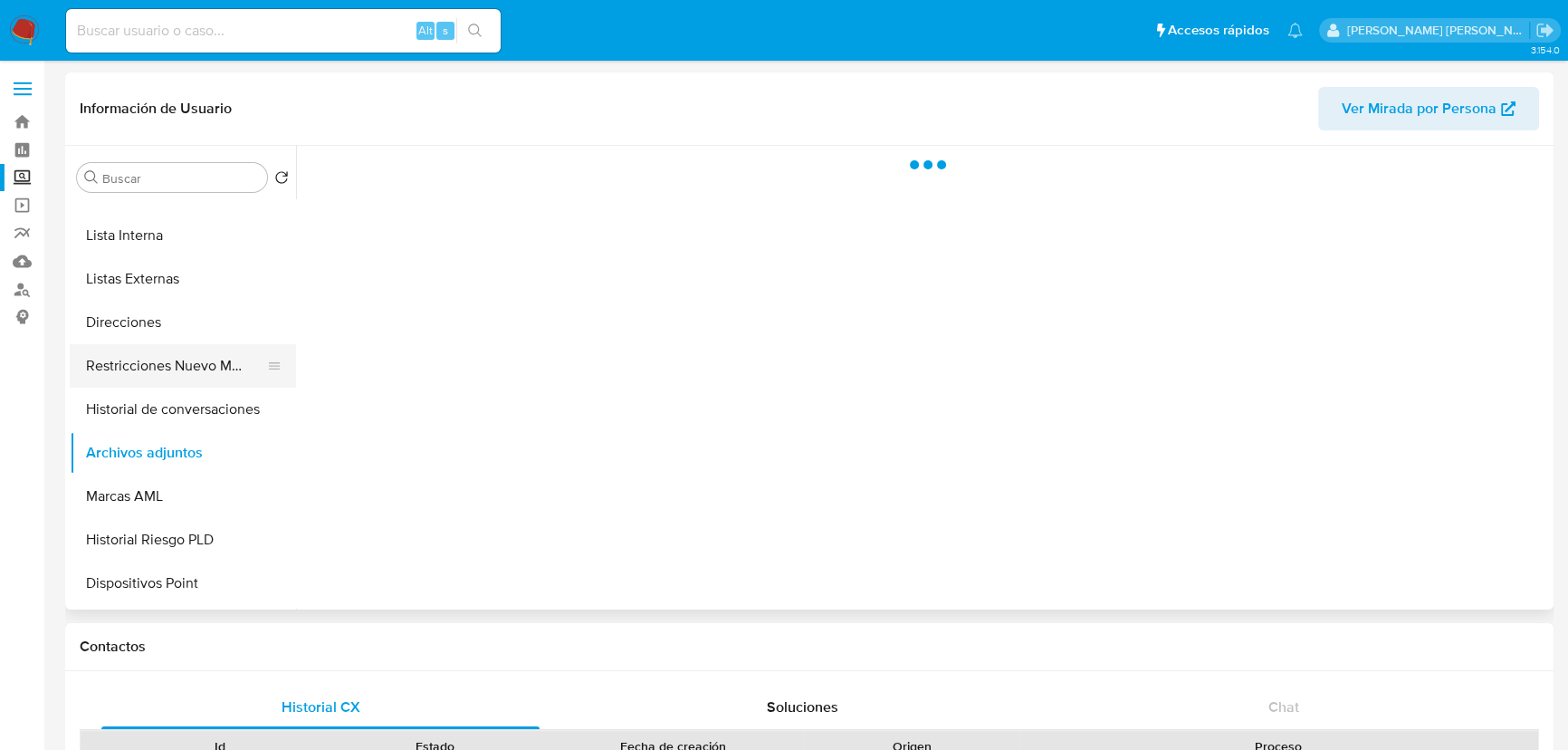
drag, startPoint x: 141, startPoint y: 403, endPoint x: 153, endPoint y: 350, distance: 54.3
click at [141, 404] on button "Historial de conversaciones" at bounding box center [183, 409] width 226 height 43
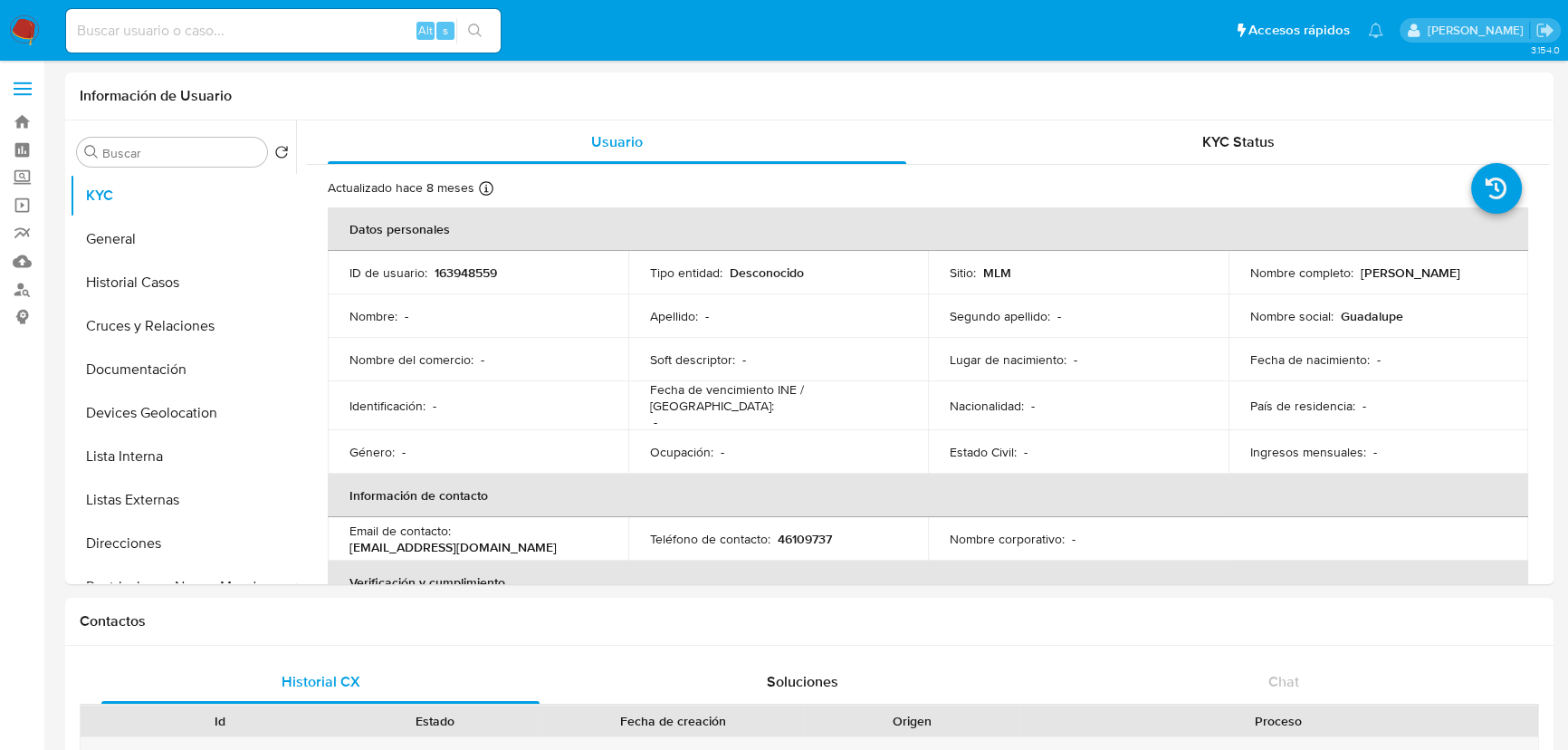
select select "10"
click at [931, 406] on td "Nacionalidad : -" at bounding box center [1077, 406] width 300 height 49
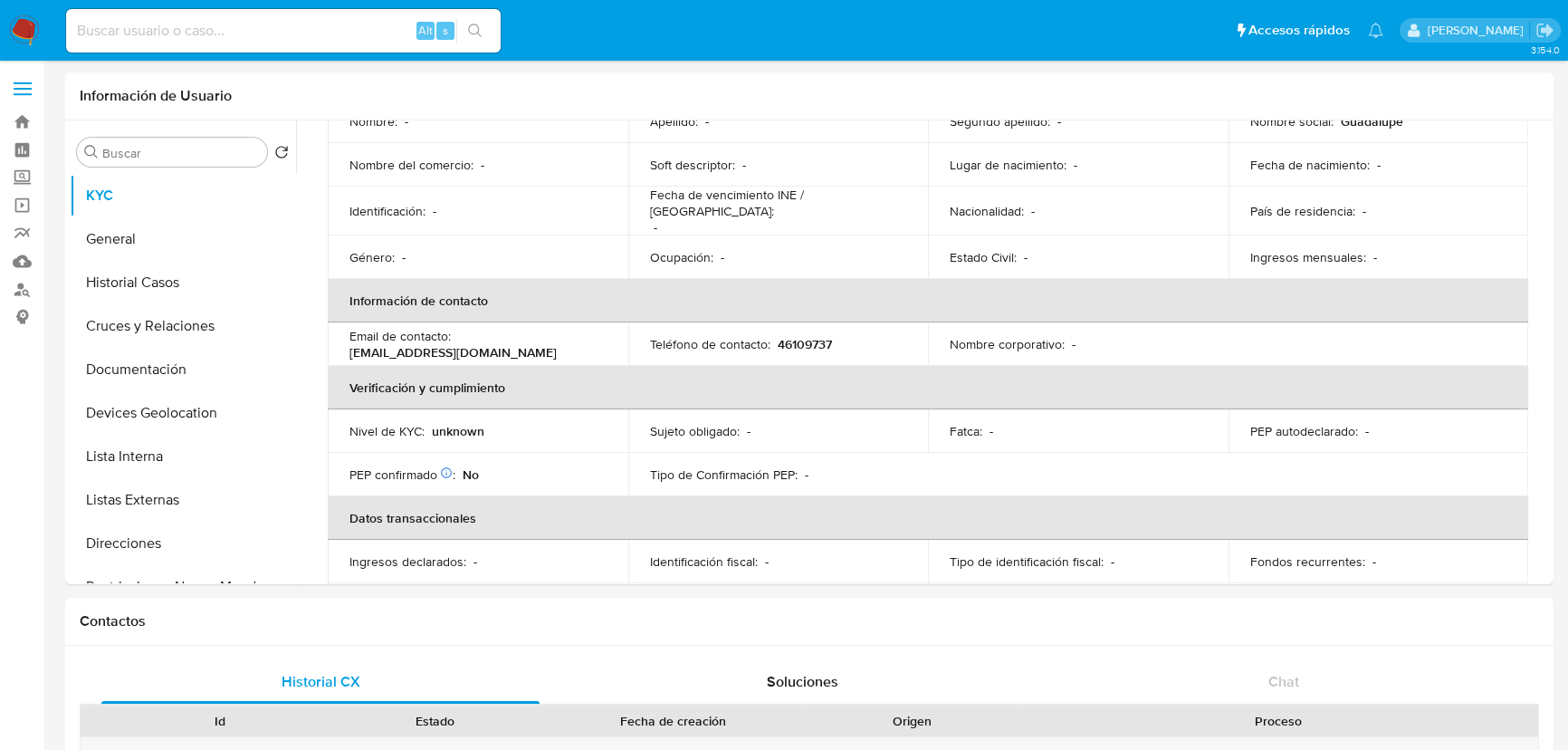
scroll to position [57, 0]
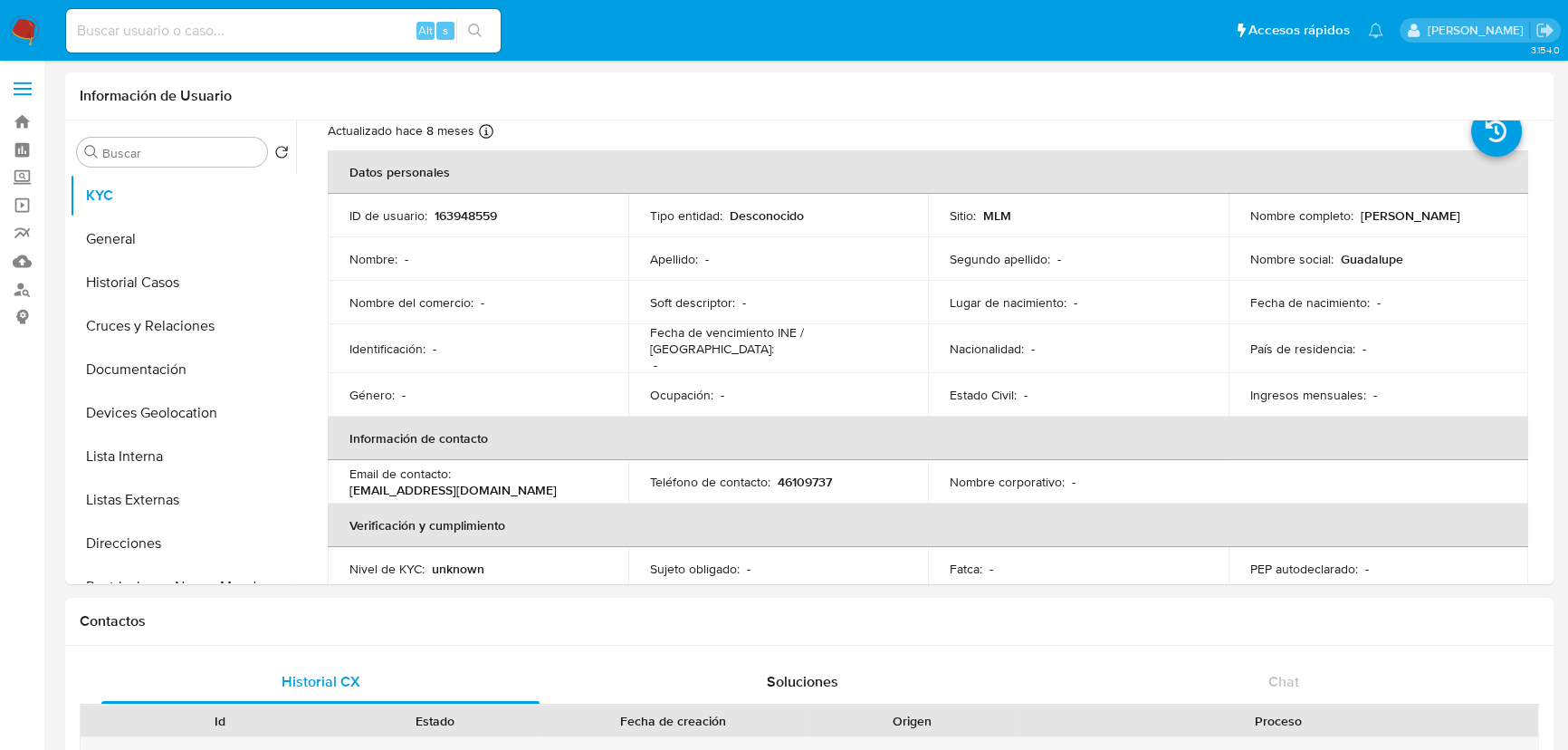
click at [277, 31] on input at bounding box center [283, 31] width 435 height 24
paste input "1997787760"
type input "1997787760"
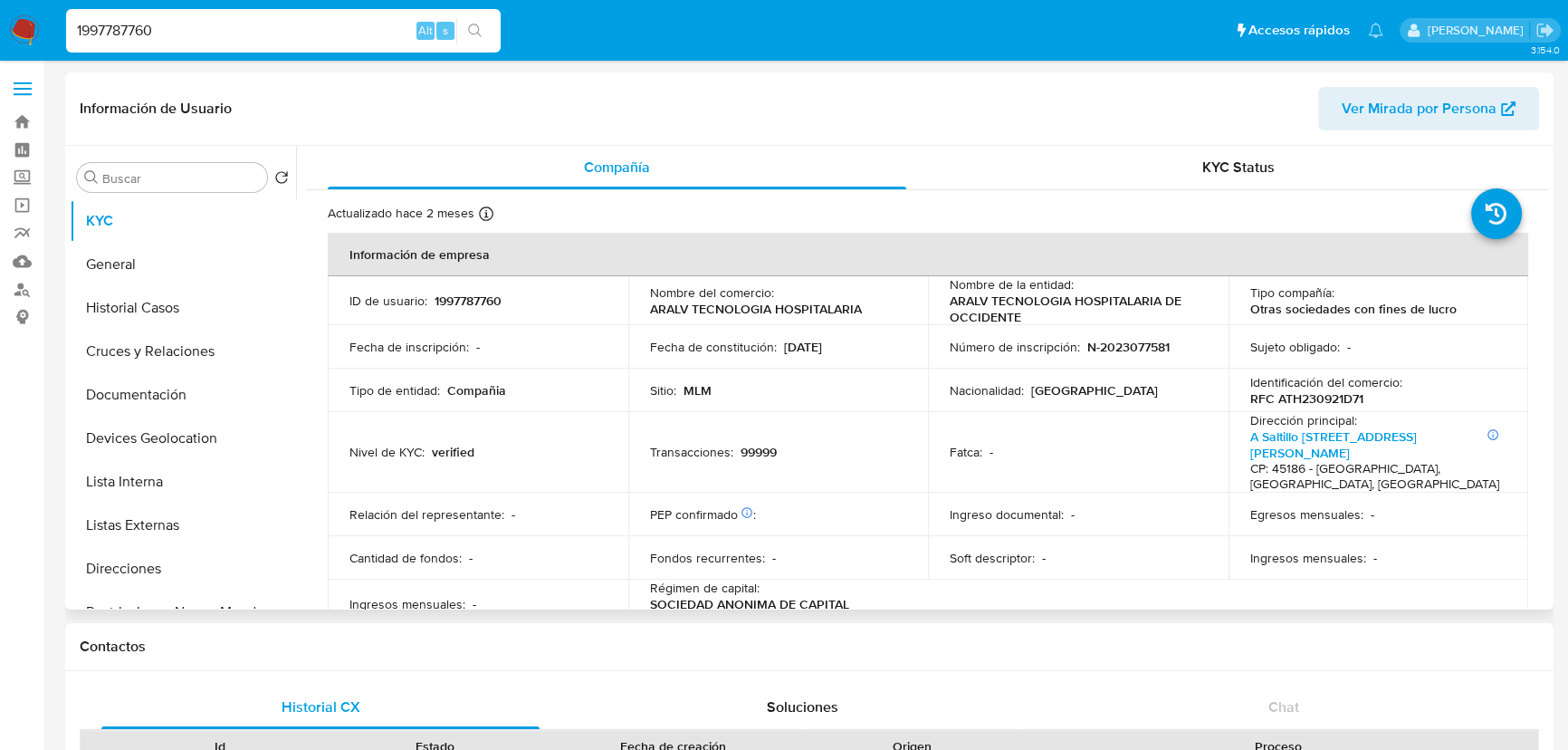
select select "10"
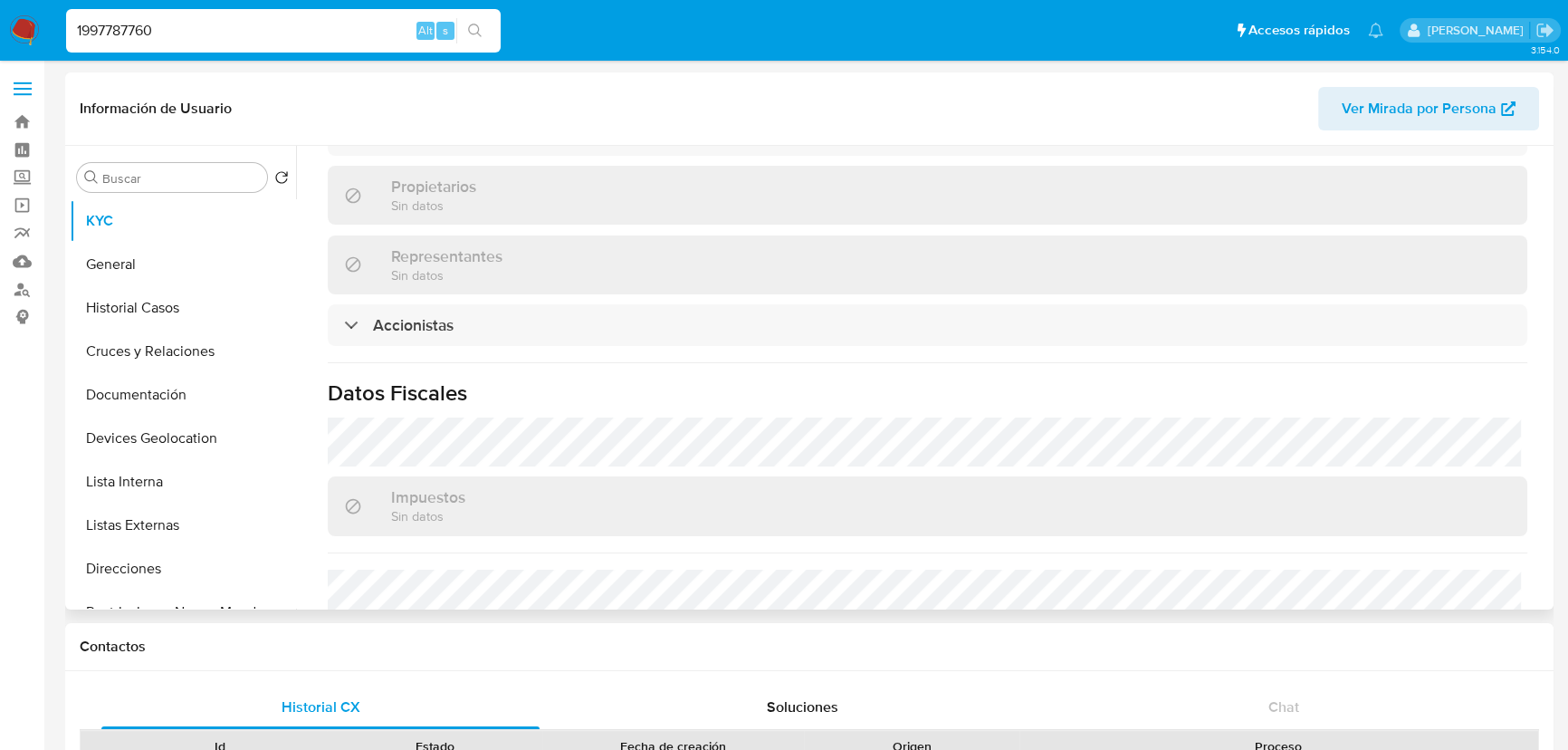
scroll to position [1289, 0]
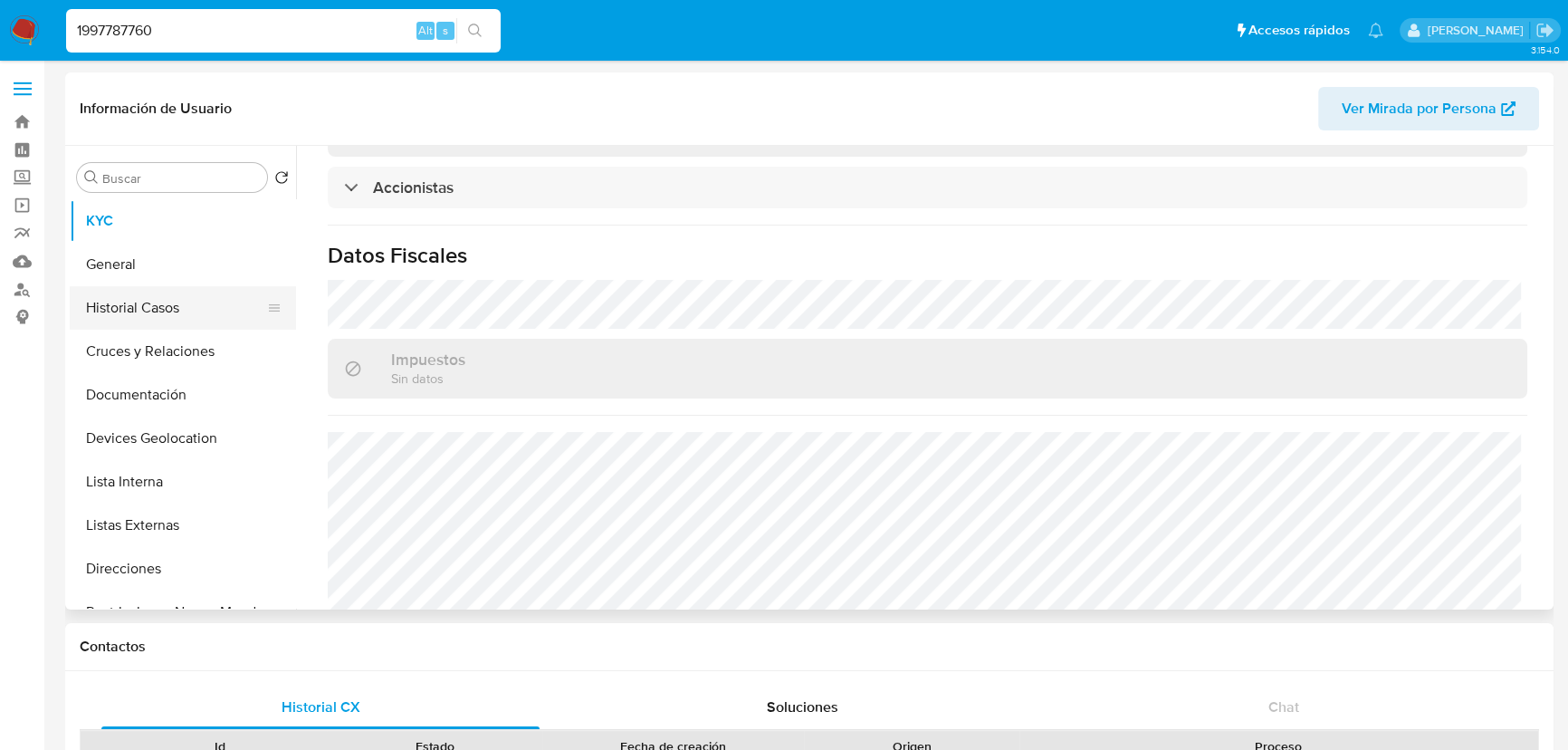
click at [164, 292] on button "Historial Casos" at bounding box center [175, 308] width 211 height 43
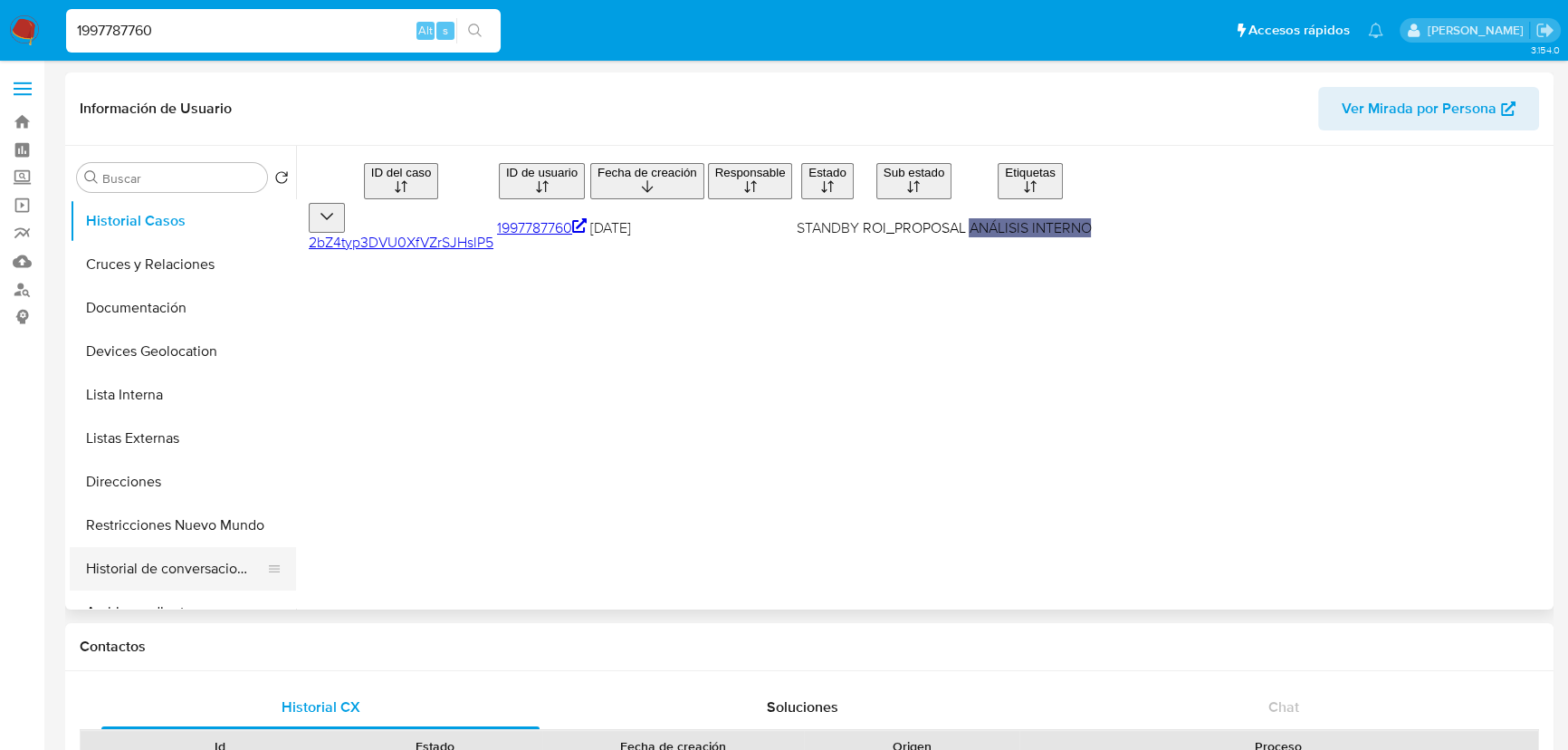
scroll to position [164, 0]
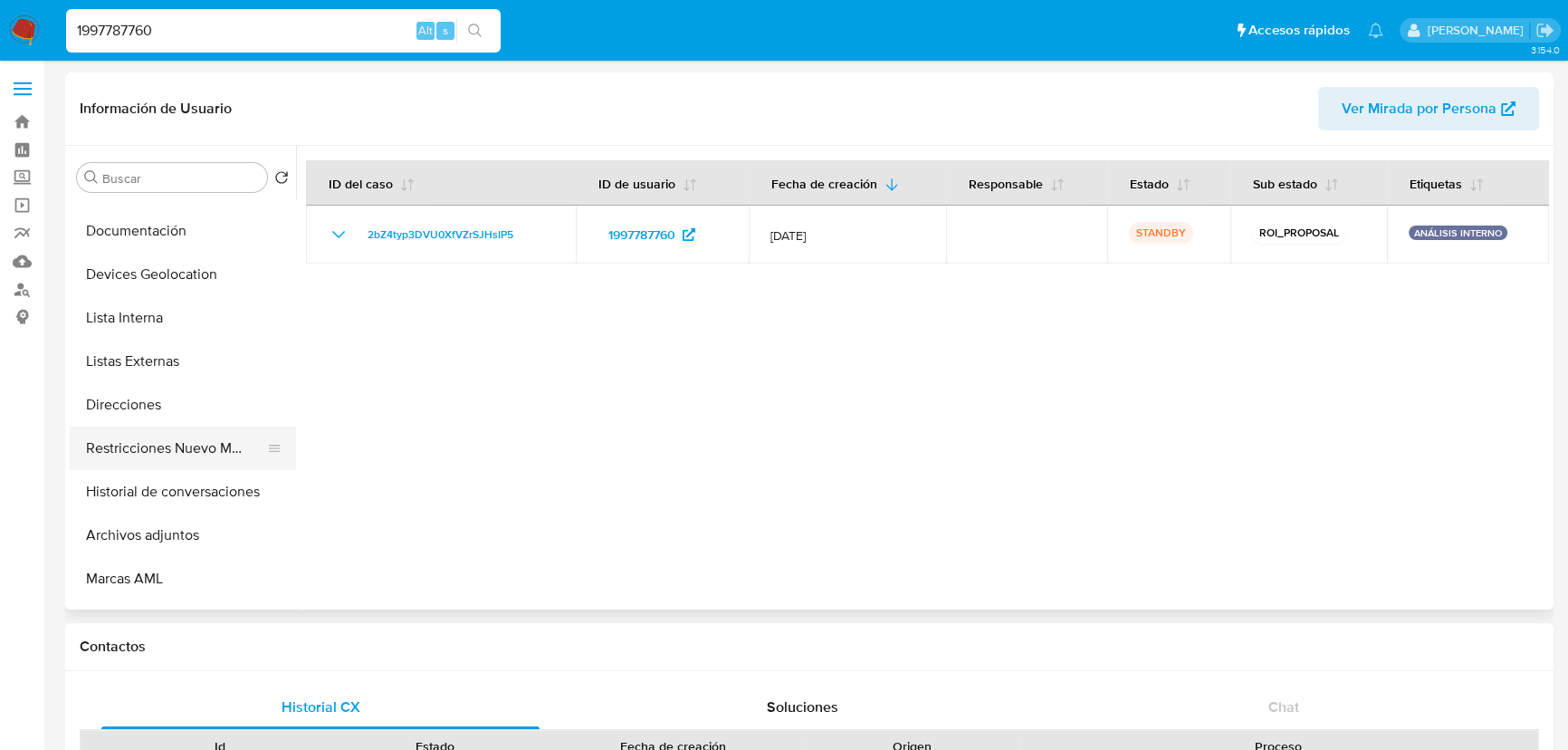
click at [217, 450] on button "Restricciones Nuevo Mundo" at bounding box center [175, 448] width 211 height 43
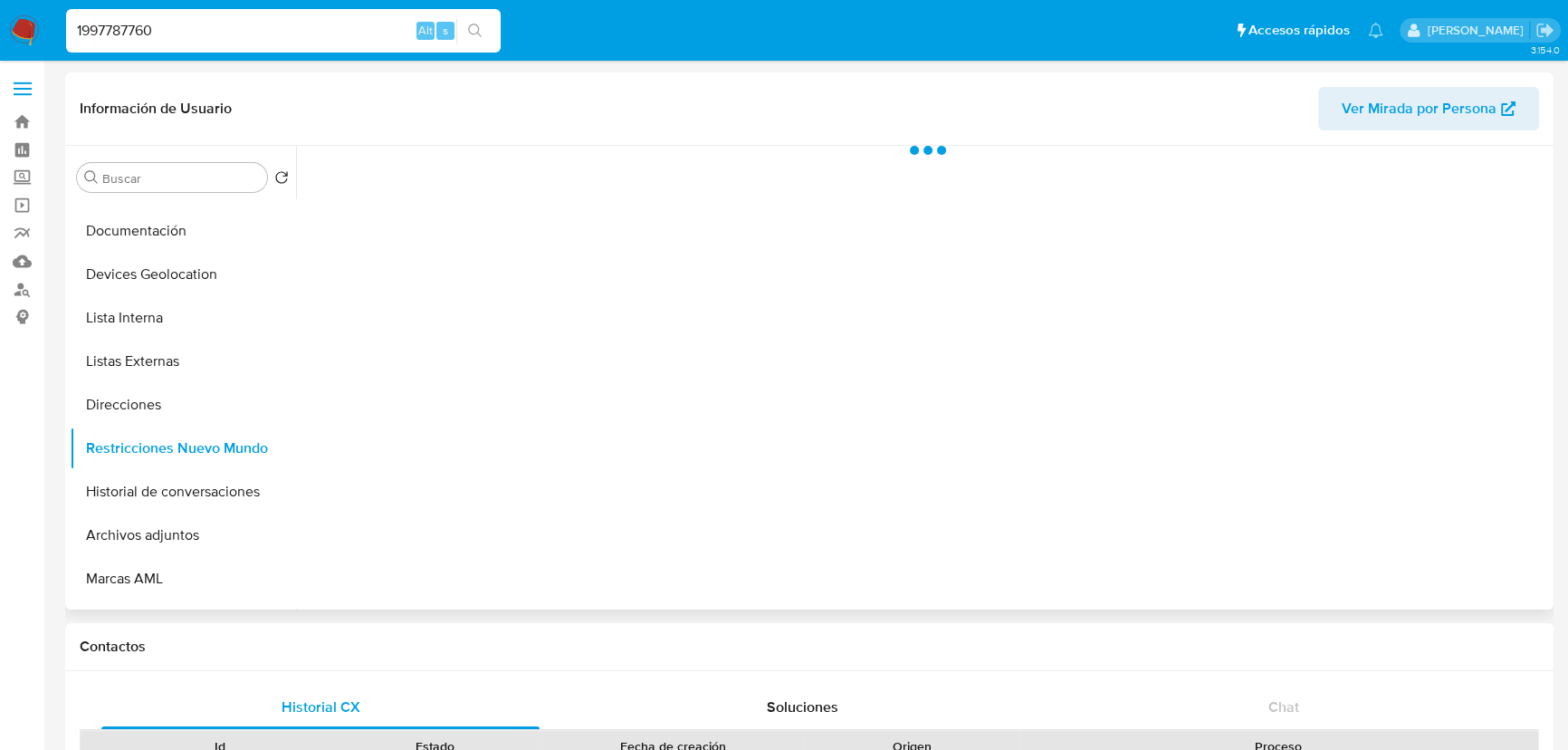
click at [586, 431] on div at bounding box center [922, 377] width 1252 height 464
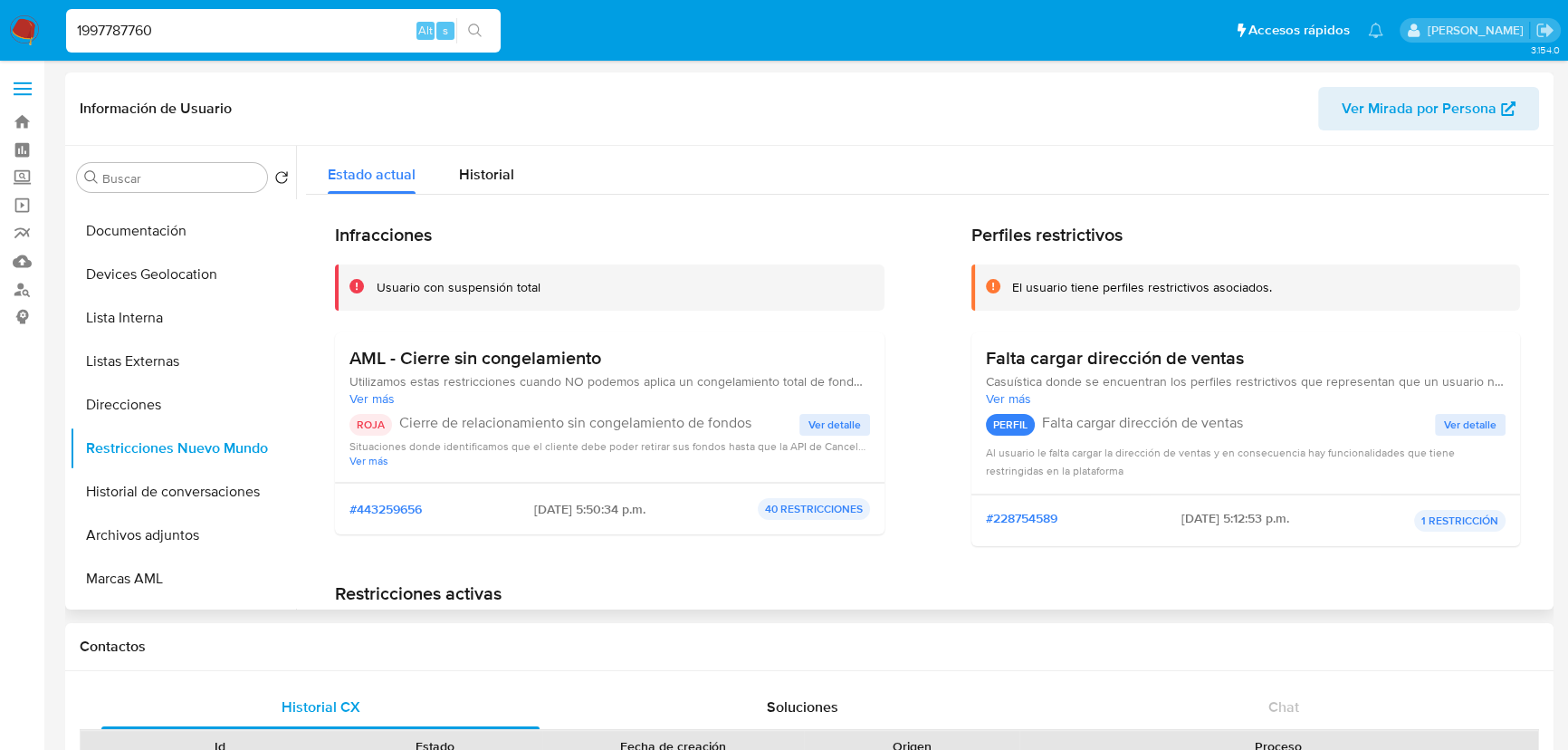
scroll to position [0, 0]
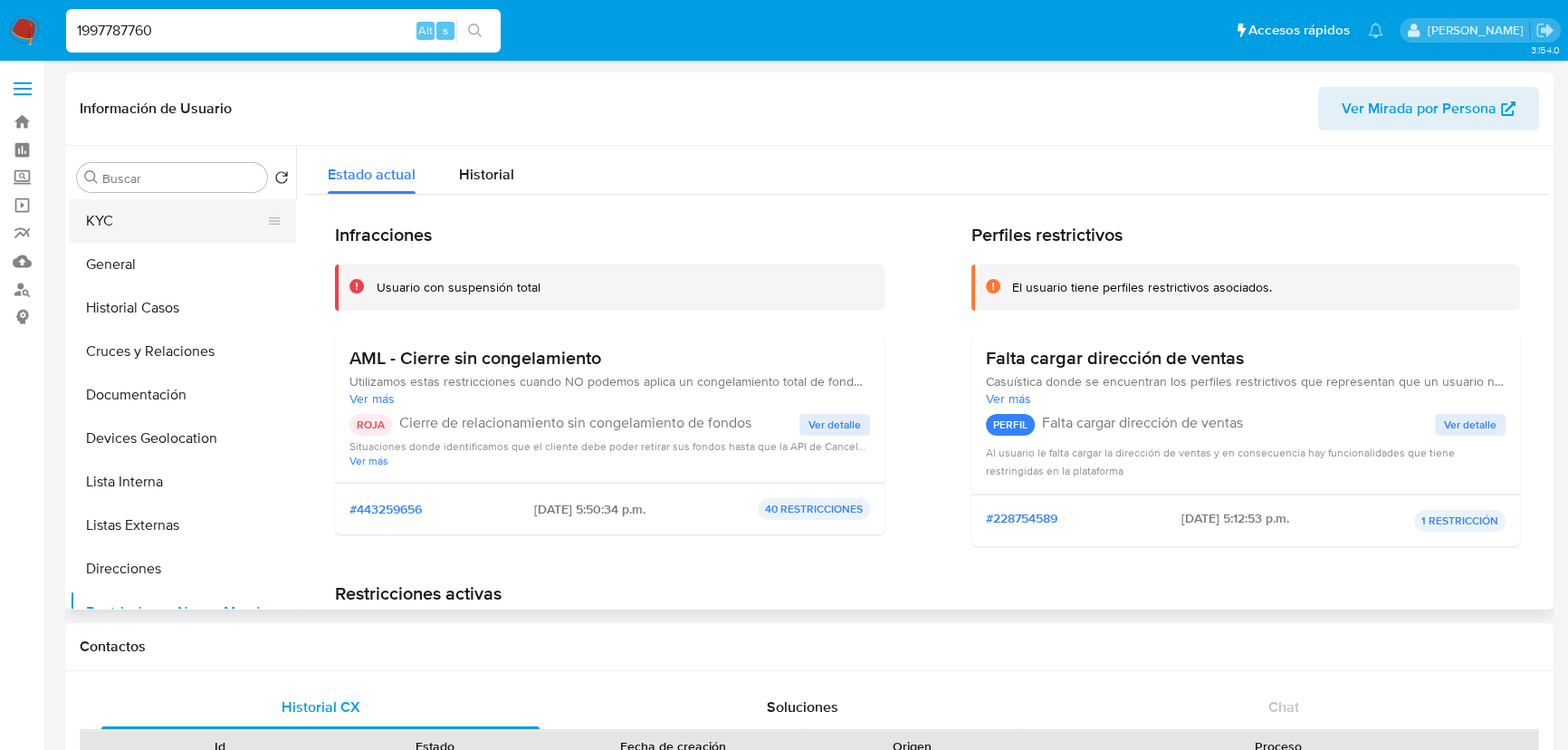
click at [142, 210] on button "KYC" at bounding box center [175, 220] width 211 height 43
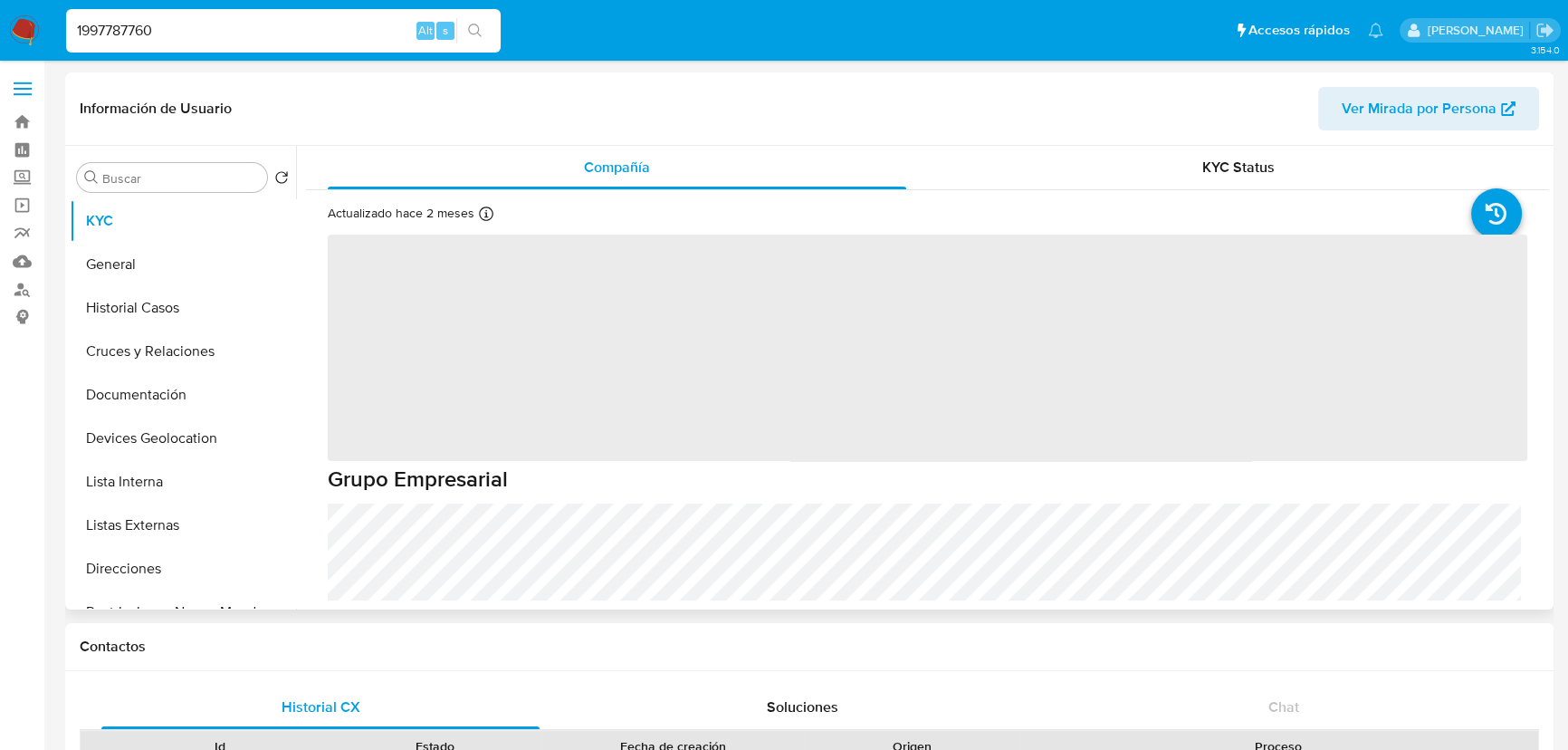
click at [450, 284] on span "‌" at bounding box center [927, 347] width 1199 height 226
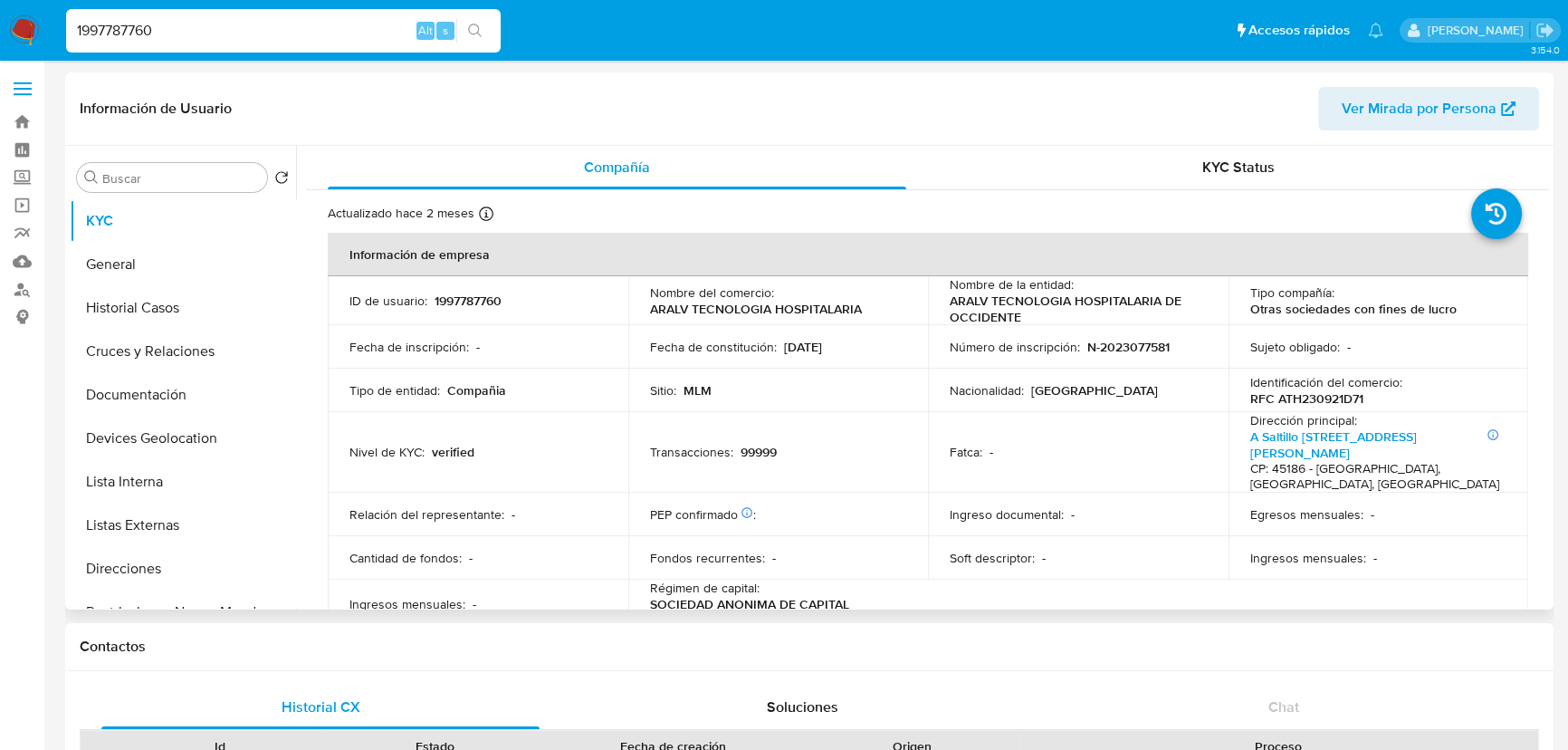
click at [443, 282] on td "ID de usuario : 1997787760" at bounding box center [477, 301] width 300 height 49
click at [444, 282] on td "ID de usuario : 1997787760" at bounding box center [477, 301] width 300 height 49
click at [457, 298] on p "1997787760" at bounding box center [468, 300] width 67 height 17
click at [457, 297] on p "1997787760" at bounding box center [468, 300] width 67 height 17
copy p "1997787760"
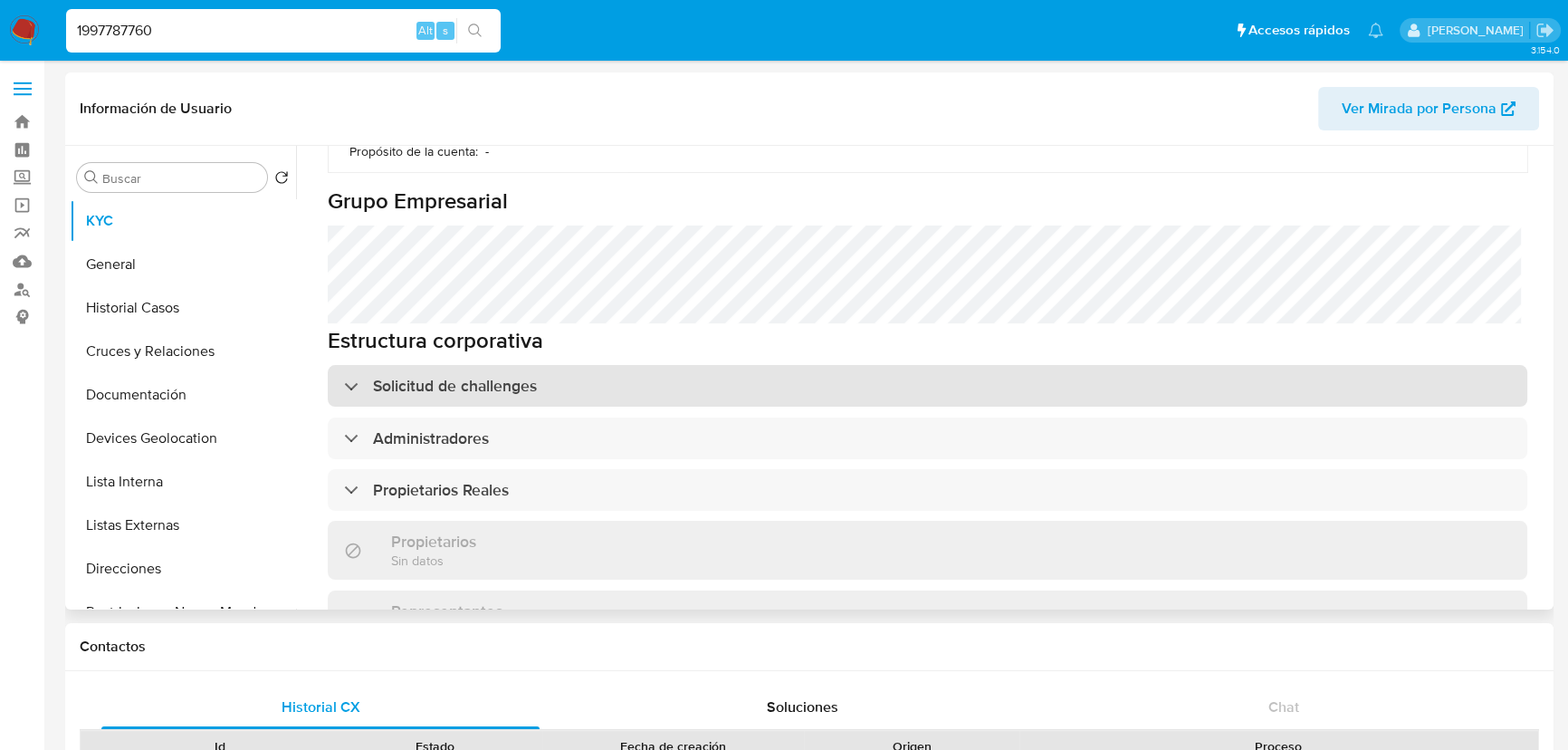
scroll to position [906, 0]
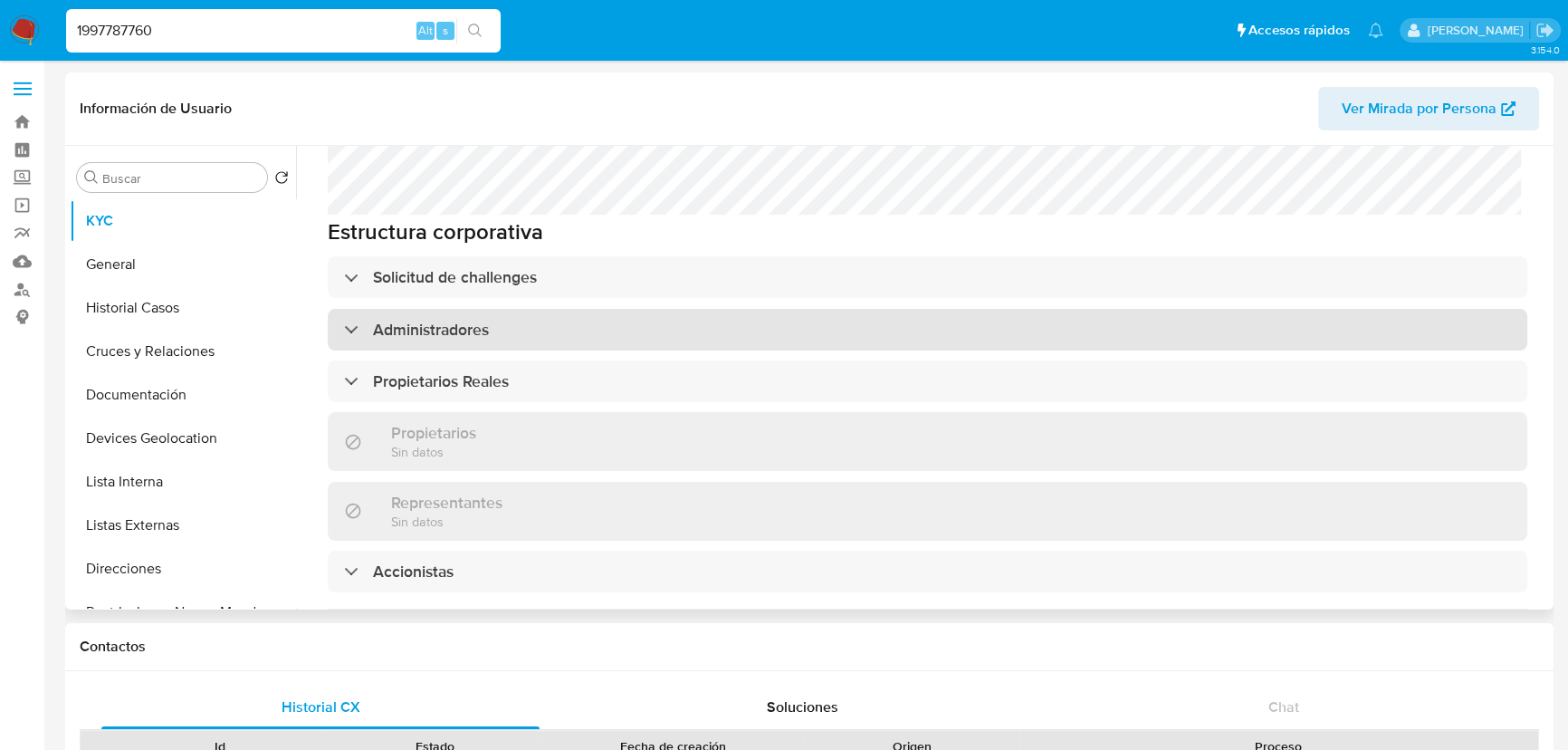
click at [541, 309] on div "Administradores" at bounding box center [927, 330] width 1199 height 41
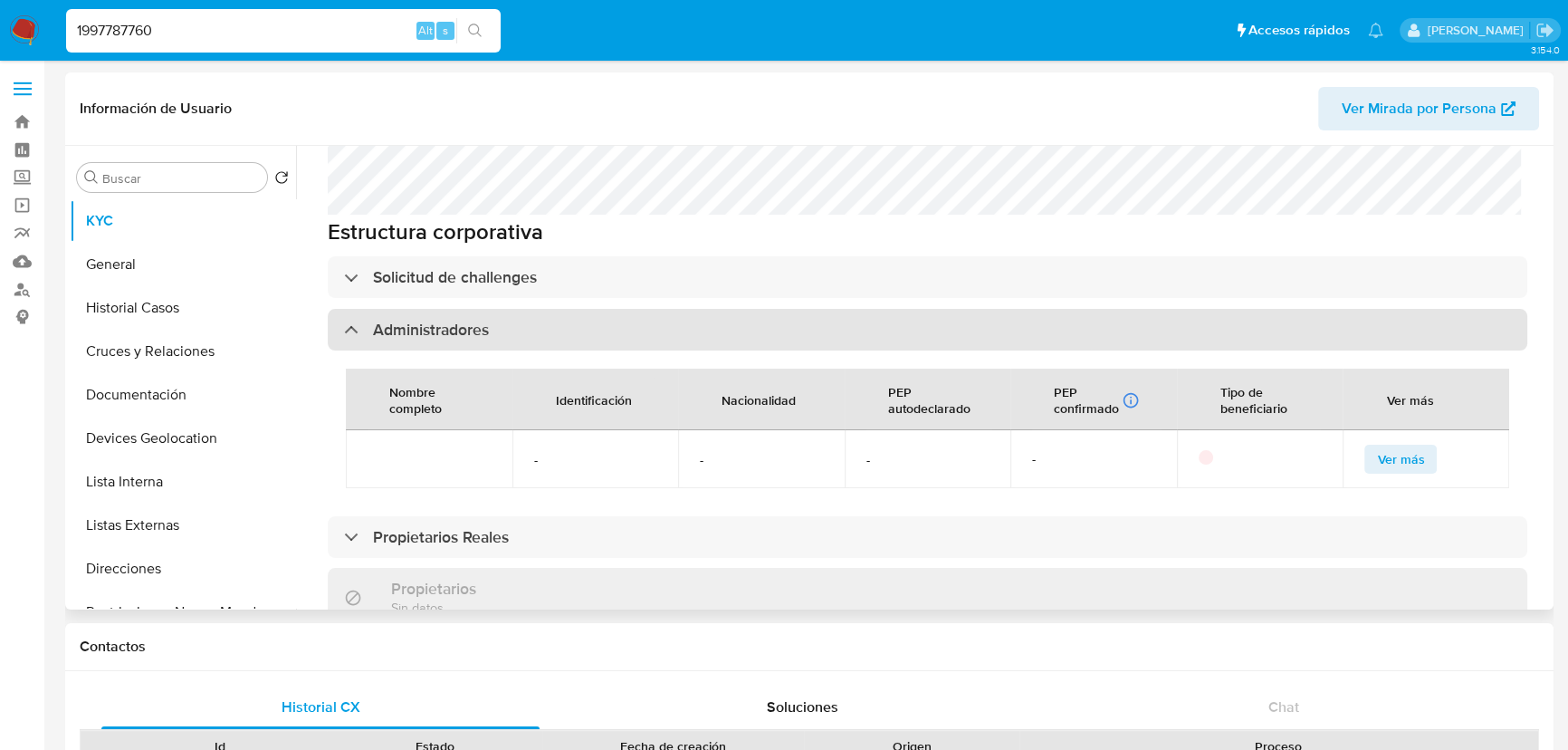
click at [536, 309] on div "Administradores" at bounding box center [927, 330] width 1199 height 41
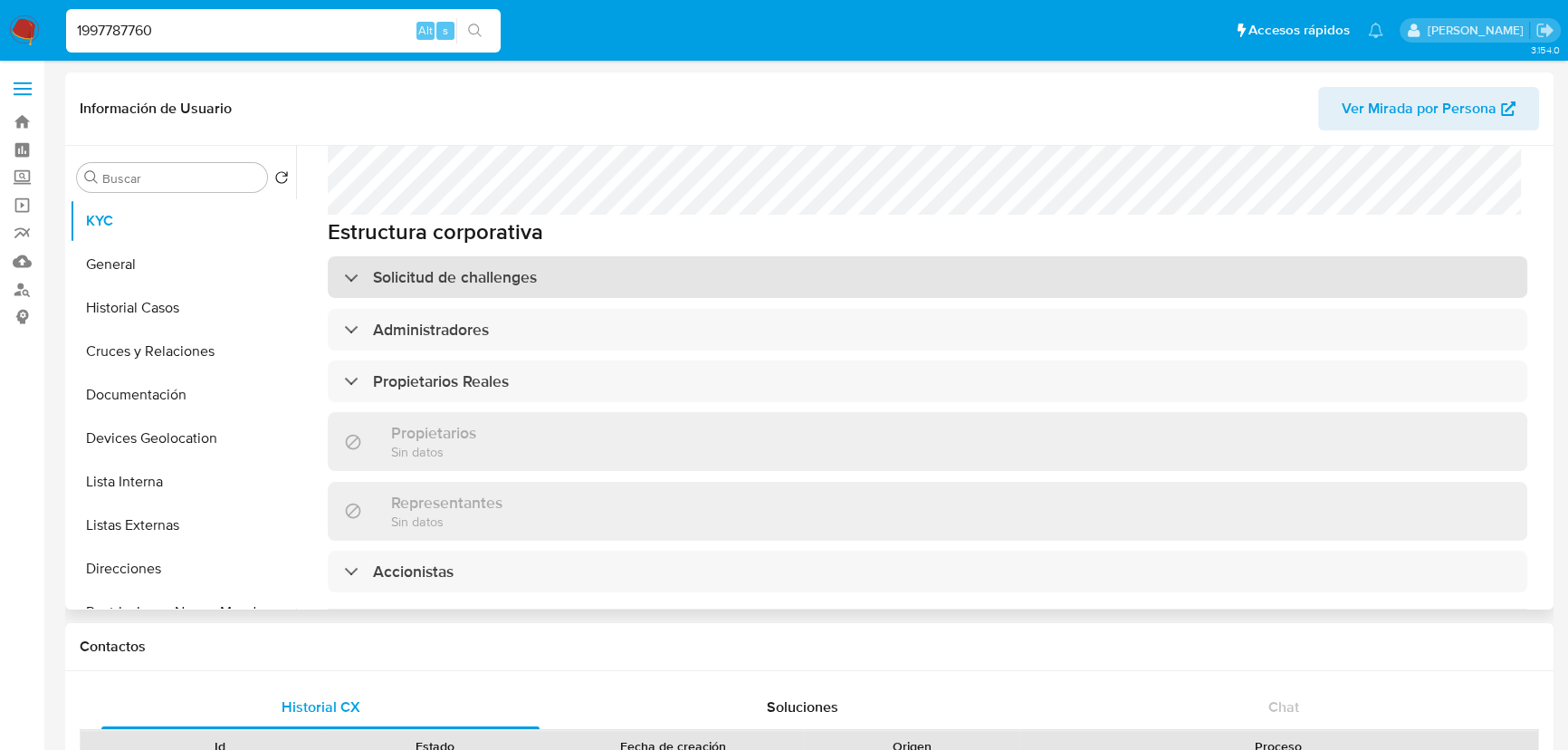
click at [521, 256] on div "Solicitud de challenges" at bounding box center [927, 277] width 1199 height 41
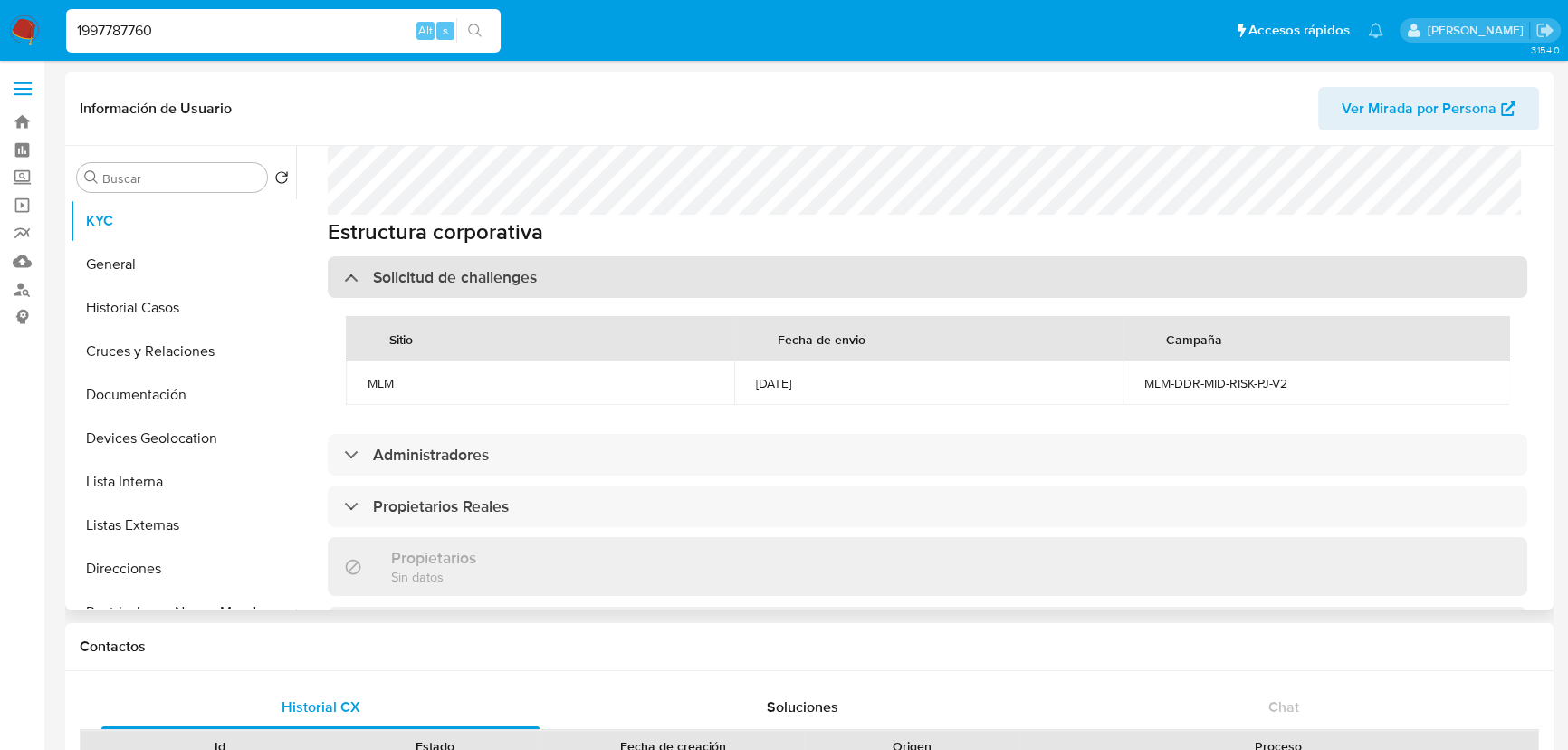
click at [521, 256] on div "Solicitud de challenges" at bounding box center [927, 277] width 1199 height 41
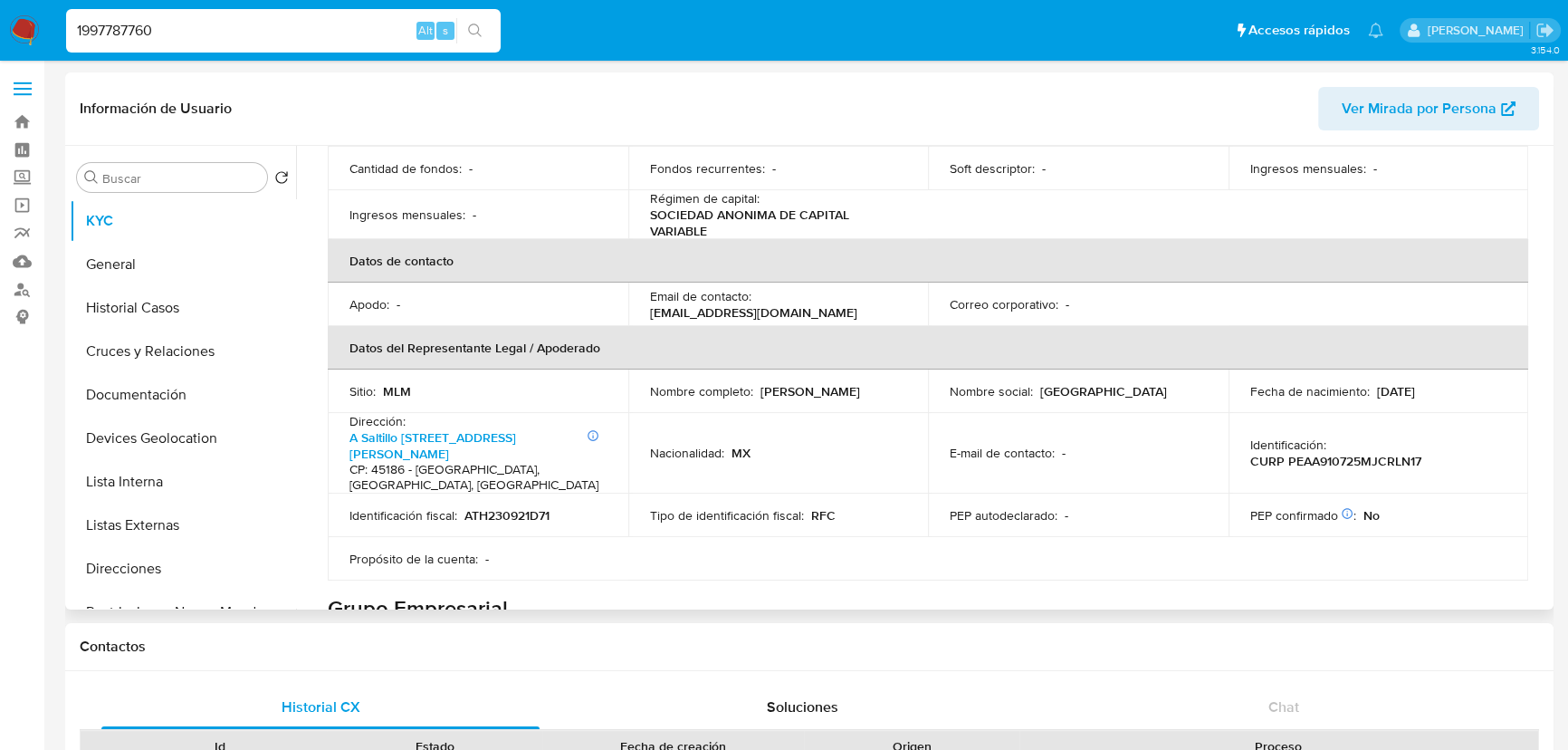
scroll to position [246, 0]
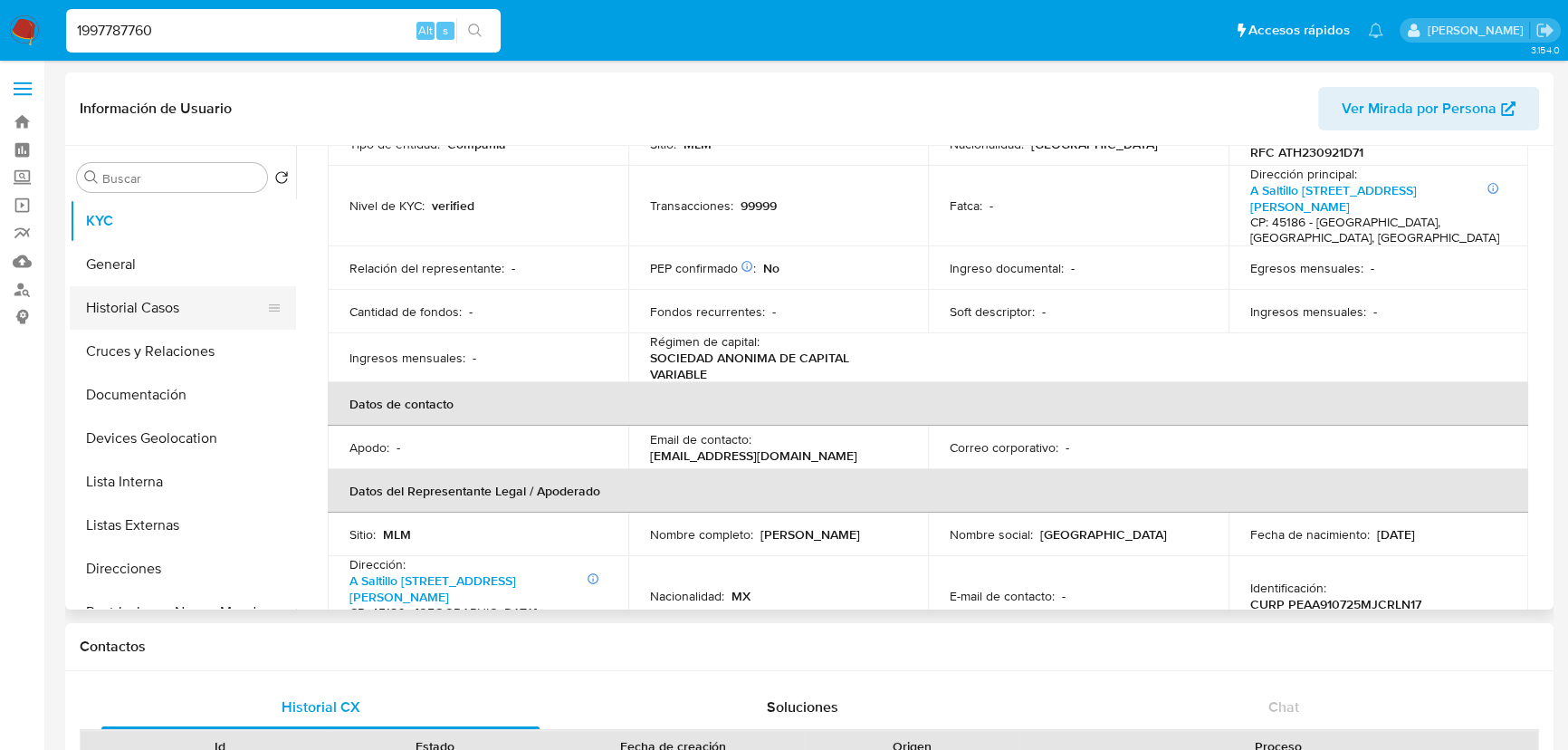
drag, startPoint x: 155, startPoint y: 308, endPoint x: 234, endPoint y: 291, distance: 80.8
click at [155, 308] on button "Historial Casos" at bounding box center [175, 308] width 211 height 43
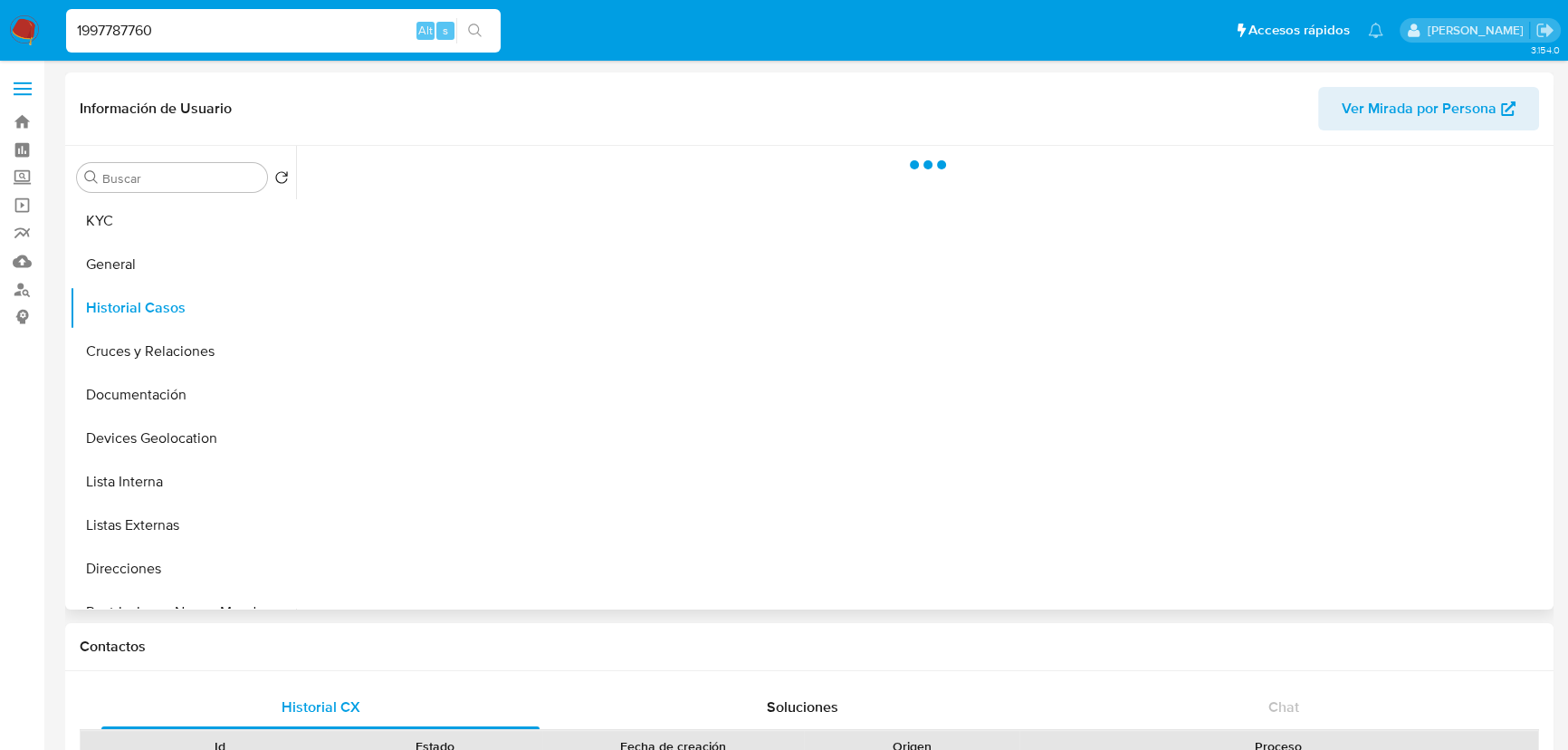
scroll to position [0, 0]
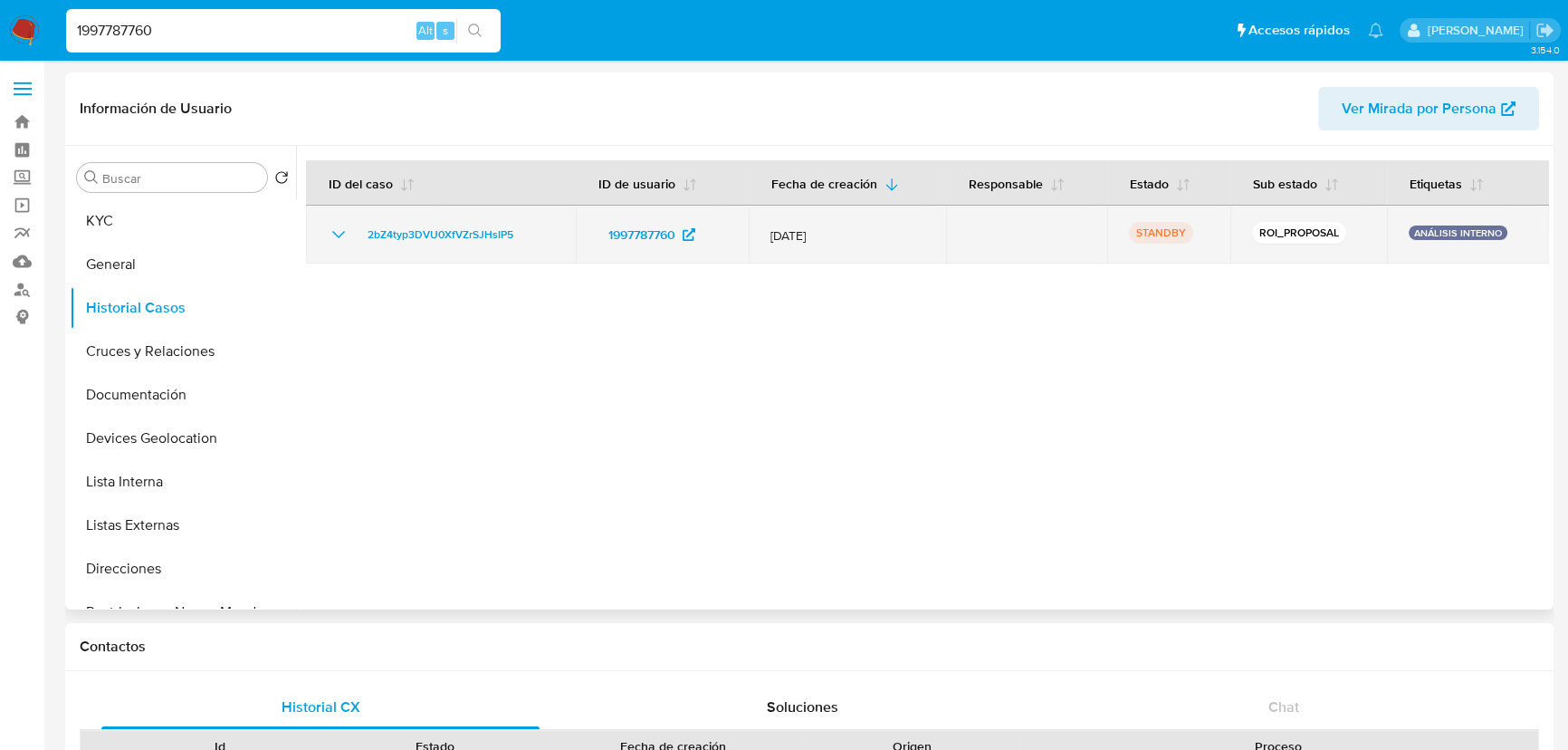
click at [334, 235] on icon "Mostrar/Ocultar" at bounding box center [338, 234] width 22 height 22
click at [347, 232] on icon "Mostrar/Ocultar" at bounding box center [338, 234] width 22 height 22
click at [452, 232] on span "2bZ4typ3DVU0XfVZrSJHsIP5" at bounding box center [441, 234] width 146 height 22
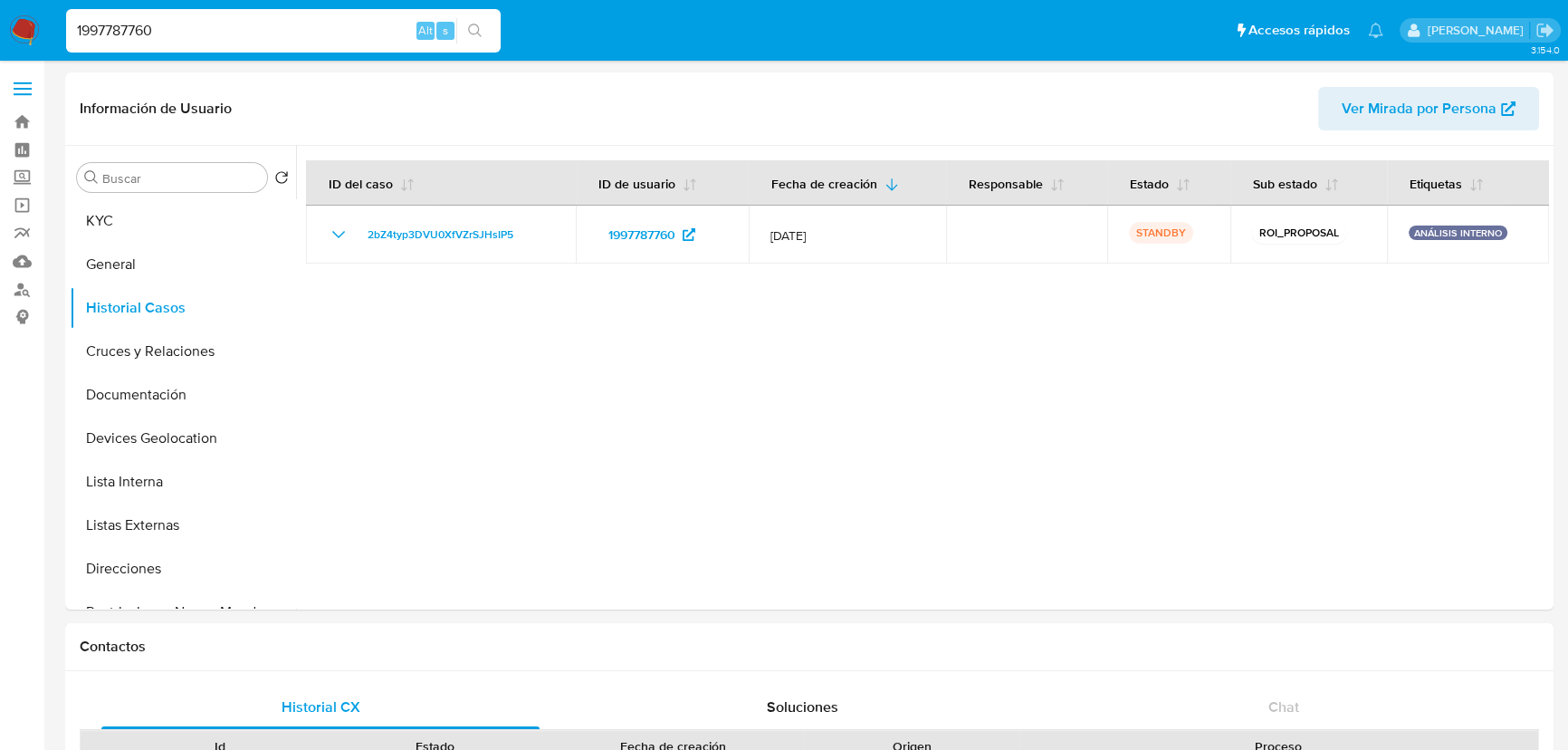
click at [0, 2] on nav "Pausado Ver notificaciones 1997787760 Alt s Accesos rápidos Presiona las siguie…" at bounding box center [784, 31] width 1568 height 61
paste input "ibMzgQwXugDv34lq1TohV1l"
type input "1ibMzgQwXugDv34lq1TohV1l"
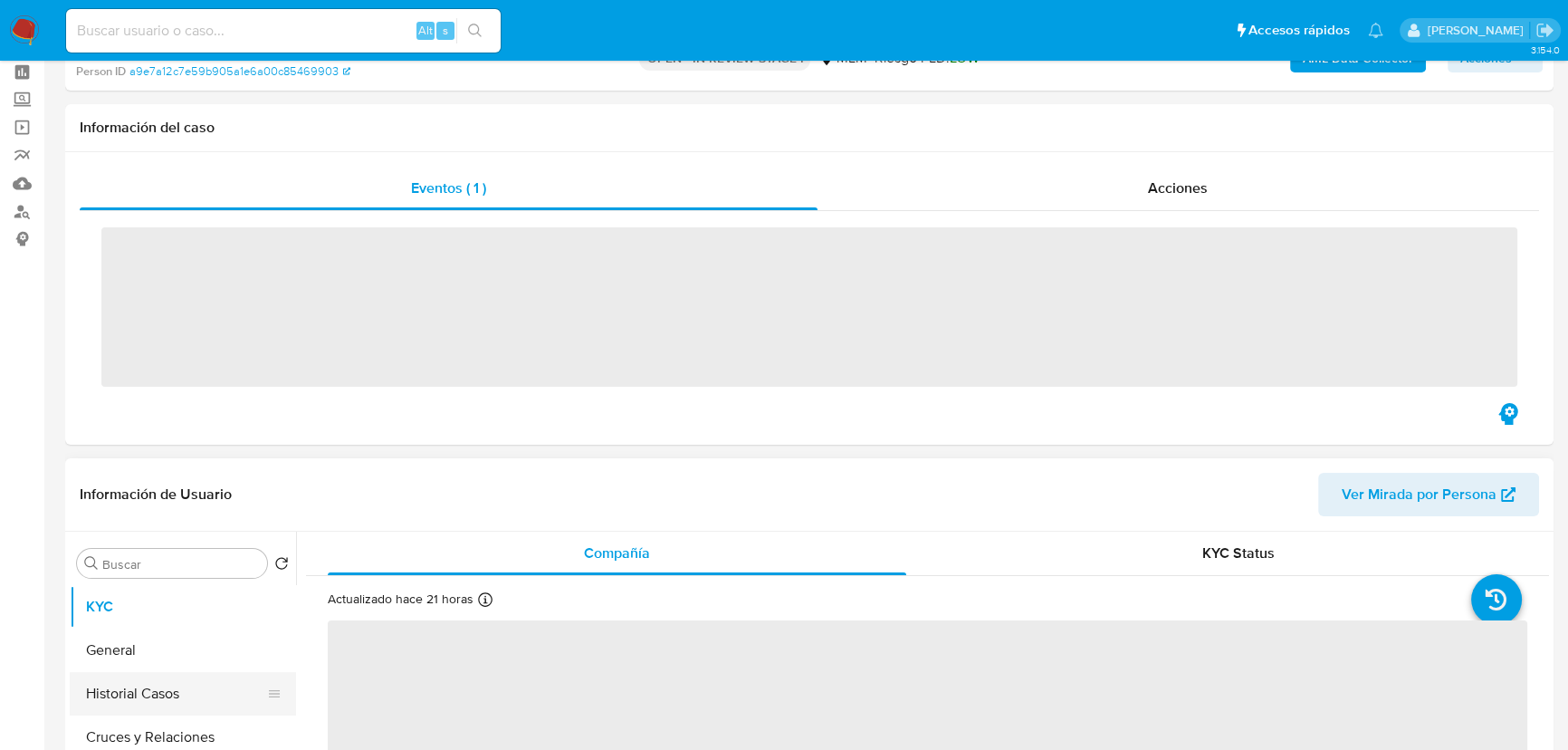
scroll to position [164, 0]
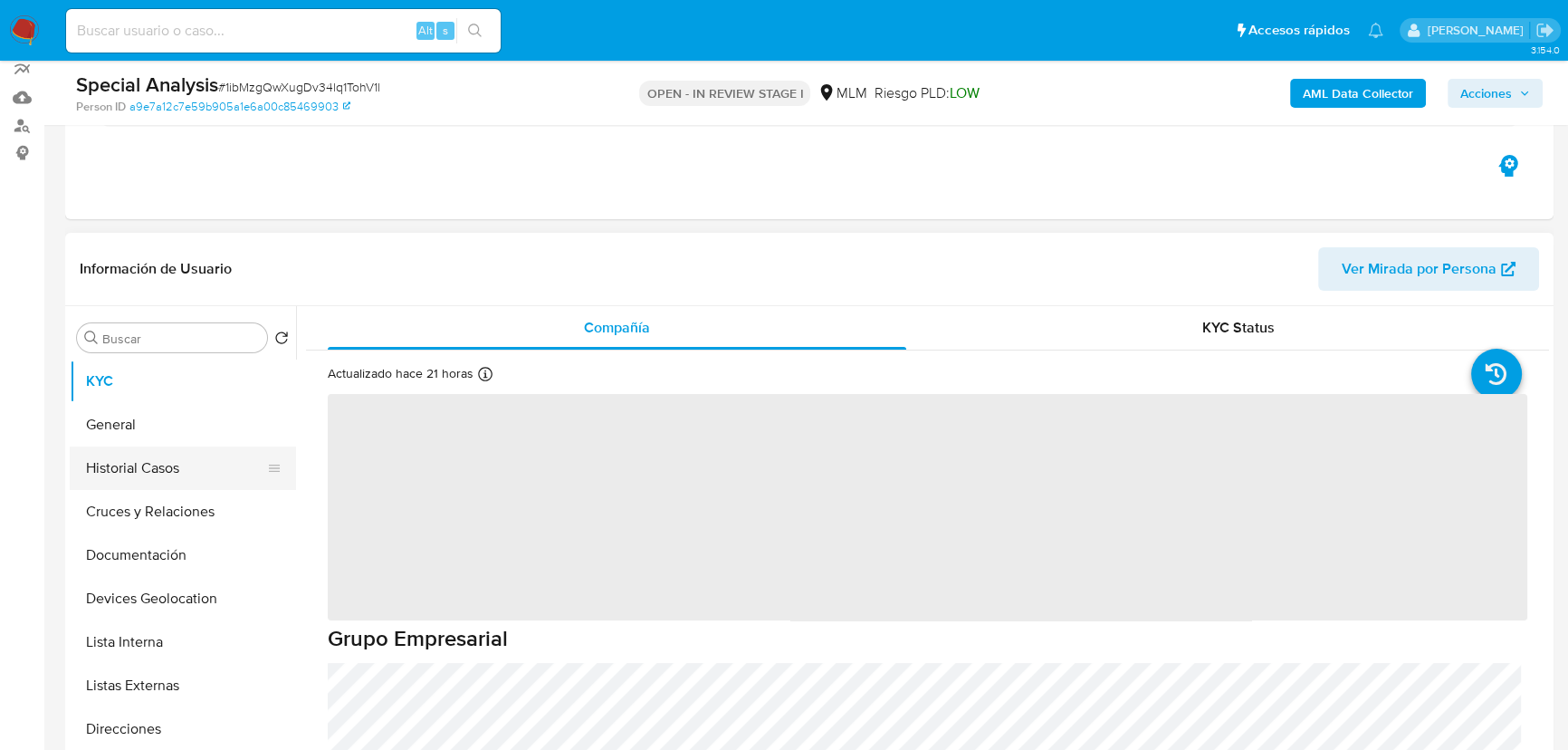
click at [195, 475] on button "Historial Casos" at bounding box center [175, 469] width 211 height 43
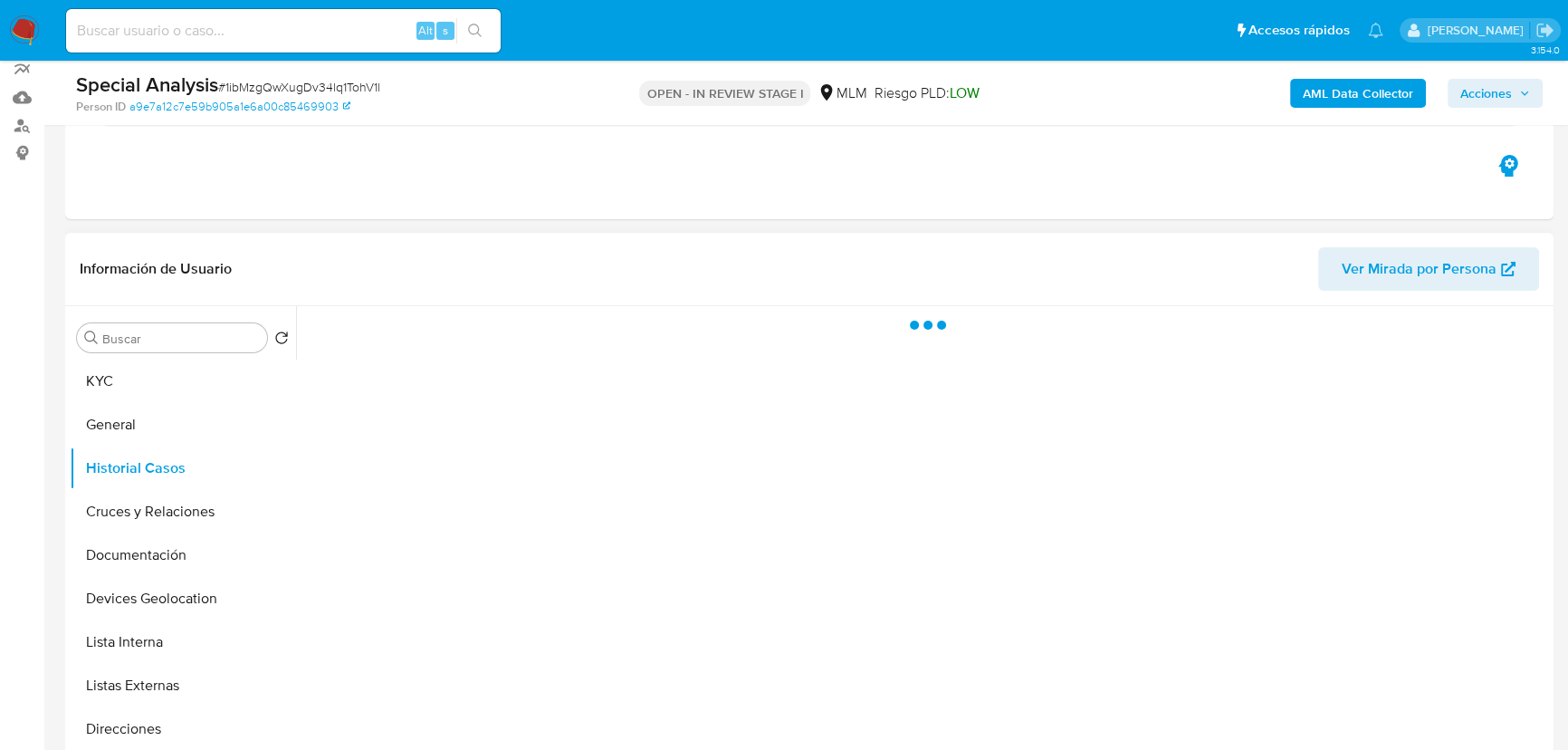
select select "10"
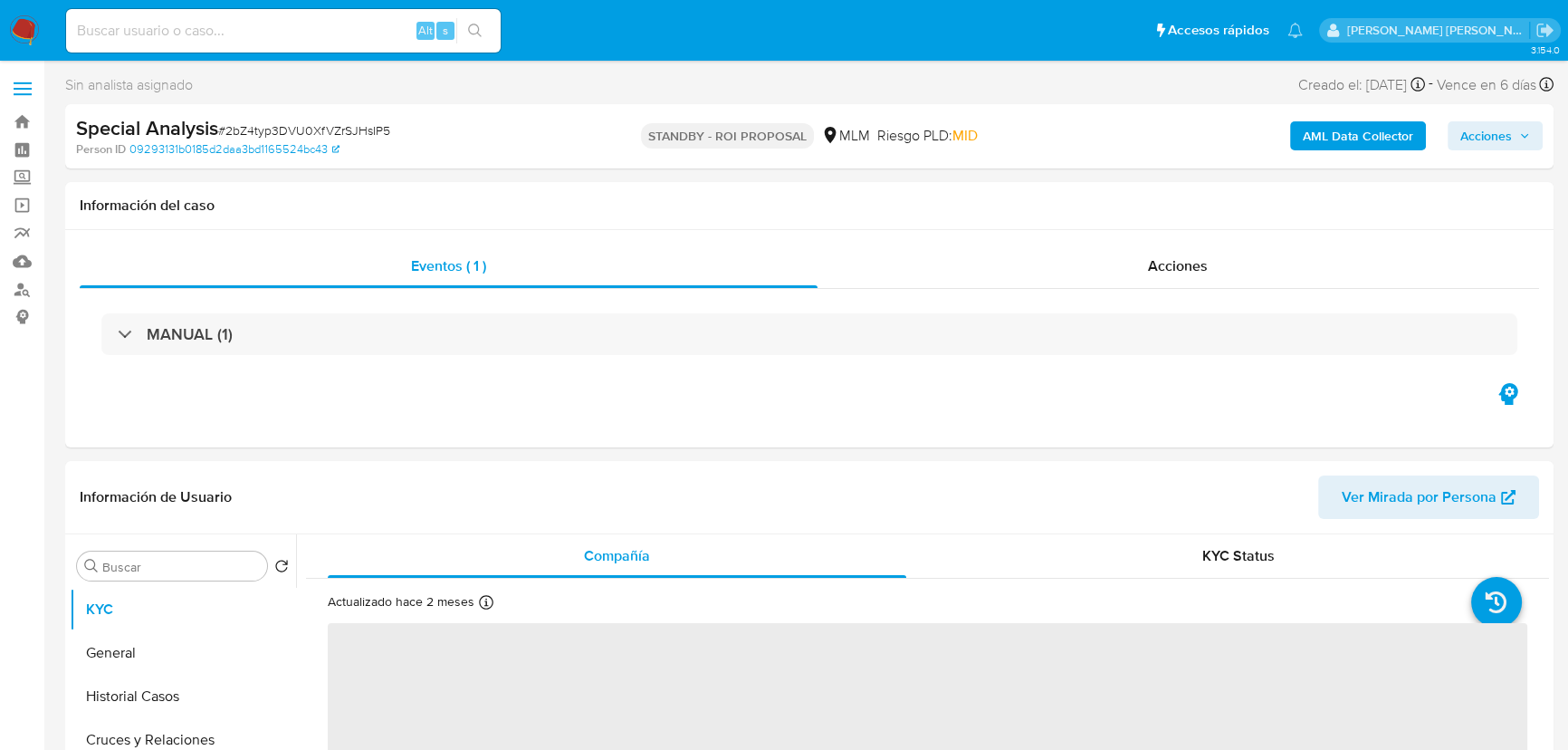
select select "10"
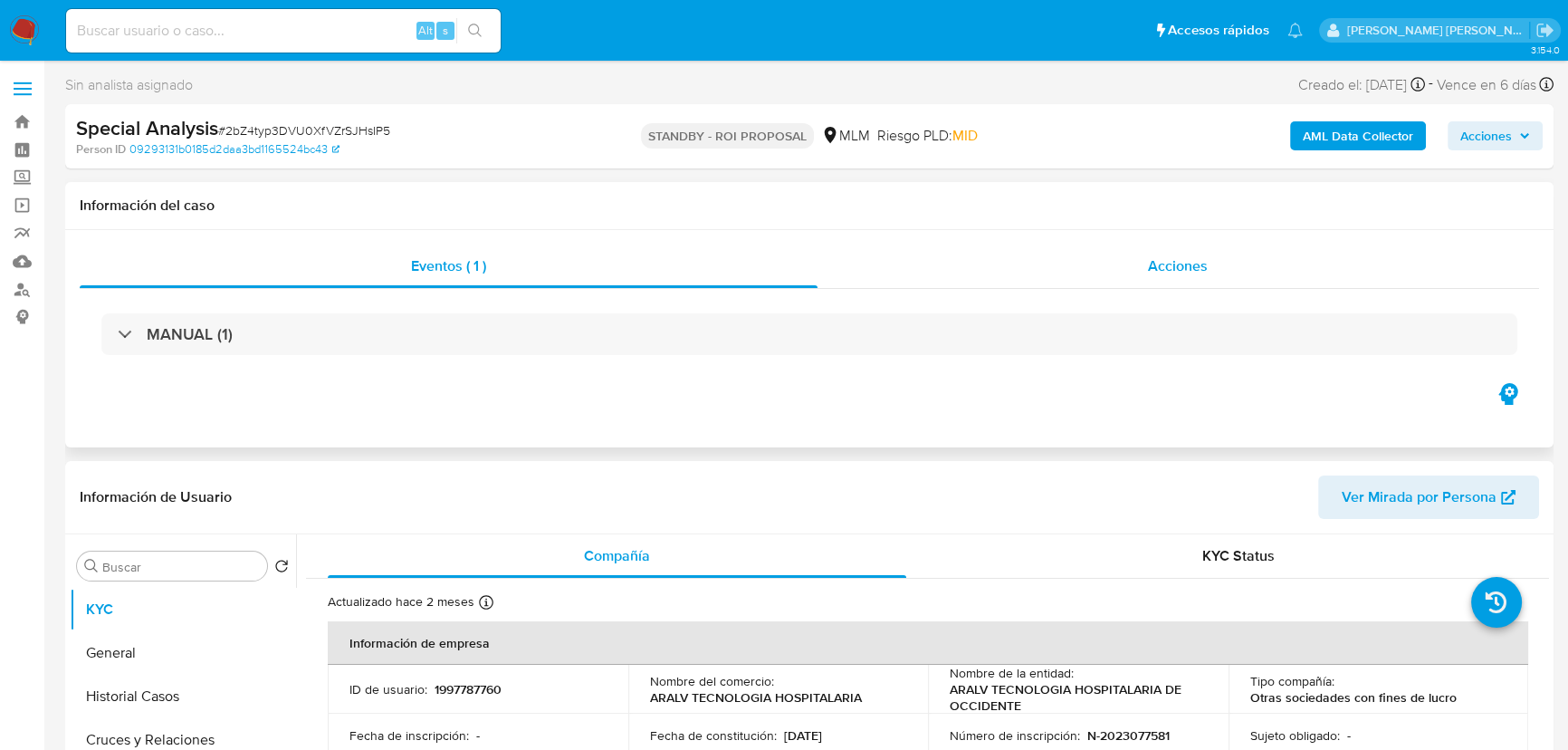
drag, startPoint x: 1193, startPoint y: 270, endPoint x: 1132, endPoint y: 281, distance: 62.0
click at [1192, 270] on span "Acciones" at bounding box center [1177, 265] width 60 height 21
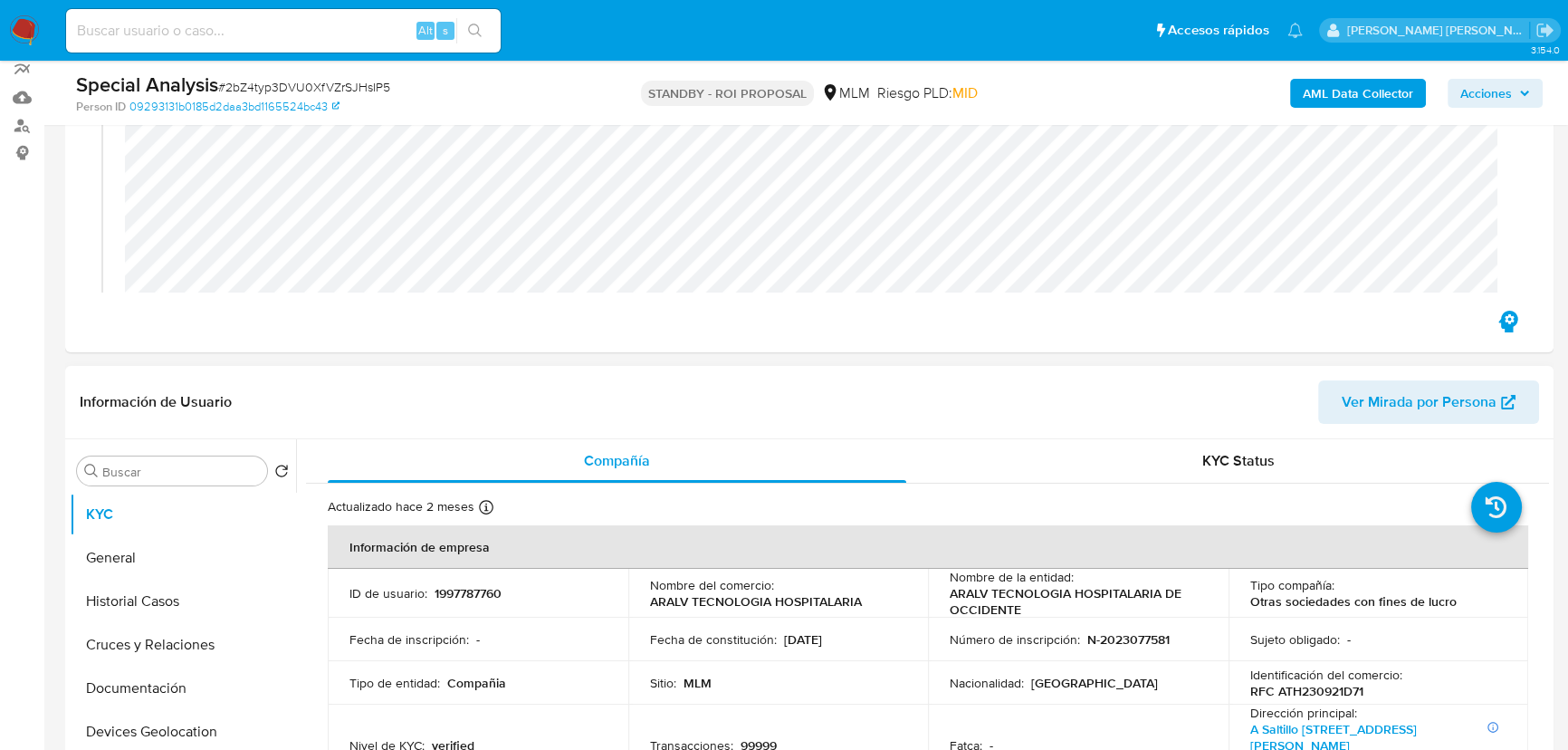
scroll to position [164, 0]
click at [185, 34] on input at bounding box center [283, 31] width 435 height 24
paste input "UENTA CON BLOQUEO COLOCADO EL 26JUN2025."
type input "UENTA CON BLOQUEO COLOCADO EL 26JUN2025."
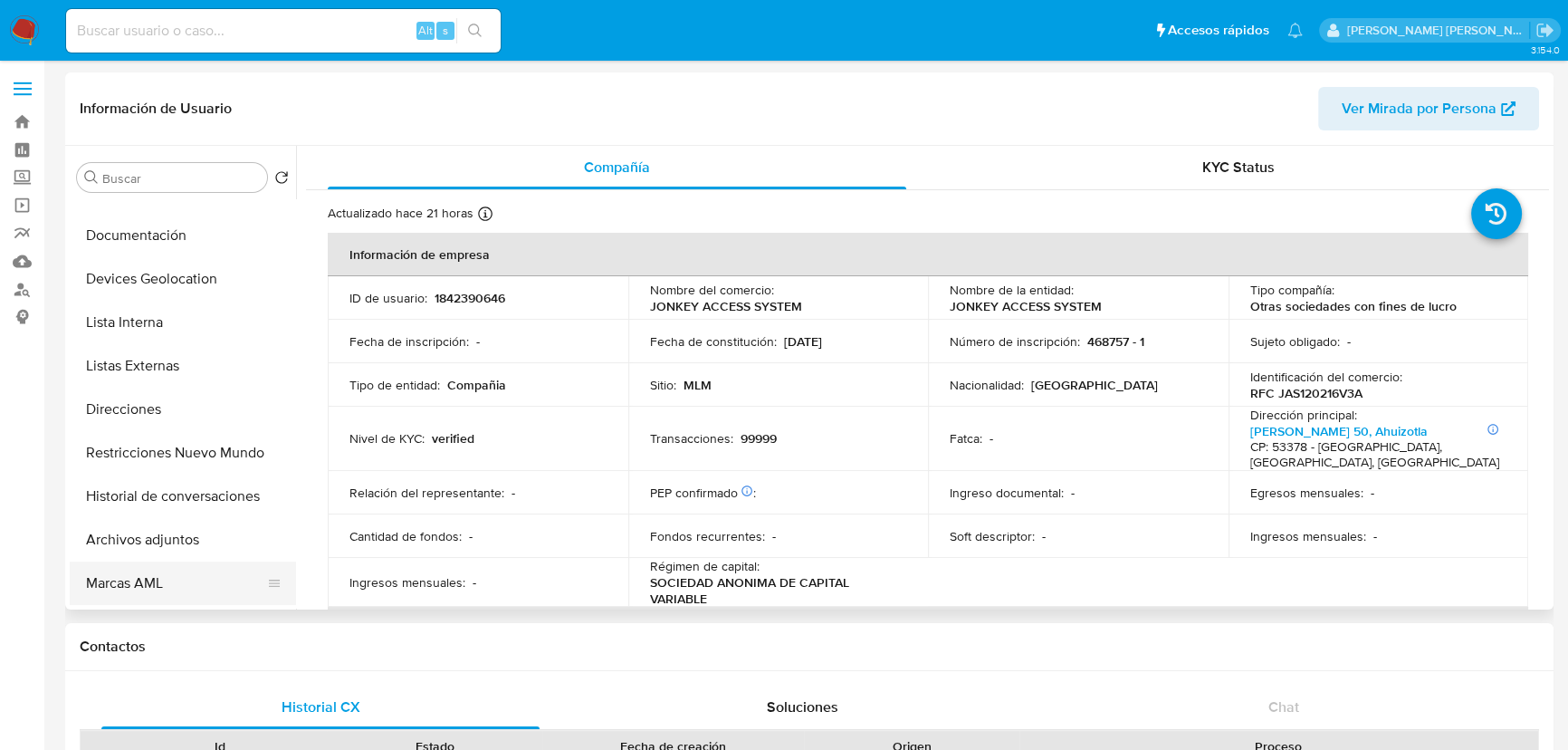
scroll to position [246, 0]
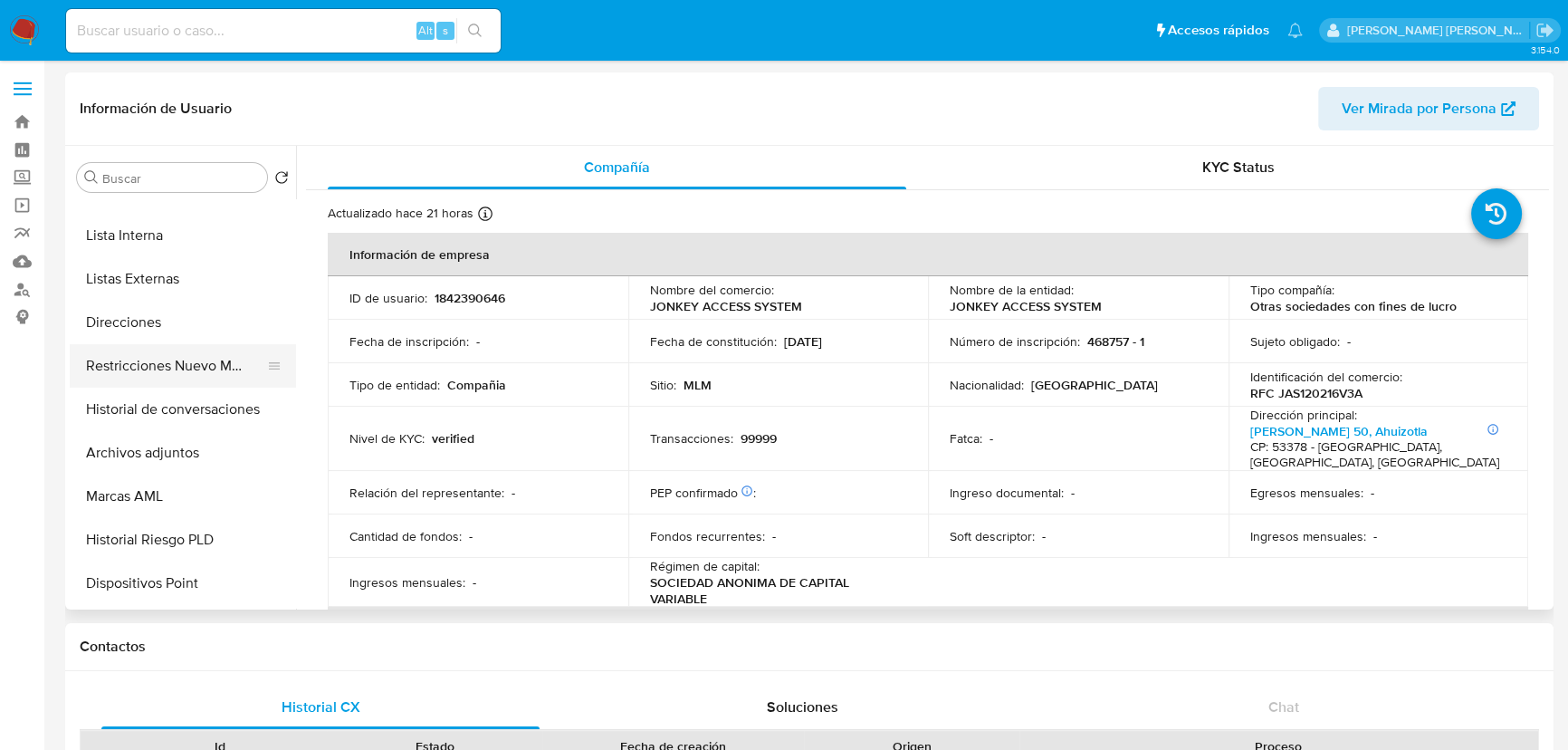
select select "10"
click at [167, 371] on button "Restricciones Nuevo Mundo" at bounding box center [175, 366] width 211 height 43
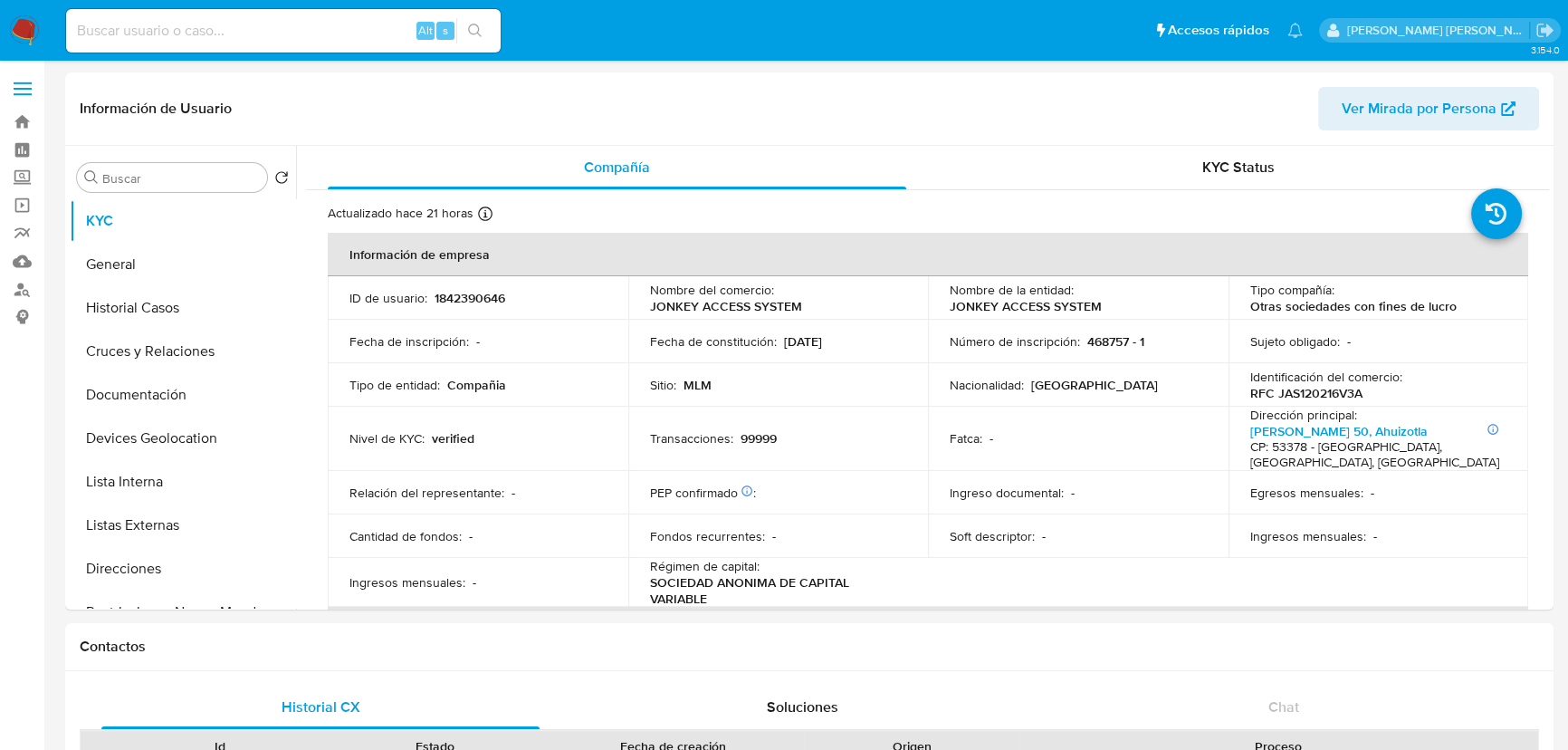
select select "10"
click at [282, 22] on input at bounding box center [283, 31] width 435 height 24
paste input "1842391492"
type input "1842391492"
select select "10"
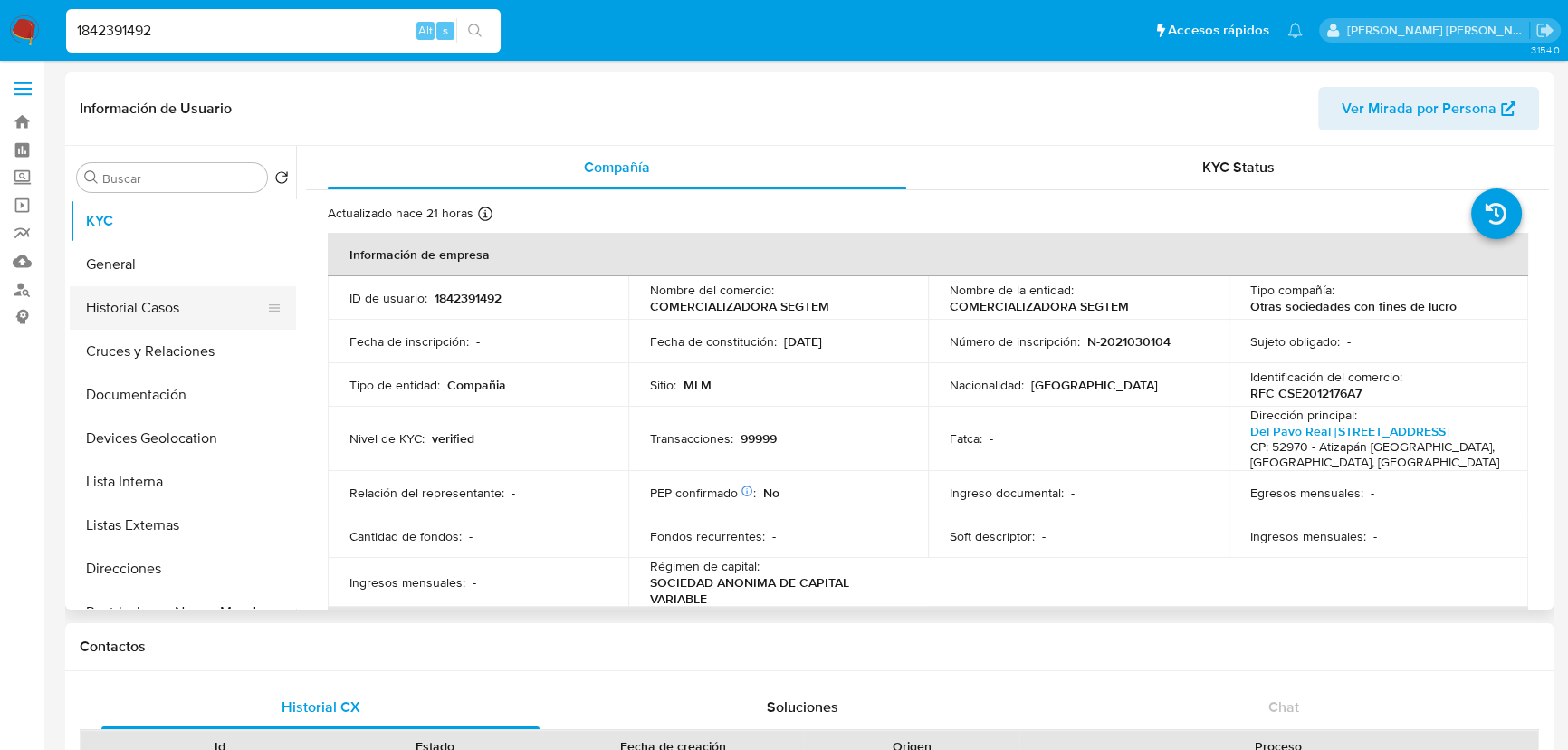
click at [163, 308] on button "Historial Casos" at bounding box center [175, 308] width 211 height 43
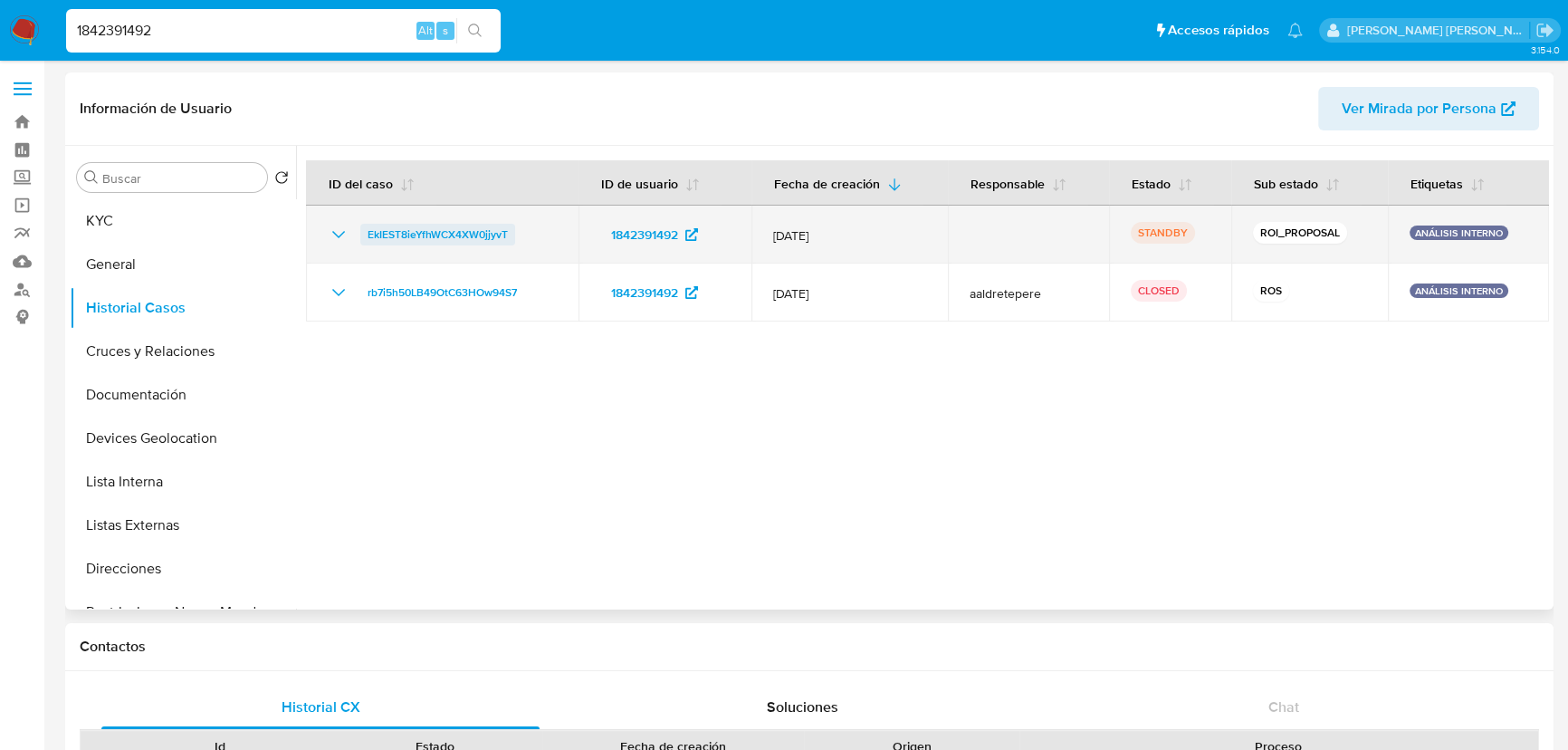
click at [439, 232] on span "EkIEST8ieYfhWCX4XW0jjyvT" at bounding box center [438, 234] width 141 height 22
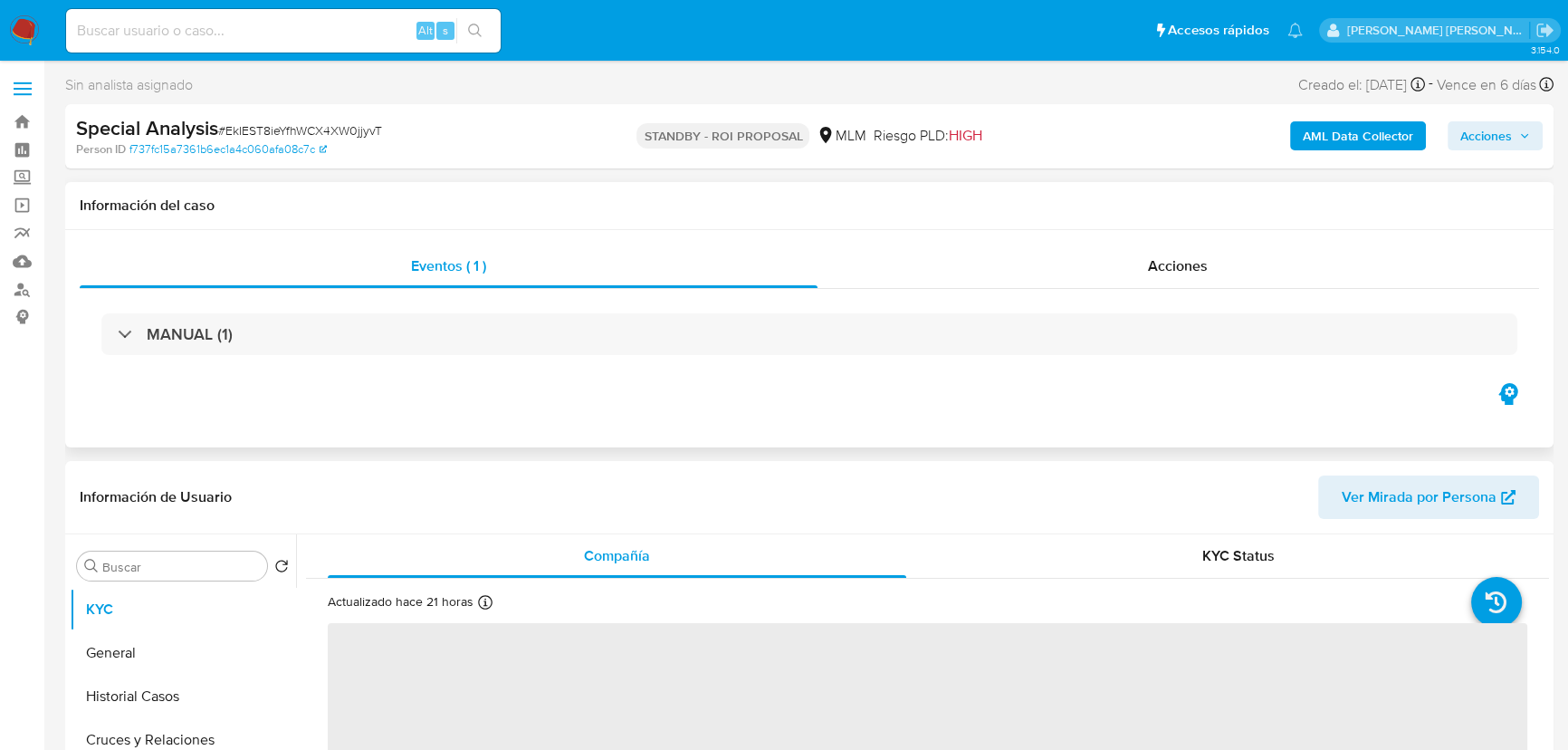
drag, startPoint x: 1160, startPoint y: 263, endPoint x: 1102, endPoint y: 297, distance: 67.2
click at [1160, 257] on span "Acciones" at bounding box center [1177, 265] width 60 height 21
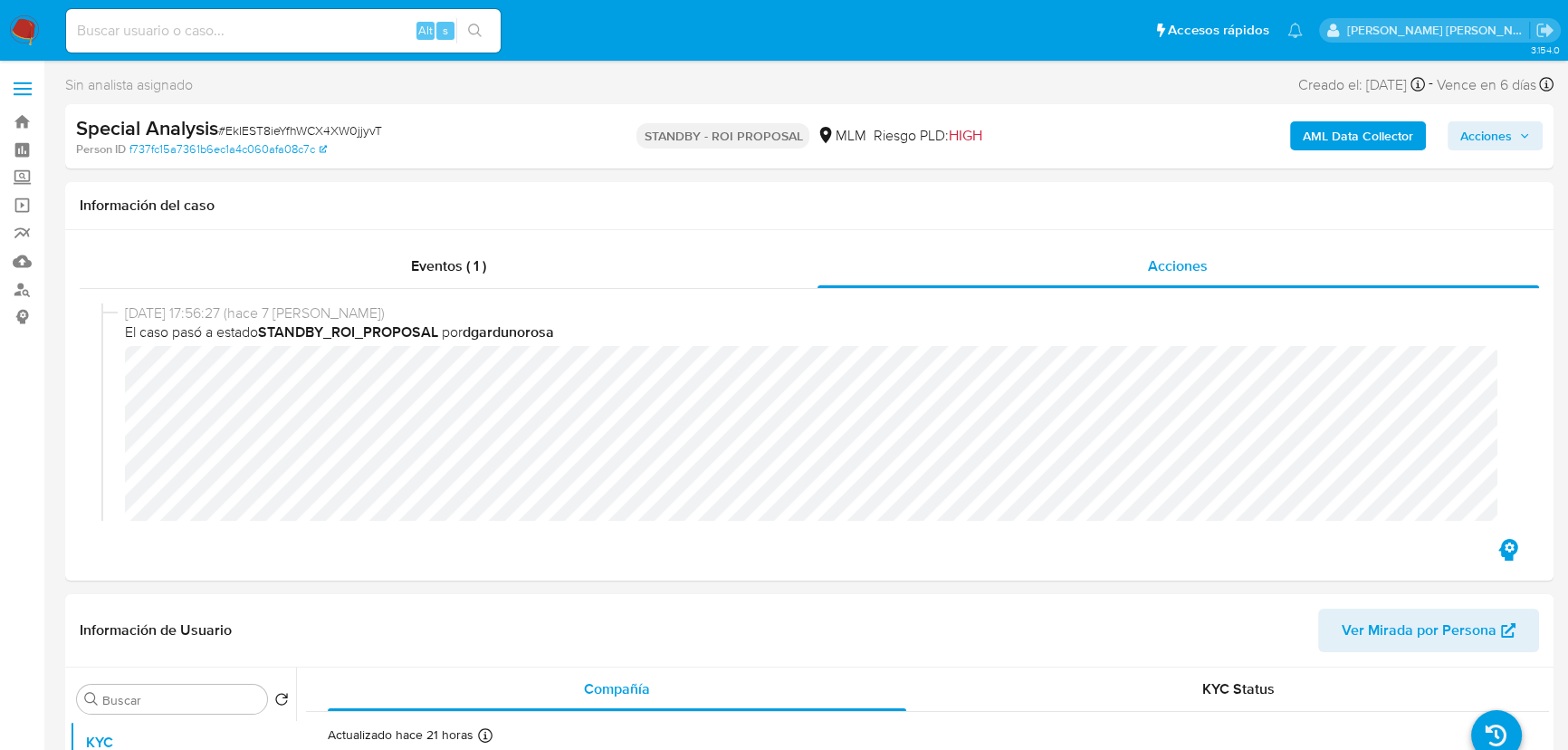
select select "10"
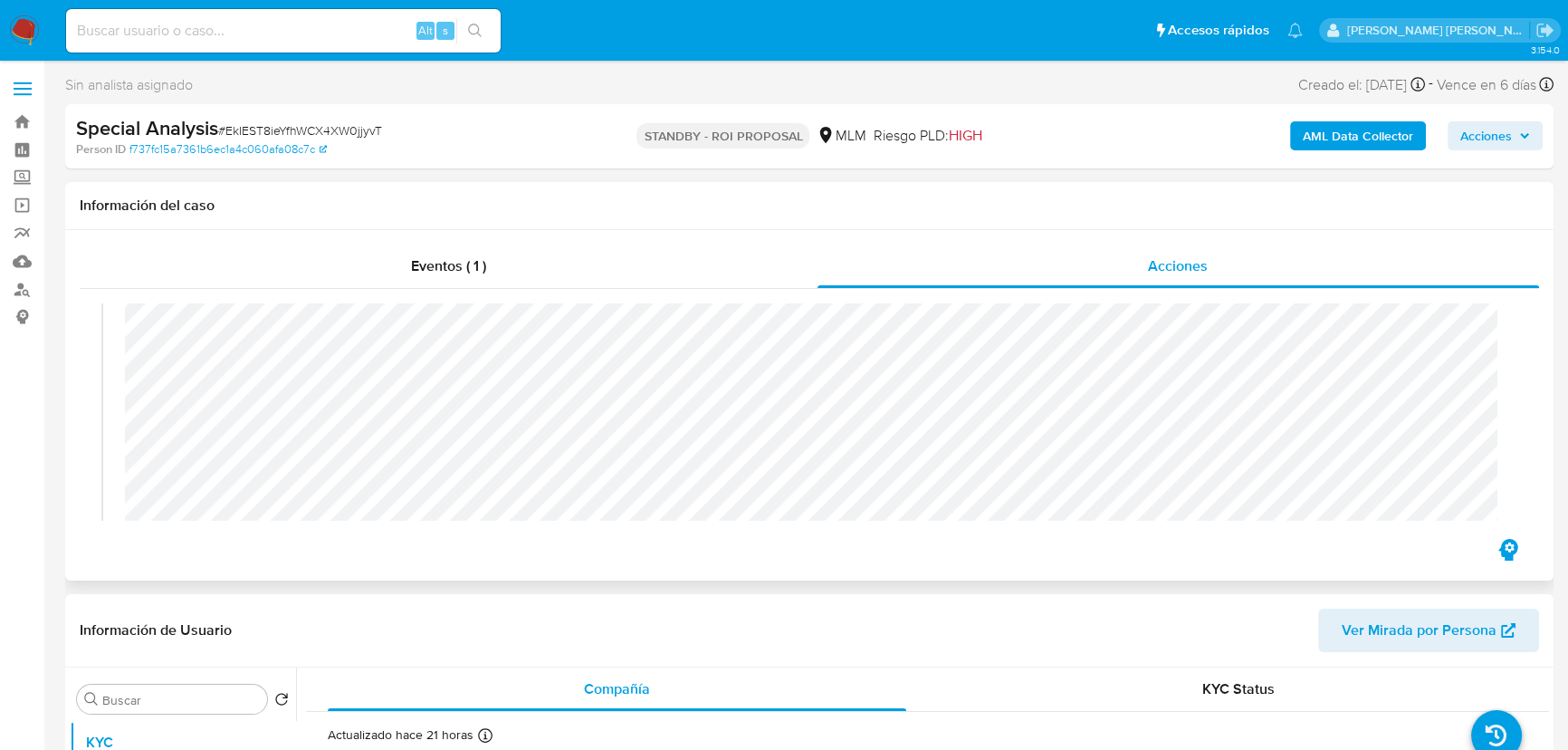
scroll to position [246, 0]
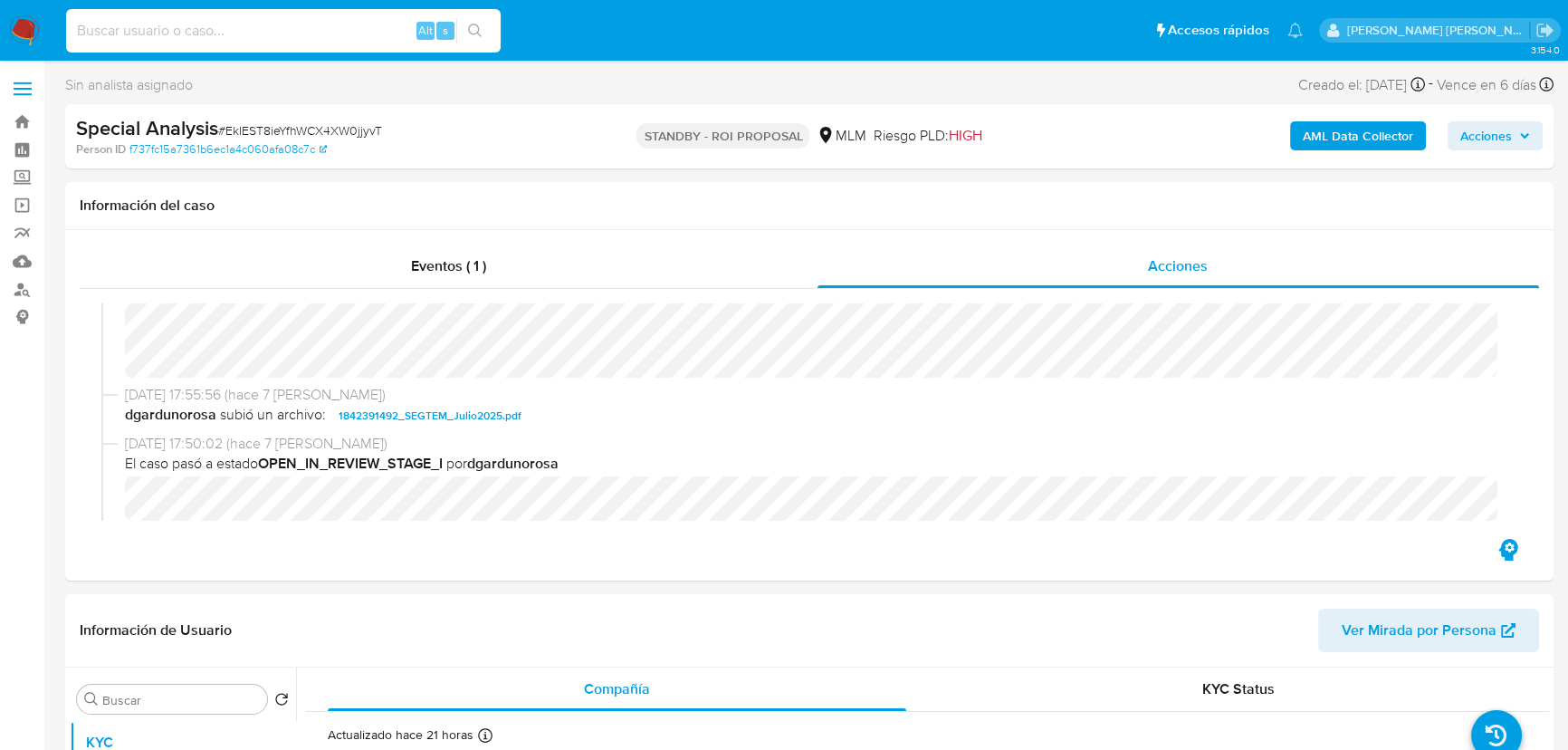
click at [179, 23] on input at bounding box center [283, 31] width 435 height 24
paste input "1ibMzgQwXugDv34lq1TohV1l"
type input "1ibMzgQwXugDv34lq1TohV1l"
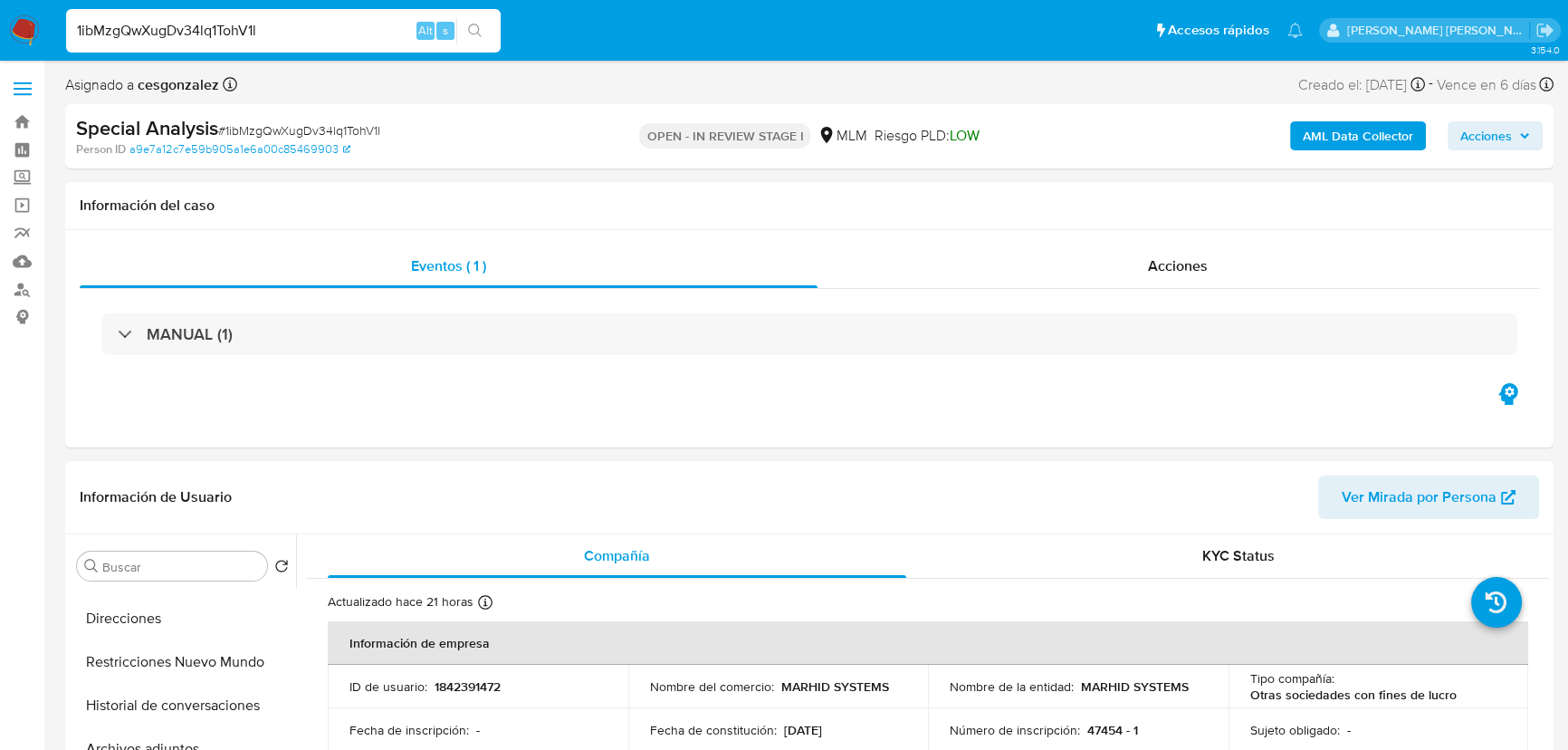
scroll to position [411, 0]
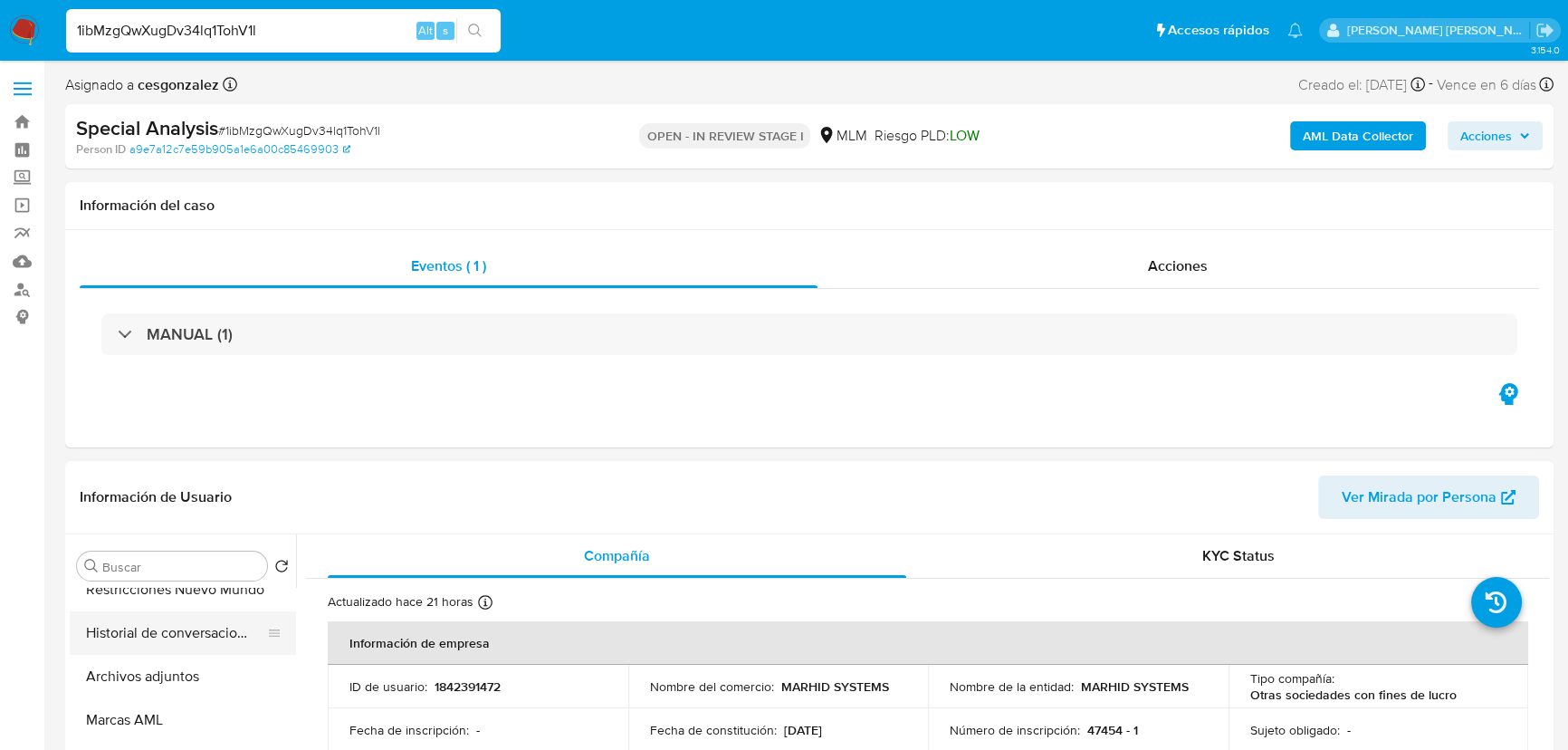
select select "10"
click at [175, 688] on button "Archivos adjuntos" at bounding box center [175, 676] width 211 height 43
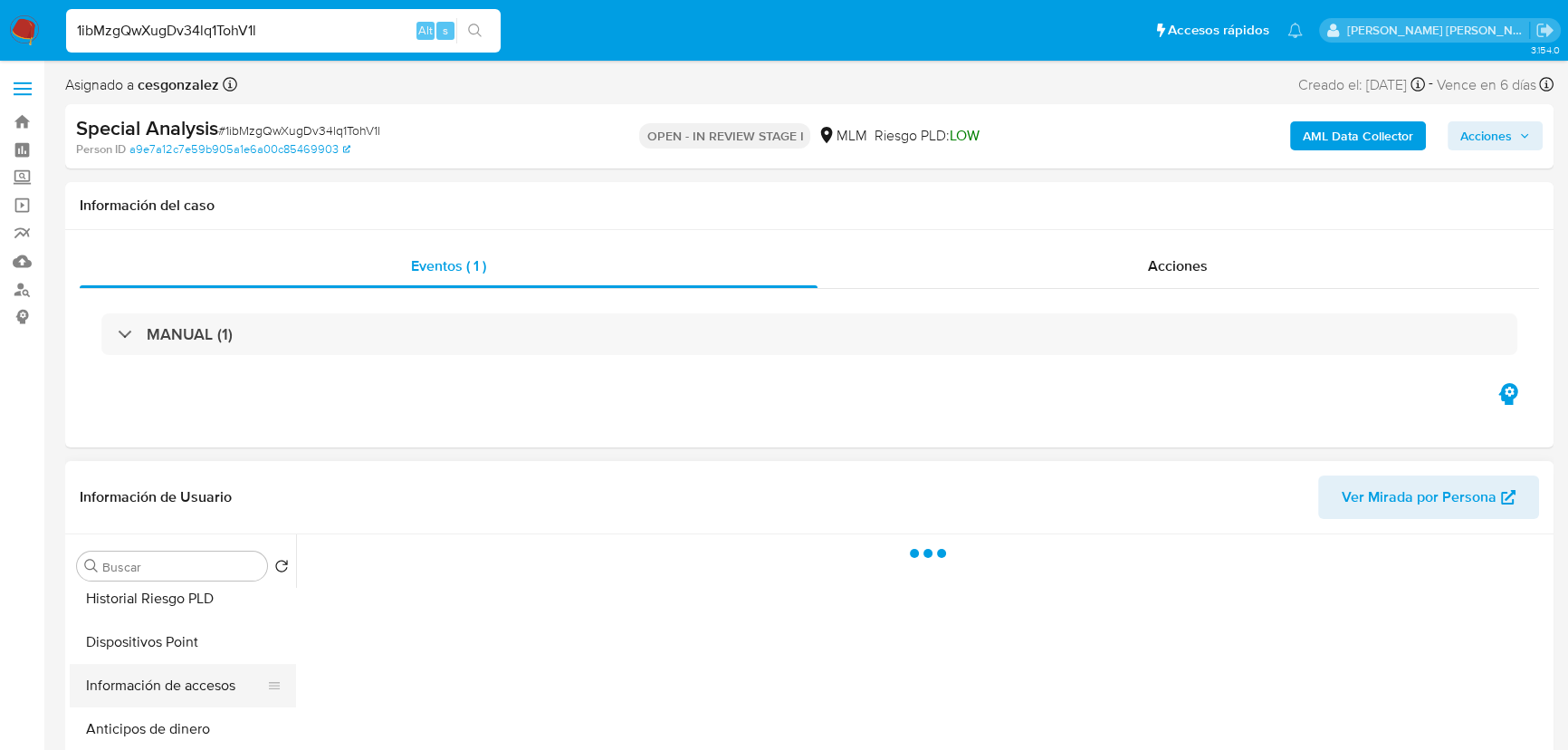
click at [190, 685] on button "Información de accesos" at bounding box center [175, 685] width 211 height 43
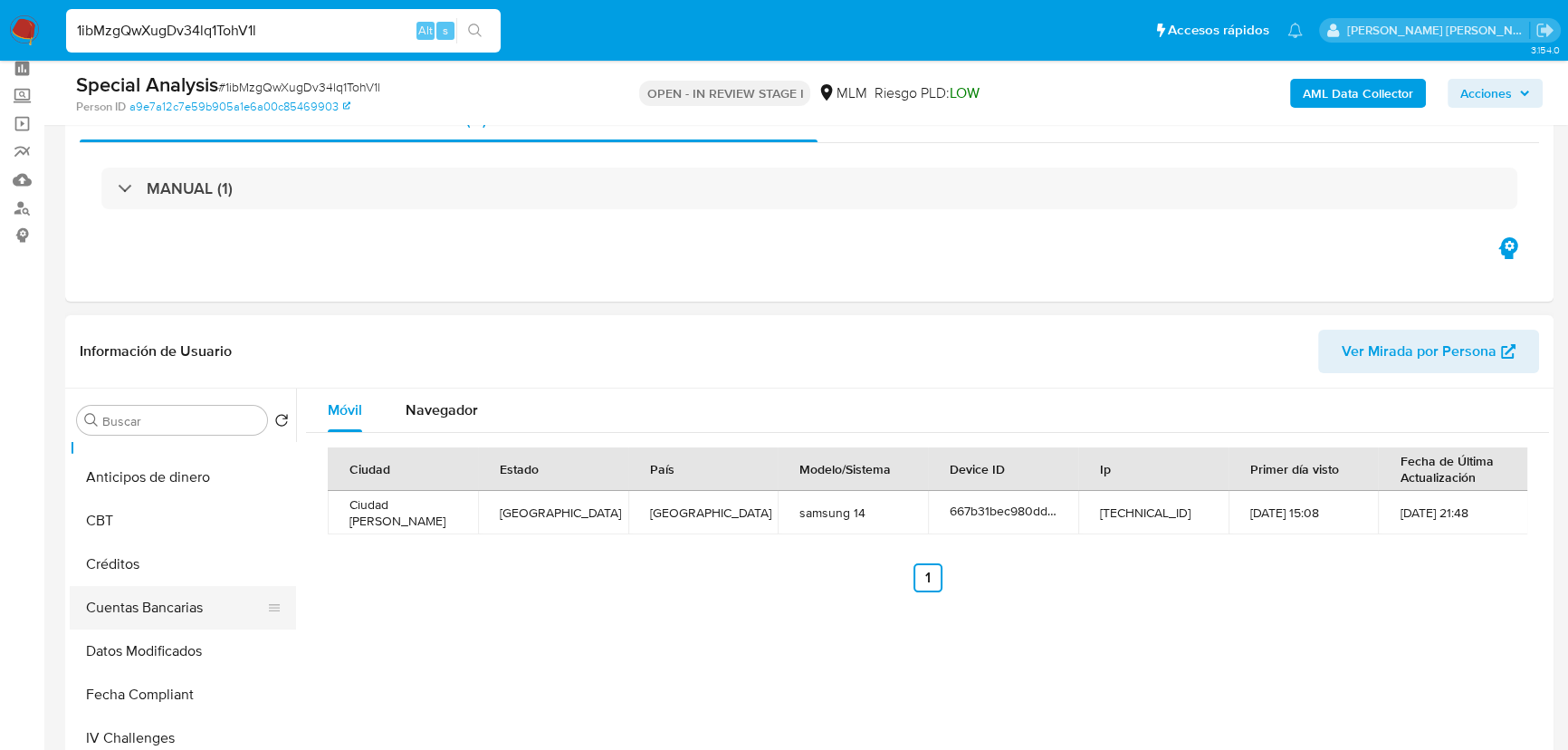
scroll to position [517, 0]
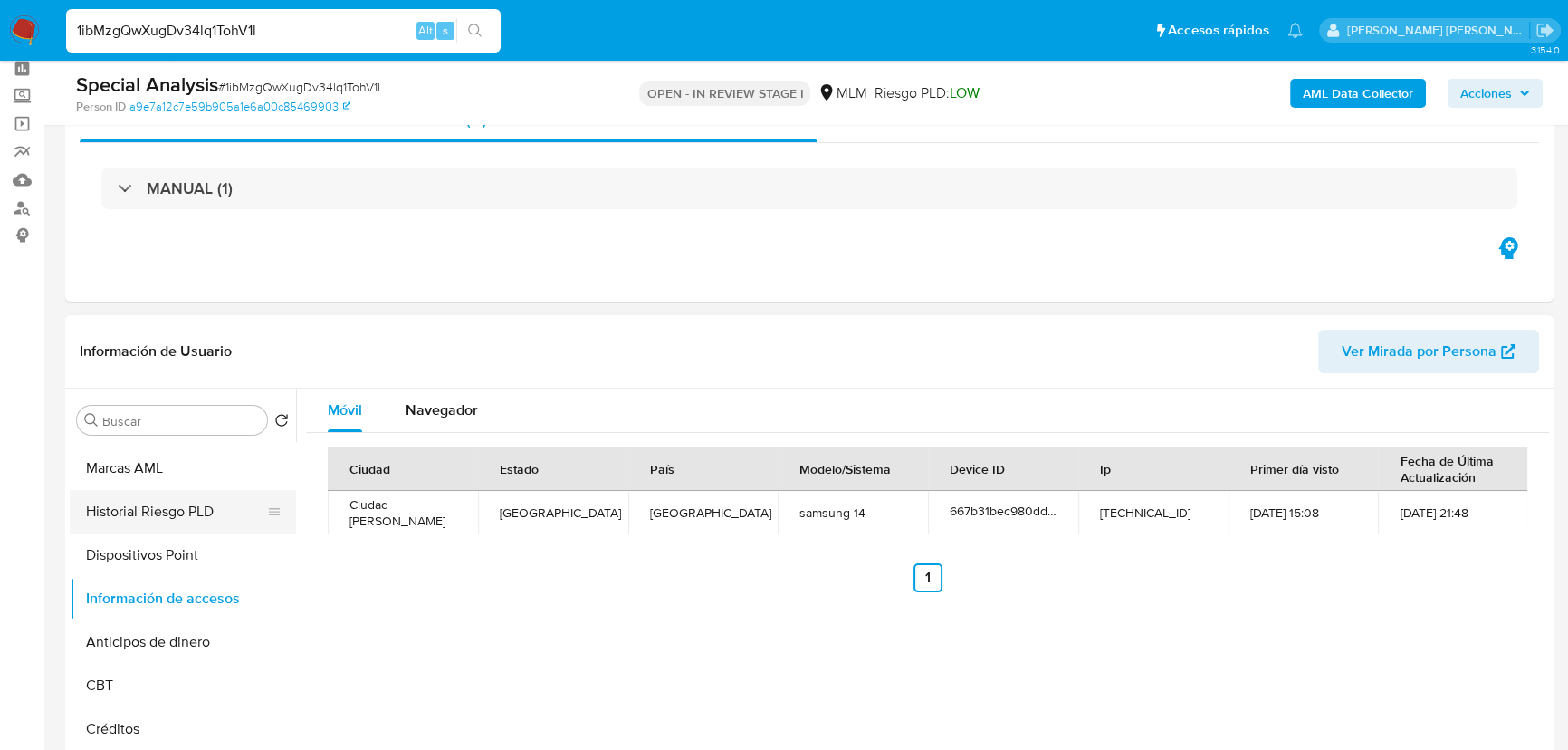
click at [175, 514] on button "Historial Riesgo PLD" at bounding box center [175, 512] width 211 height 43
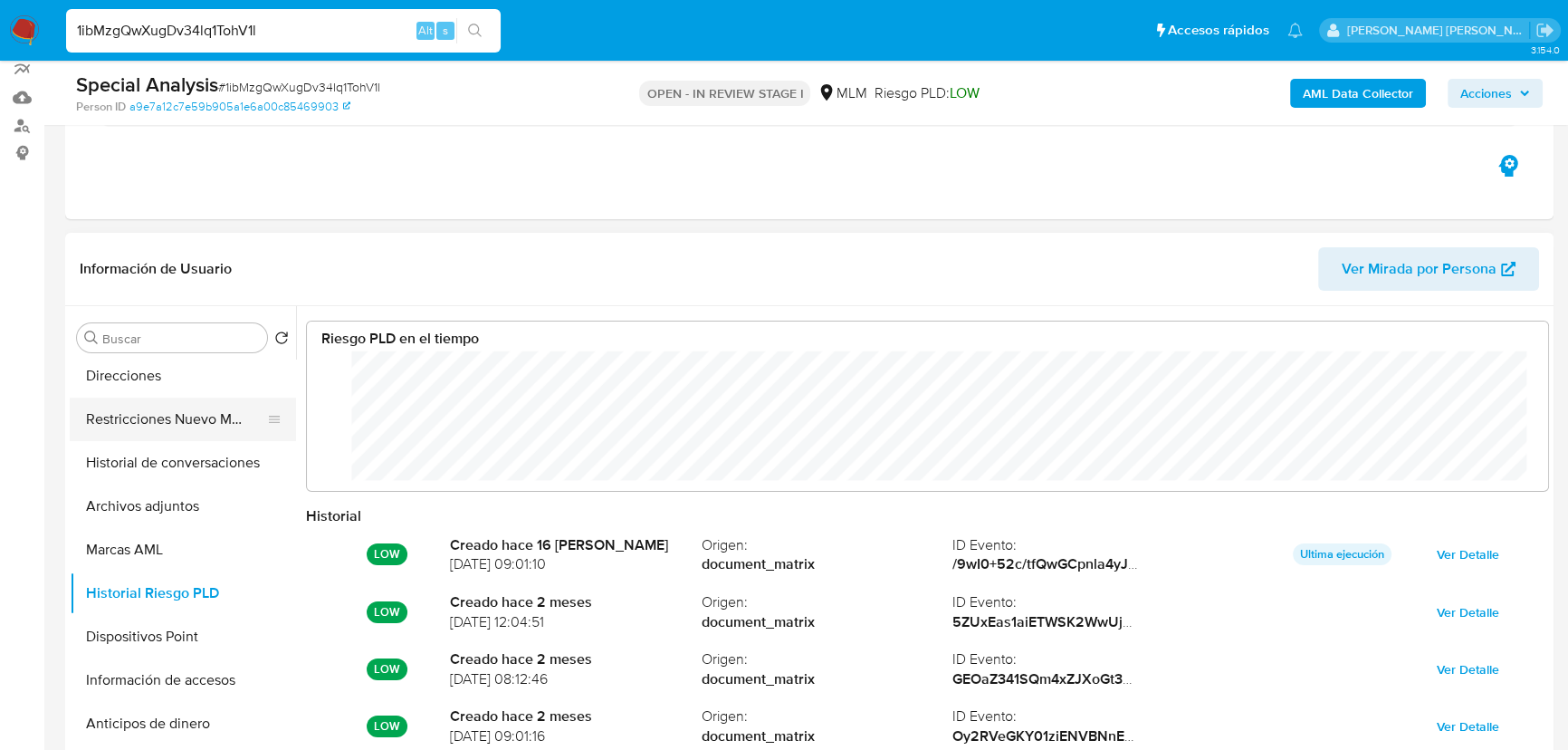
scroll to position [905113, 903579]
click at [199, 425] on button "Restricciones Nuevo Mundo" at bounding box center [175, 419] width 211 height 43
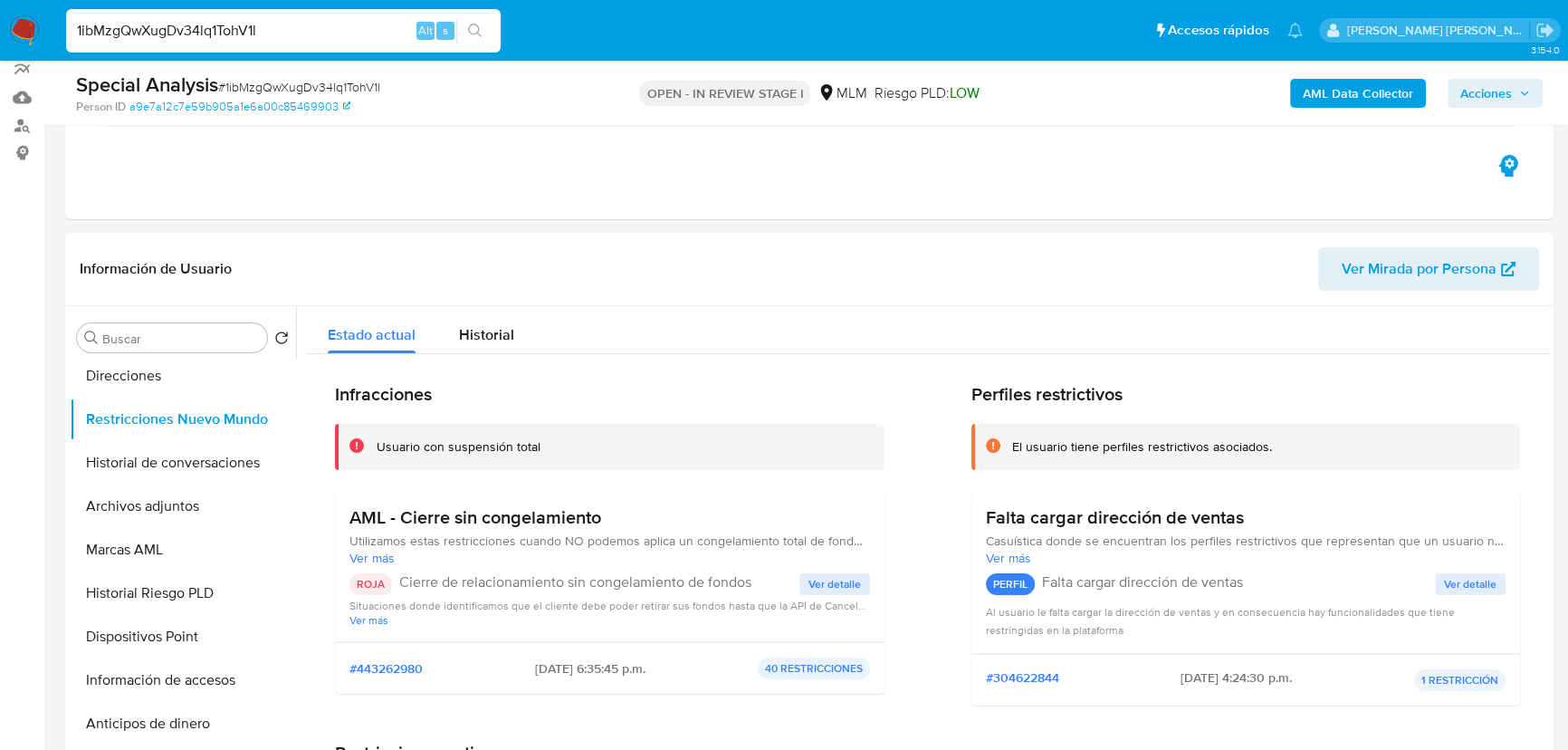
click at [0, 2] on nav "Pausado Ver notificaciones 1ibMzgQwXugDv34lq1TohV1l Alt s Accesos rápidos Presi…" at bounding box center [784, 31] width 1568 height 61
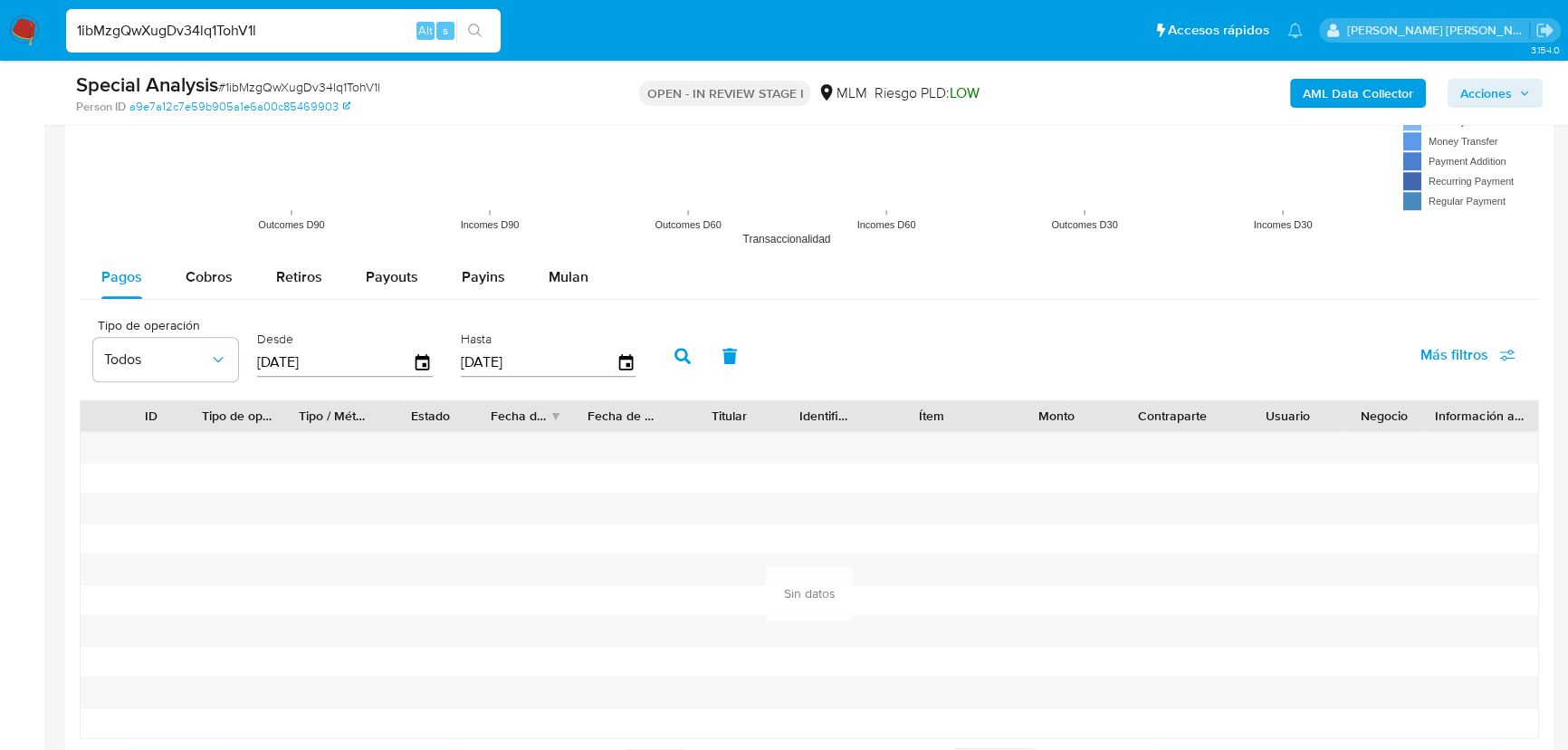
scroll to position [1893, 0]
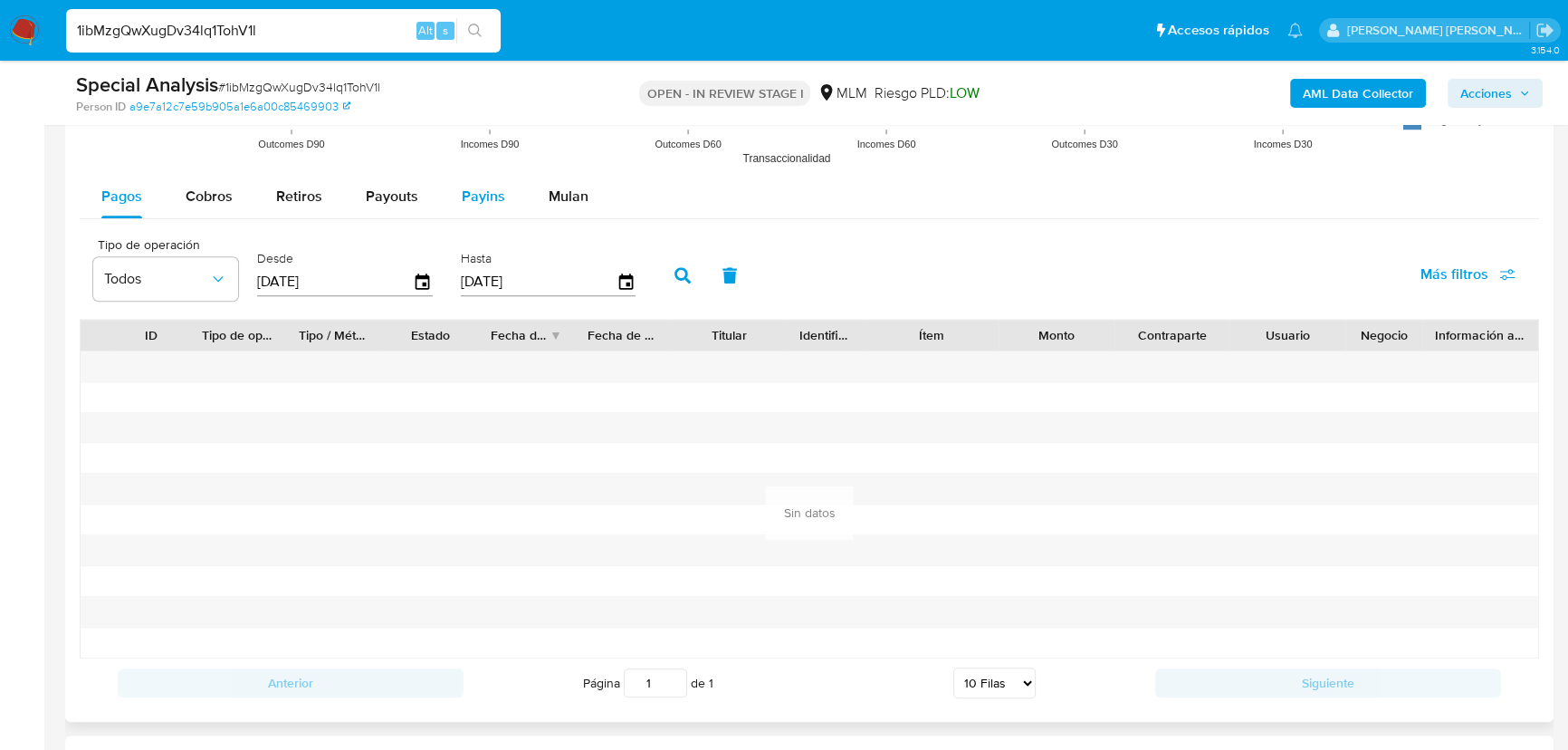
click at [490, 198] on span "Payins" at bounding box center [483, 196] width 43 height 21
select select "10"
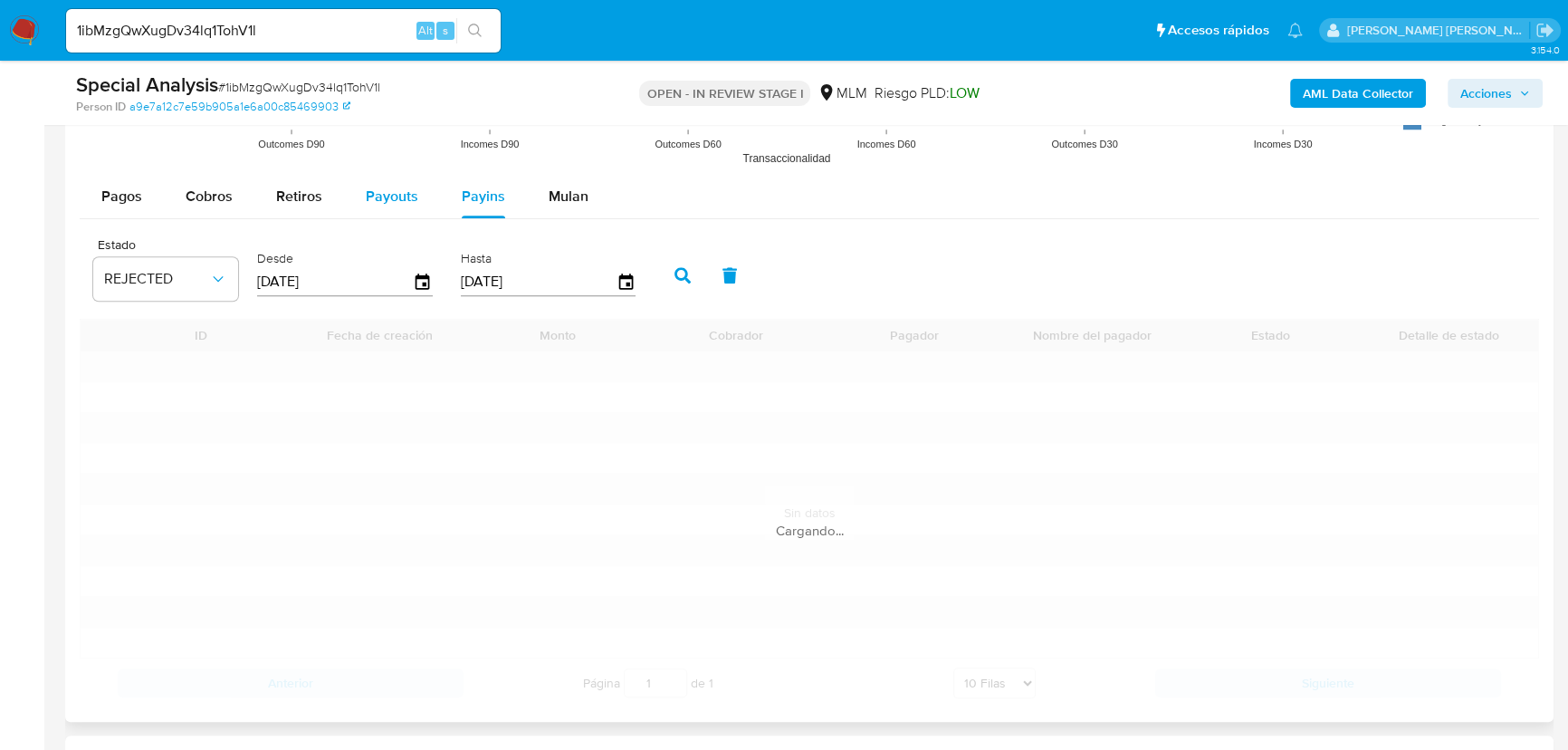
click at [391, 198] on span "Payouts" at bounding box center [392, 196] width 52 height 21
select select "10"
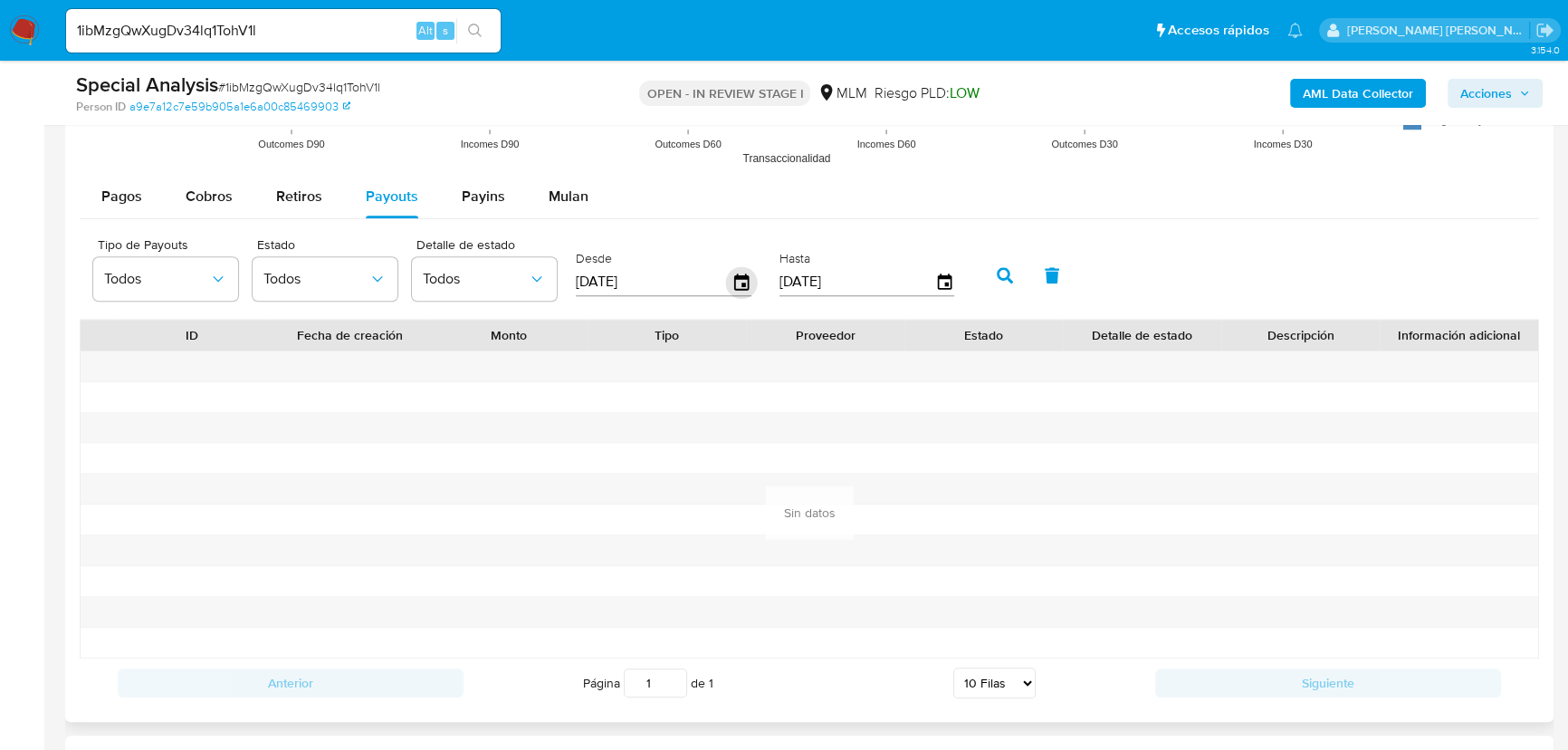
click at [752, 279] on icon "button" at bounding box center [742, 281] width 31 height 31
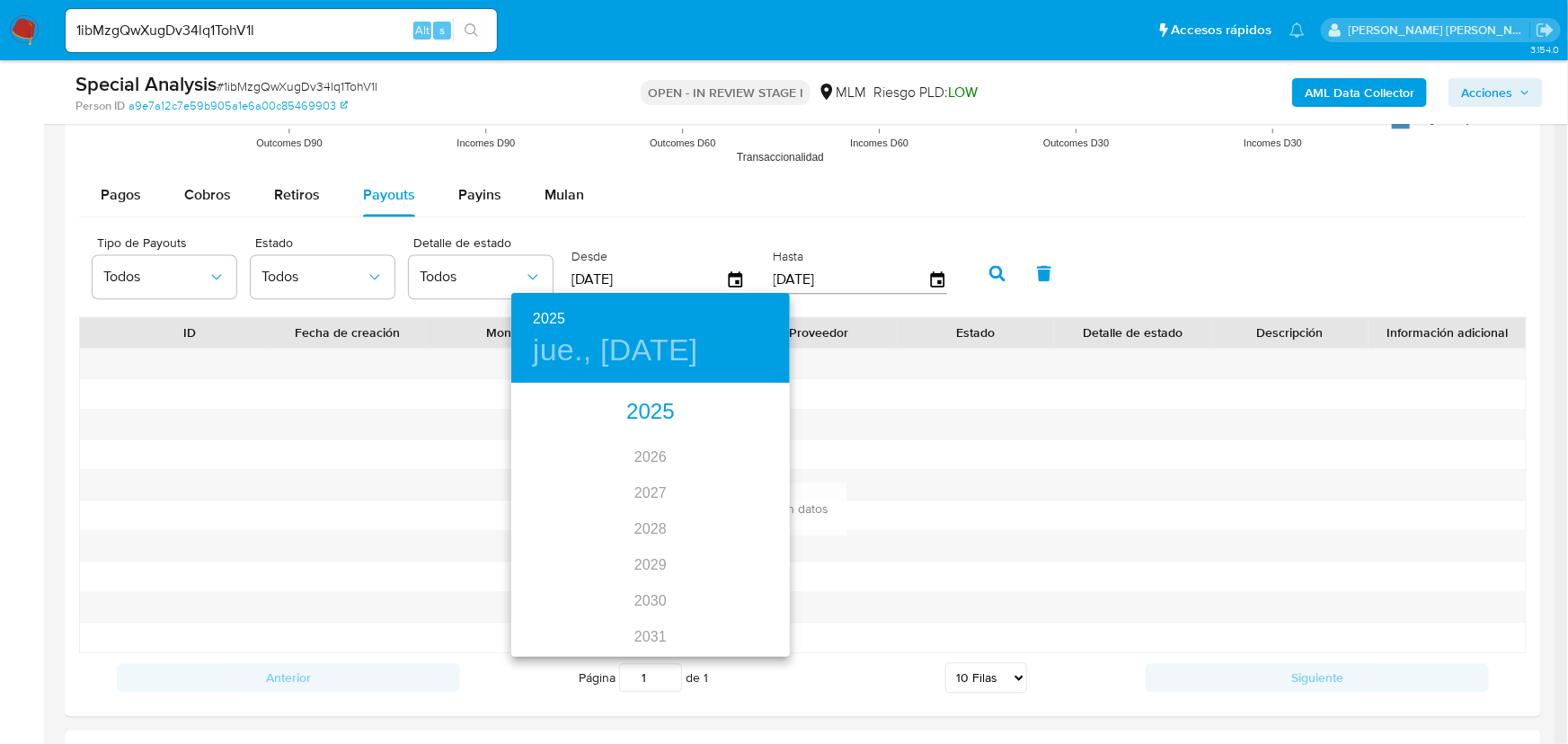
click at [638, 412] on div "2025" at bounding box center [650, 412] width 278 height 36
click at [647, 420] on div "feb." at bounding box center [649, 419] width 93 height 67
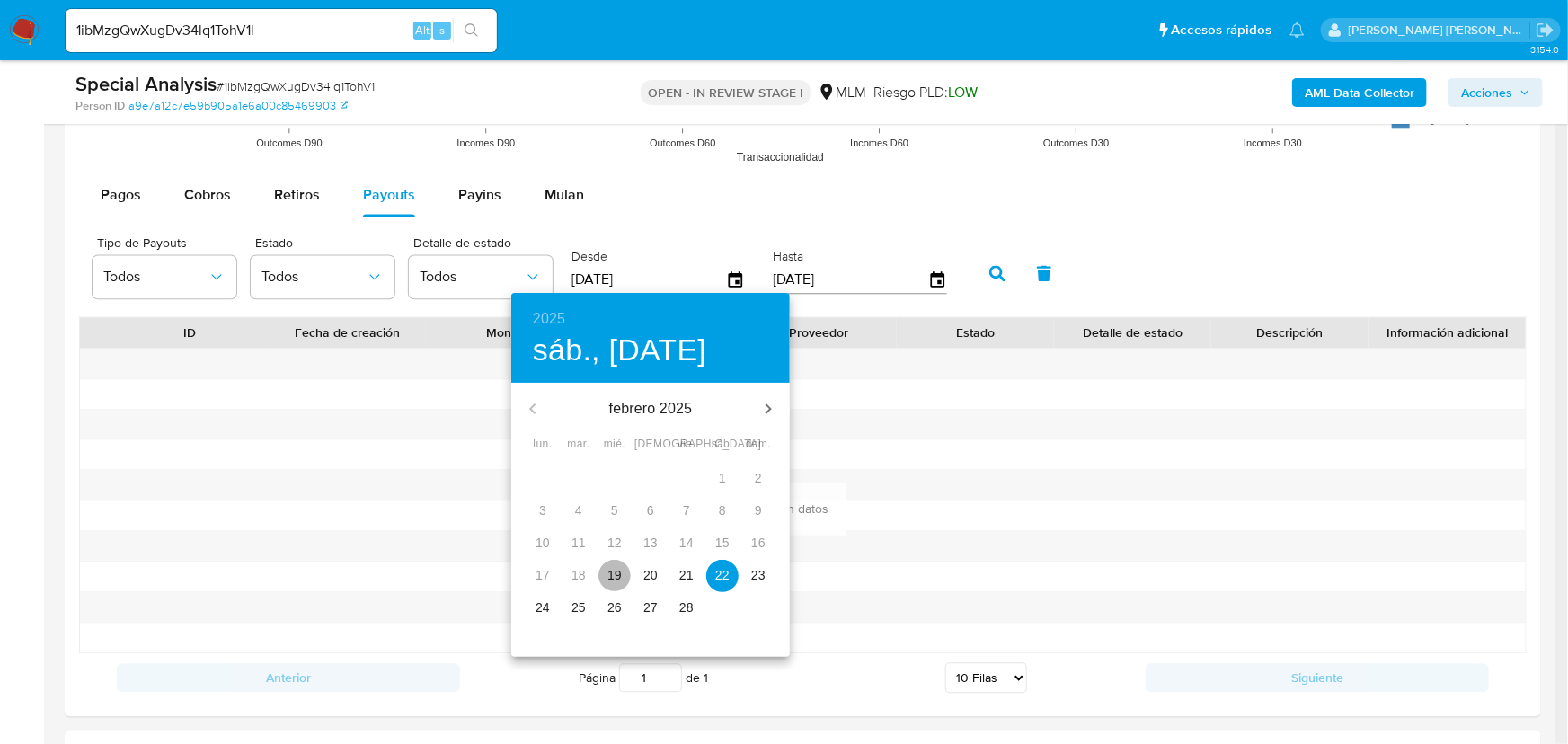
click at [614, 567] on p "19" at bounding box center [614, 575] width 15 height 18
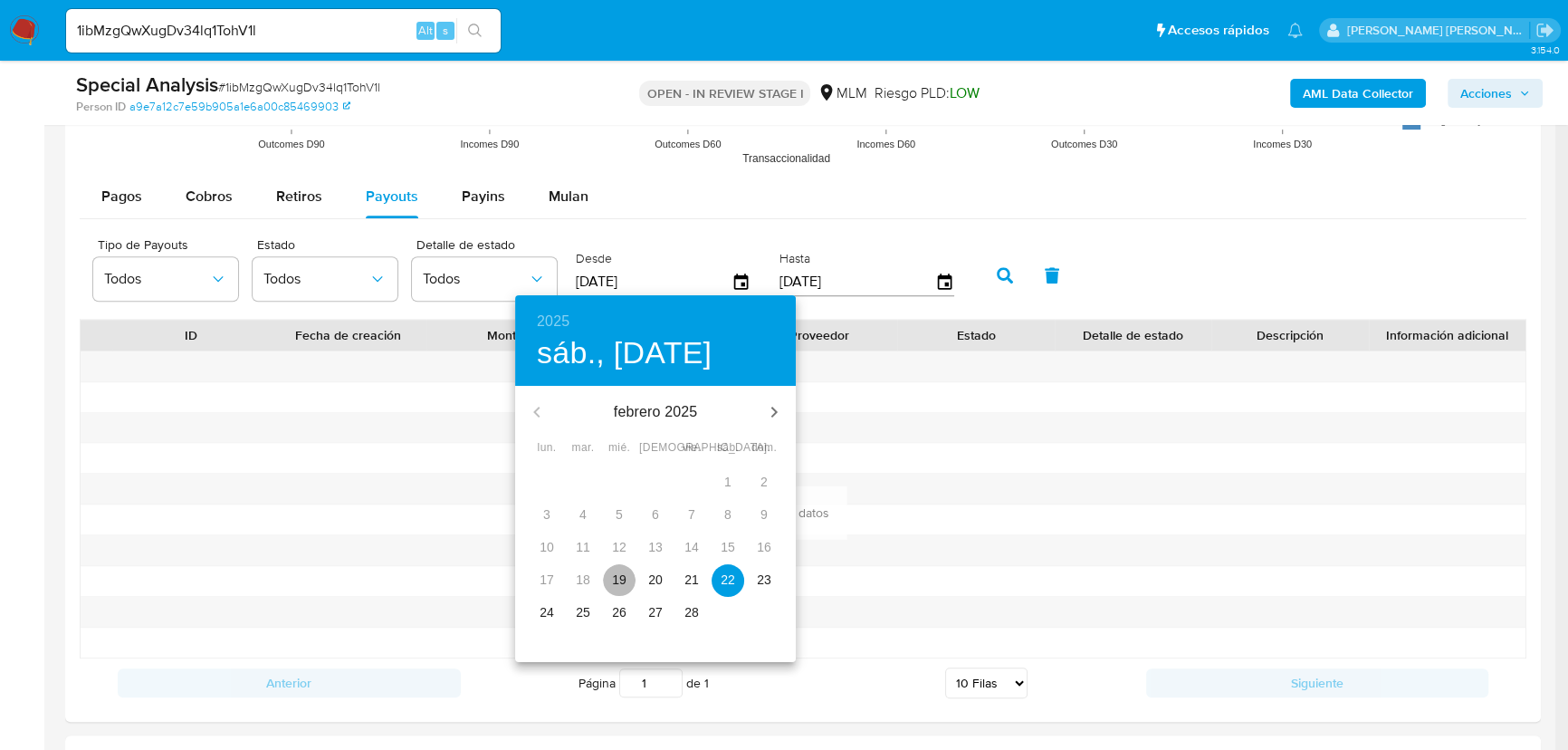
type input "19/02/2025"
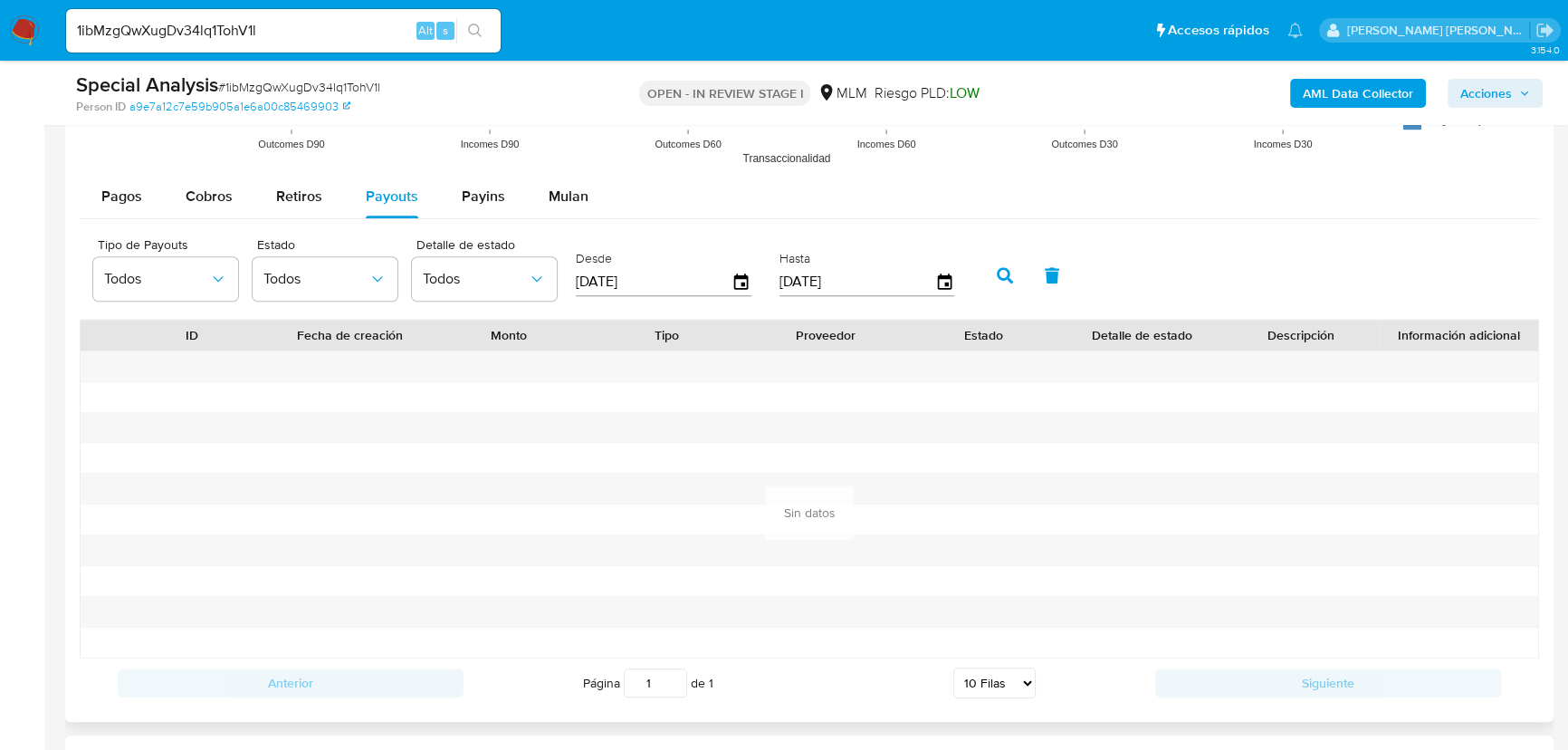
click at [1022, 276] on button "button" at bounding box center [1004, 276] width 47 height 43
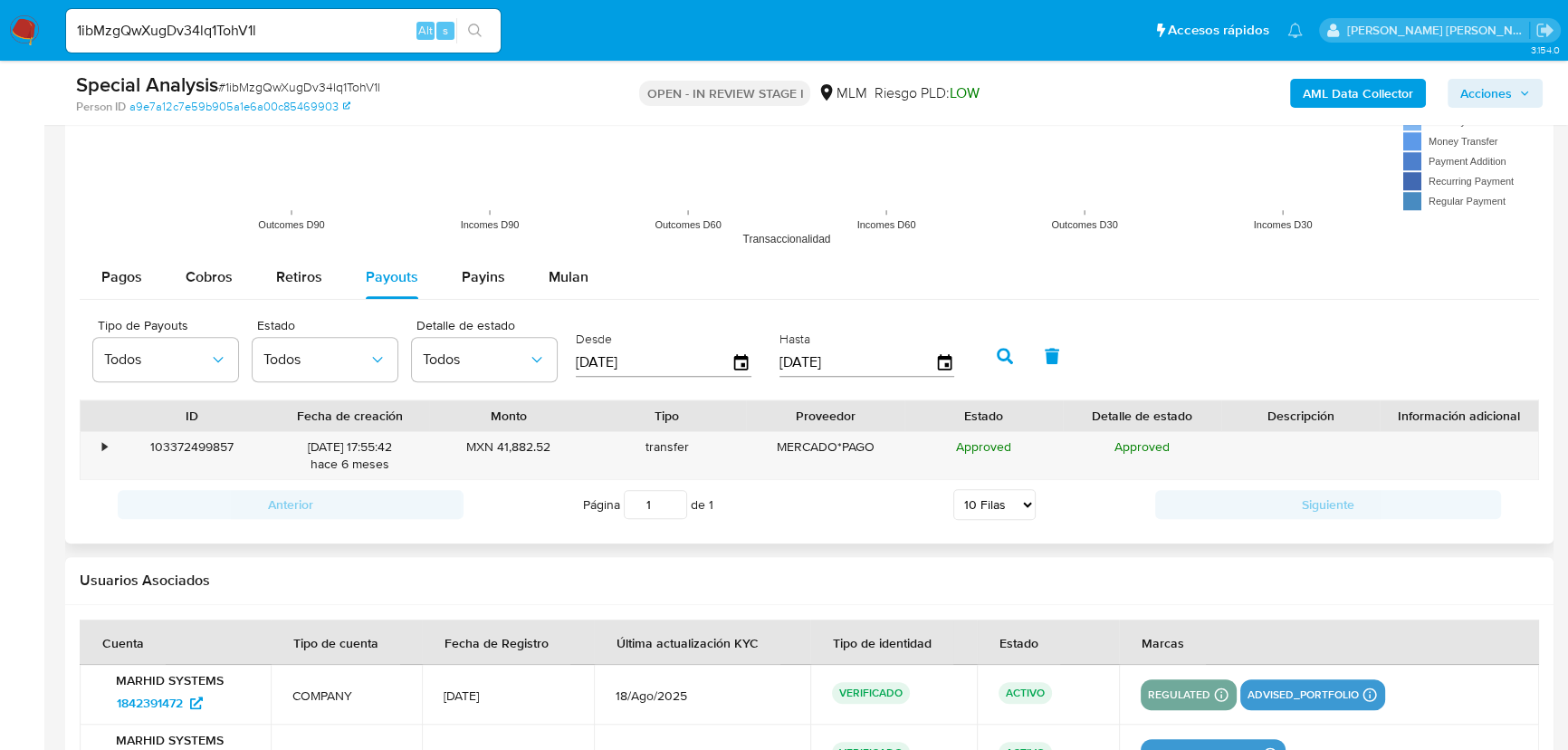
scroll to position [1811, 0]
click at [107, 435] on div "•" at bounding box center [96, 457] width 31 height 47
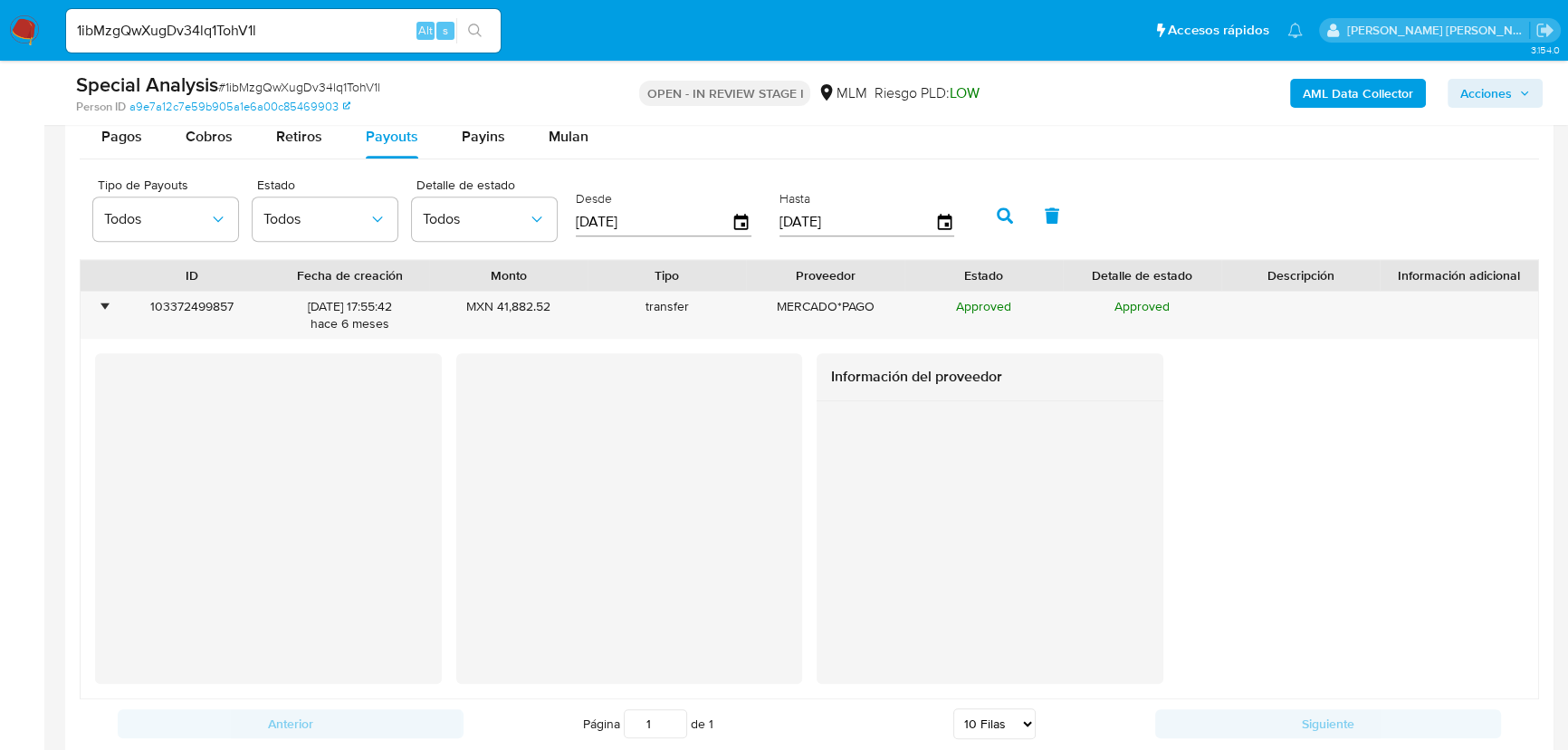
scroll to position [2057, 0]
